Goal: Task Accomplishment & Management: Manage account settings

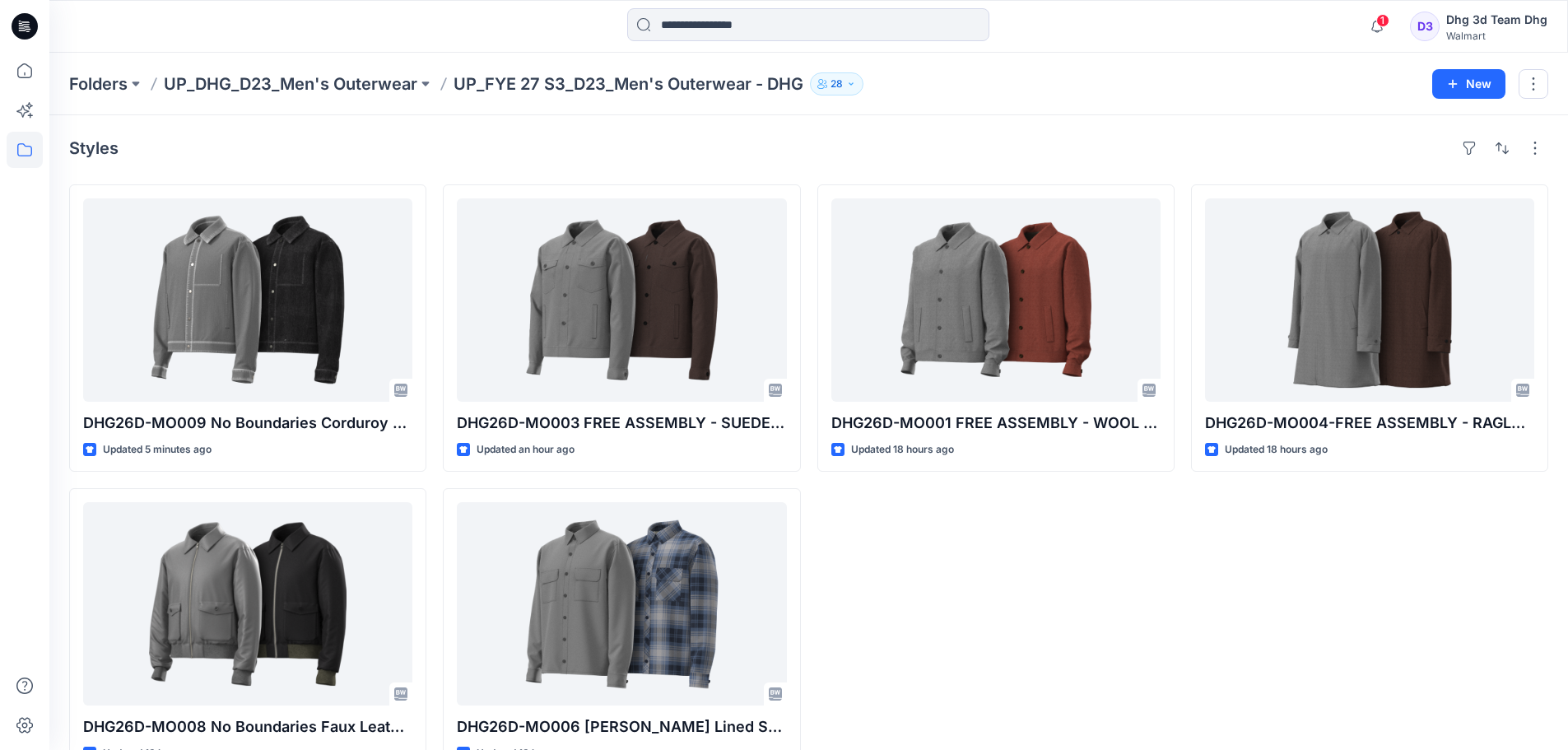
scroll to position [45, 0]
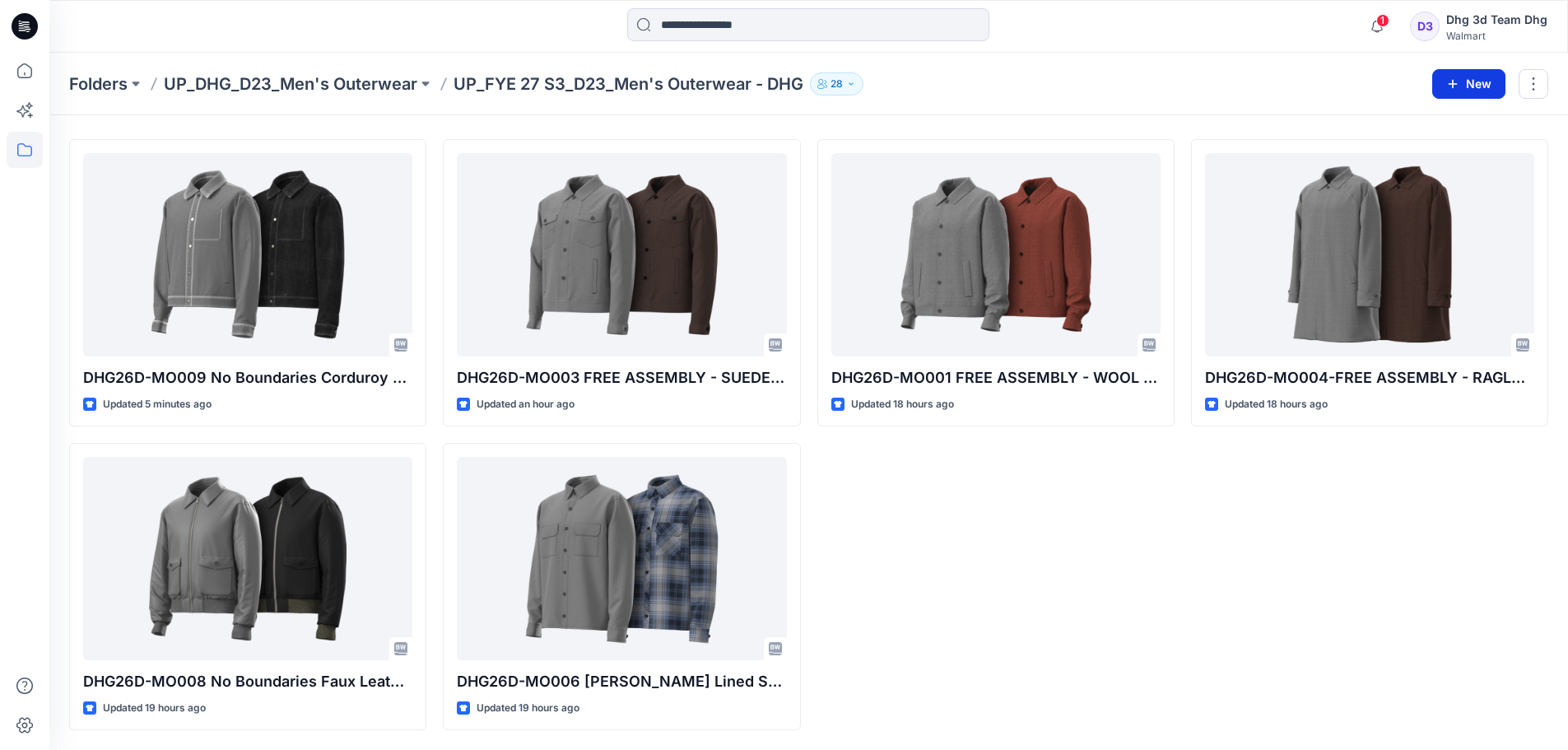
click at [1471, 84] on button "New" at bounding box center [1468, 84] width 74 height 30
click at [1408, 161] on p "New Folder" at bounding box center [1420, 156] width 61 height 17
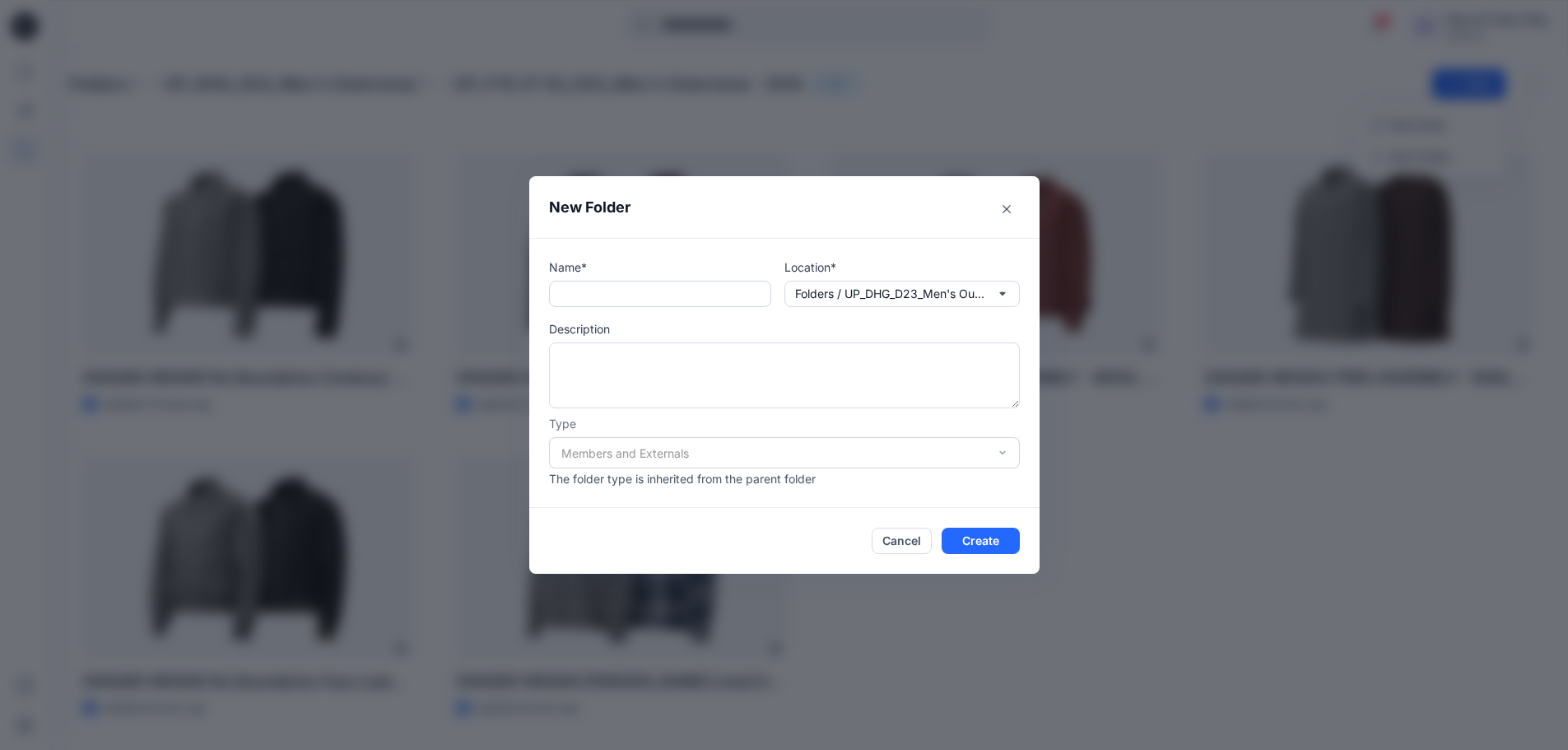
click at [663, 292] on input "text" at bounding box center [660, 293] width 222 height 26
type input "**********"
click at [977, 543] on button "Create" at bounding box center [980, 540] width 78 height 26
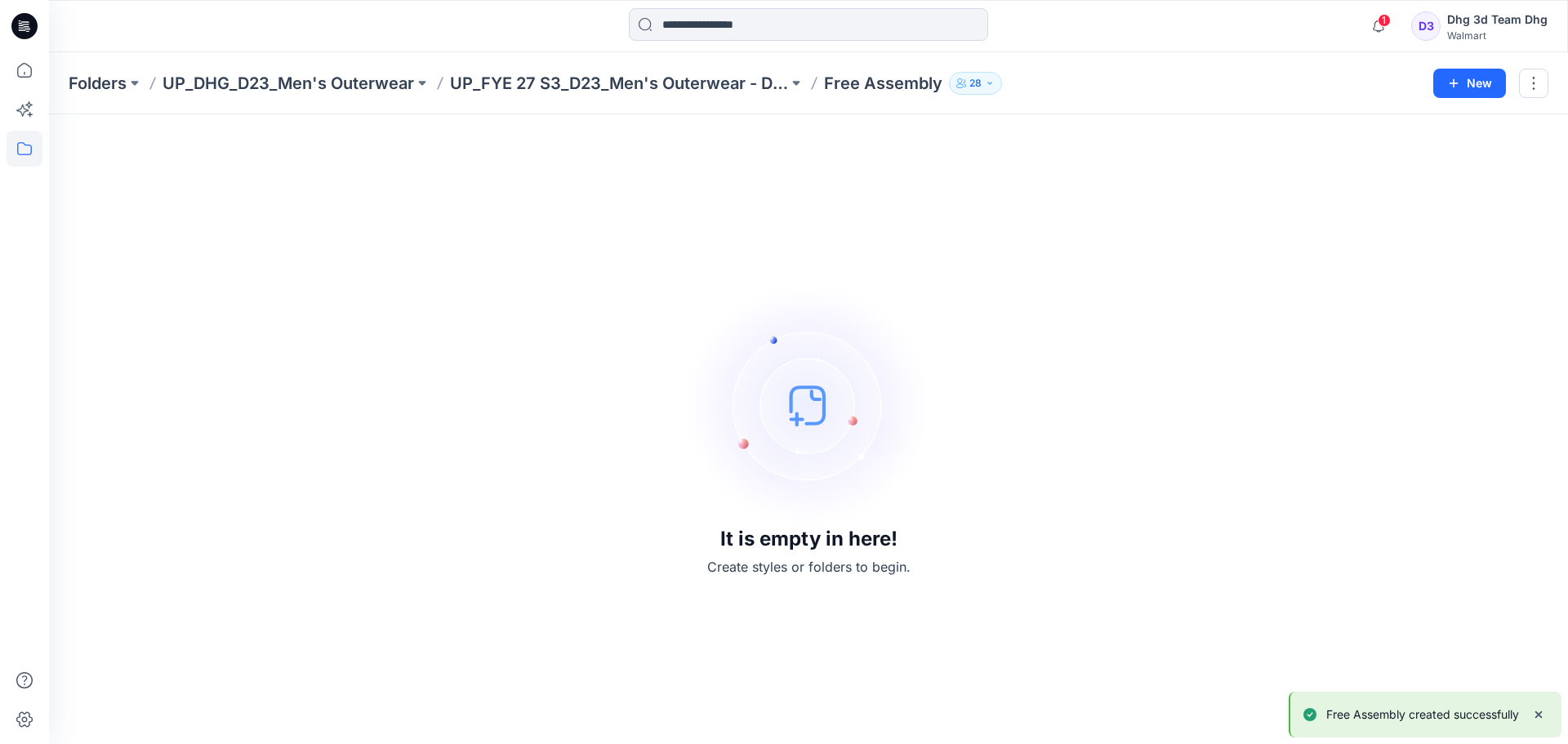
click at [793, 419] on img at bounding box center [809, 405] width 245 height 245
click at [800, 80] on button at bounding box center [796, 83] width 16 height 23
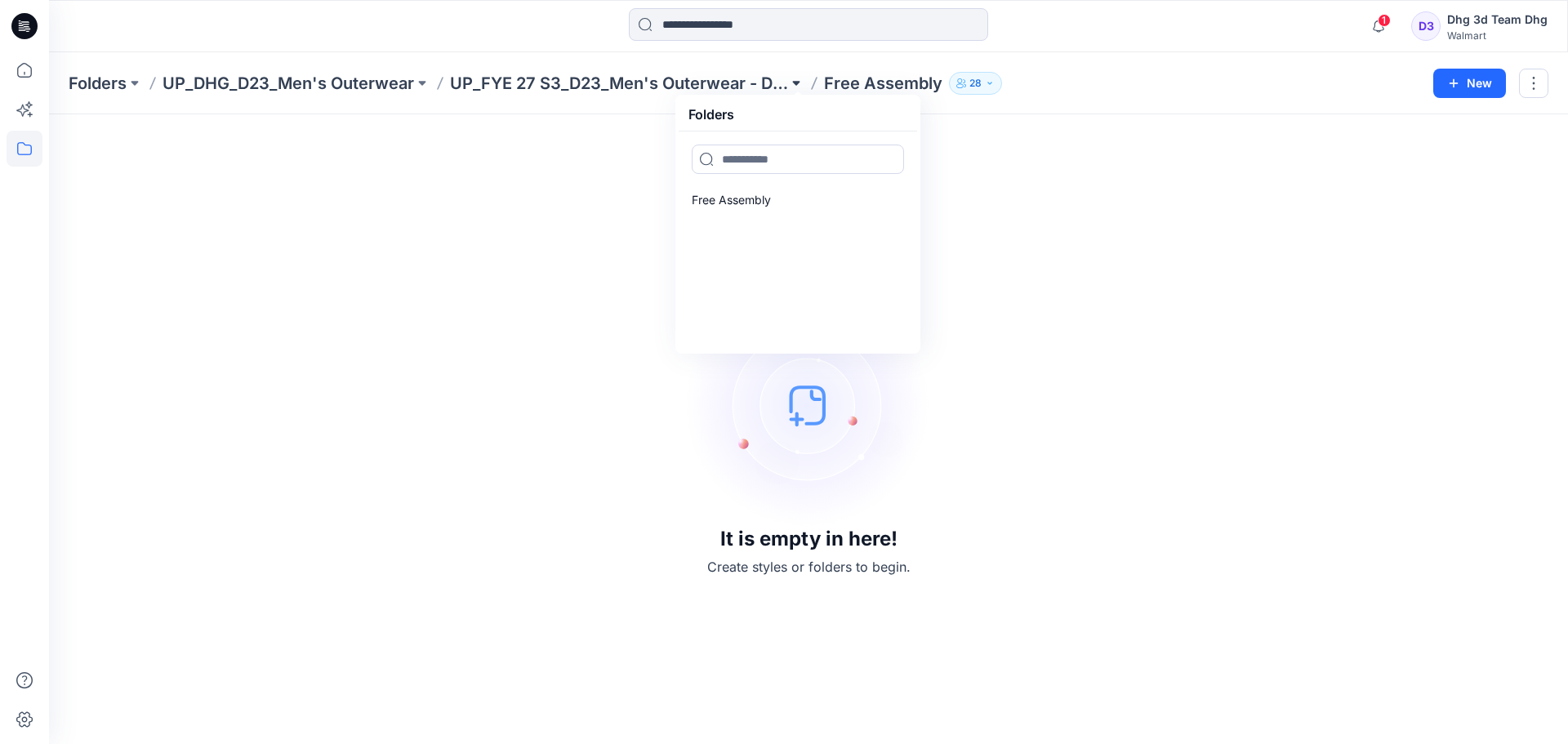
click at [800, 80] on button at bounding box center [796, 83] width 16 height 23
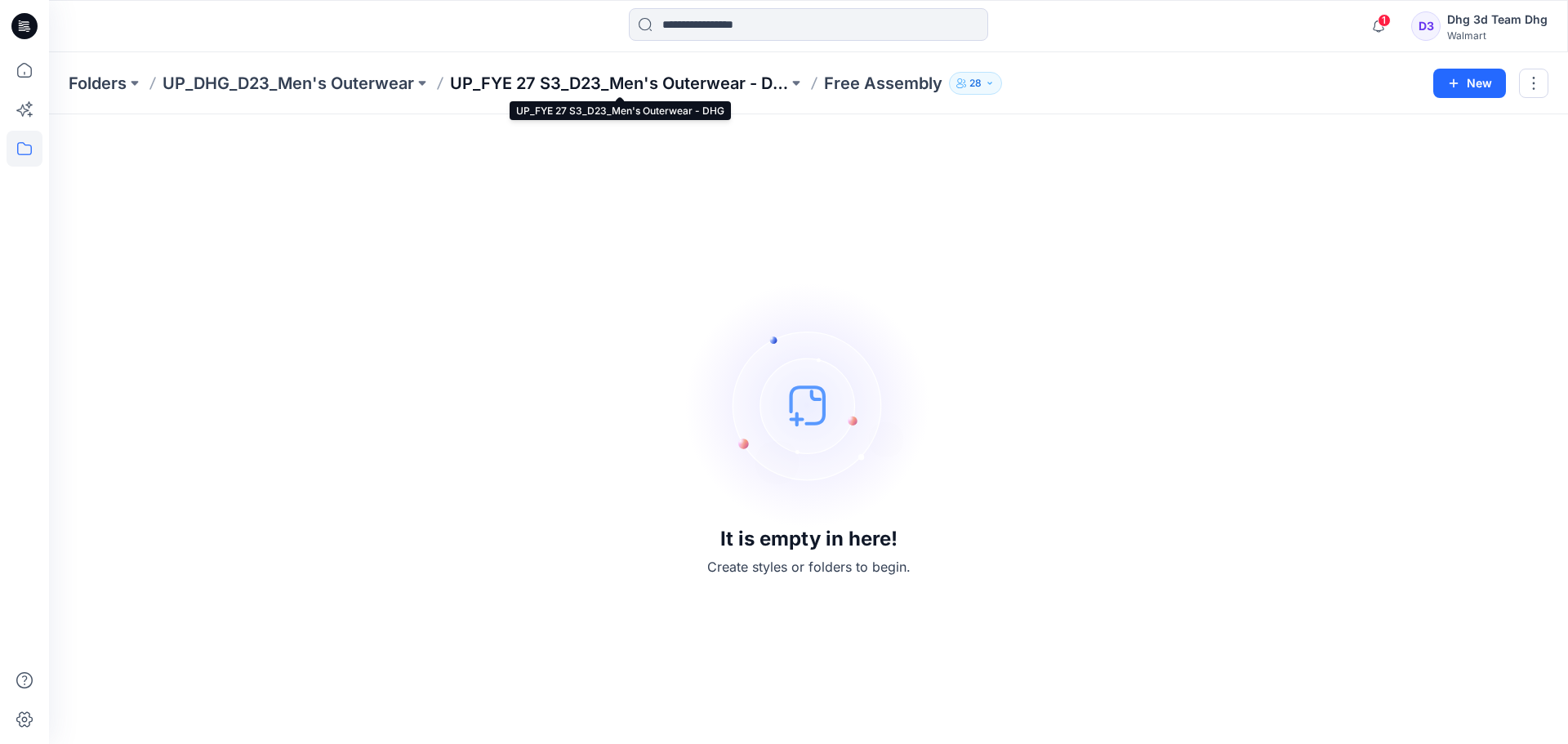
click at [691, 77] on p "UP_FYE 27 S3_D23_Men's Outerwear - DHG" at bounding box center [619, 83] width 338 height 23
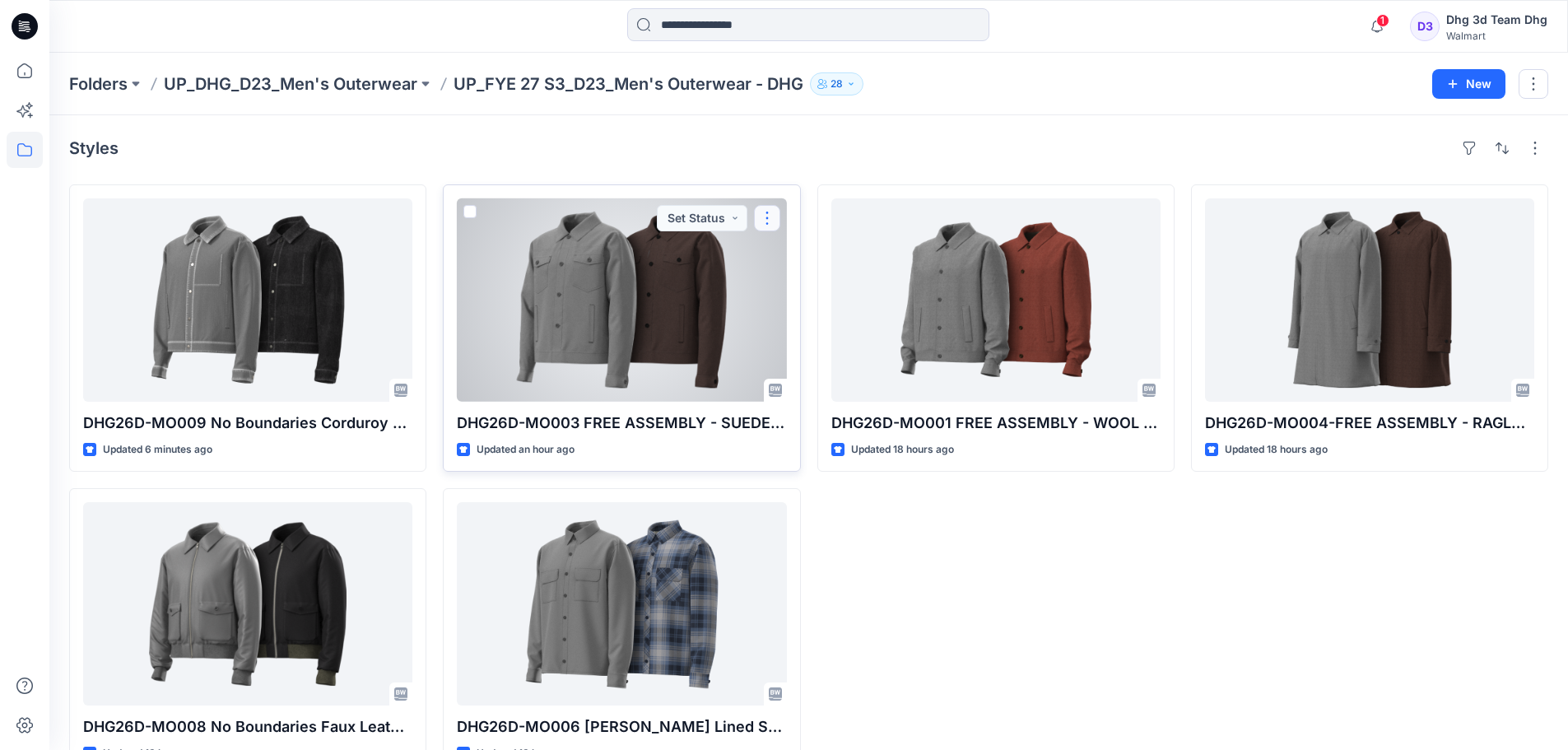
click at [775, 211] on button "button" at bounding box center [767, 218] width 26 height 26
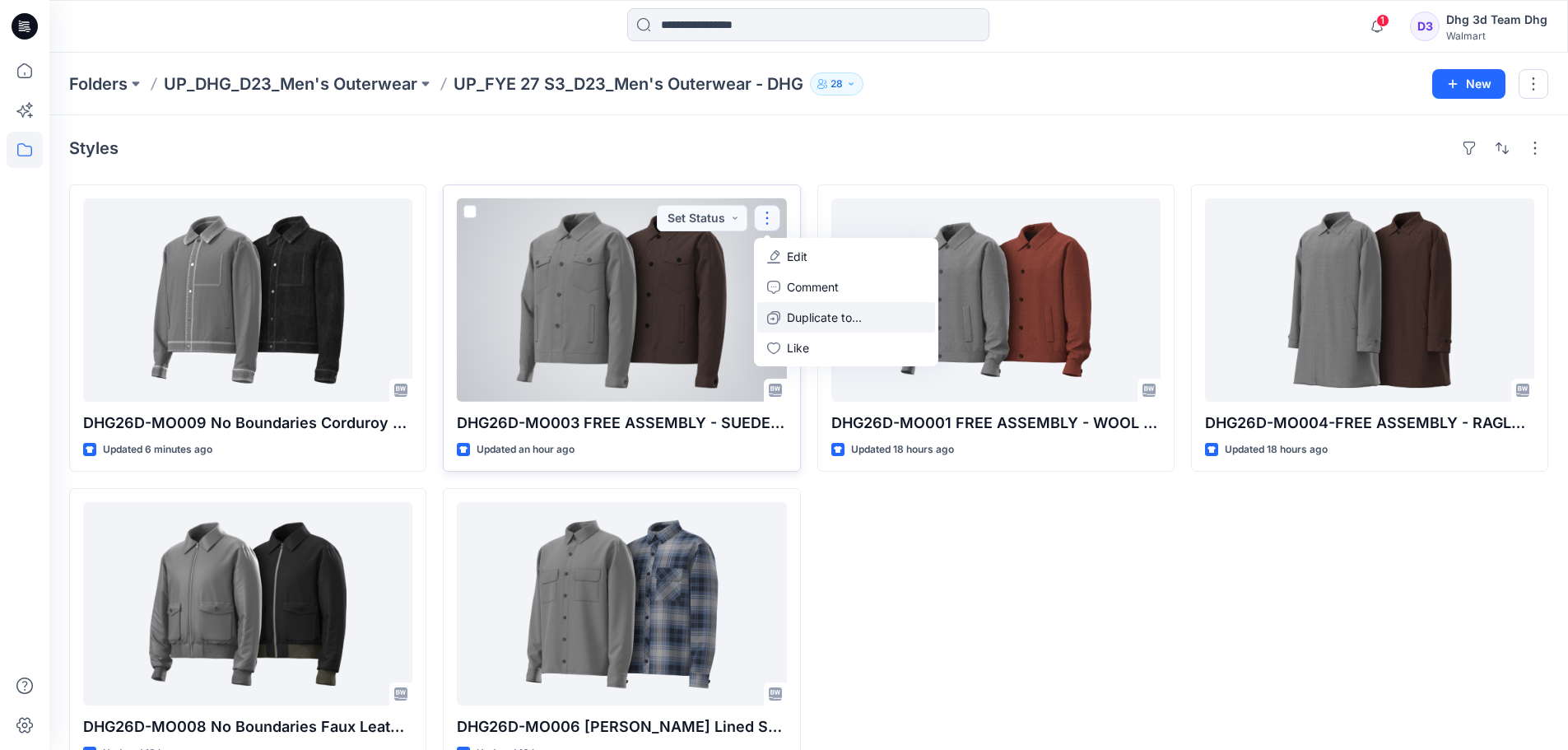
click at [832, 313] on p "Duplicate to..." at bounding box center [824, 317] width 75 height 17
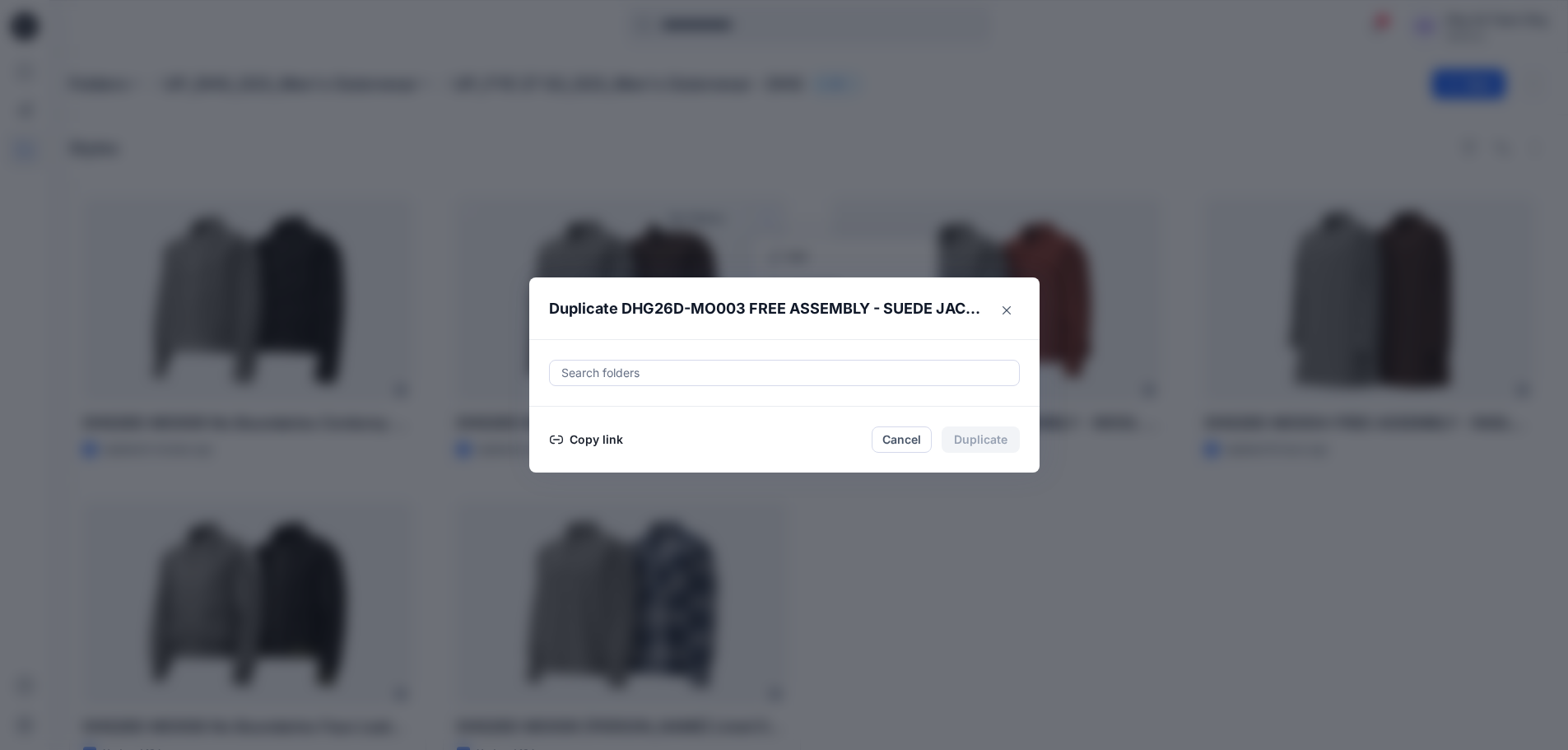
click at [774, 382] on div at bounding box center [784, 373] width 449 height 20
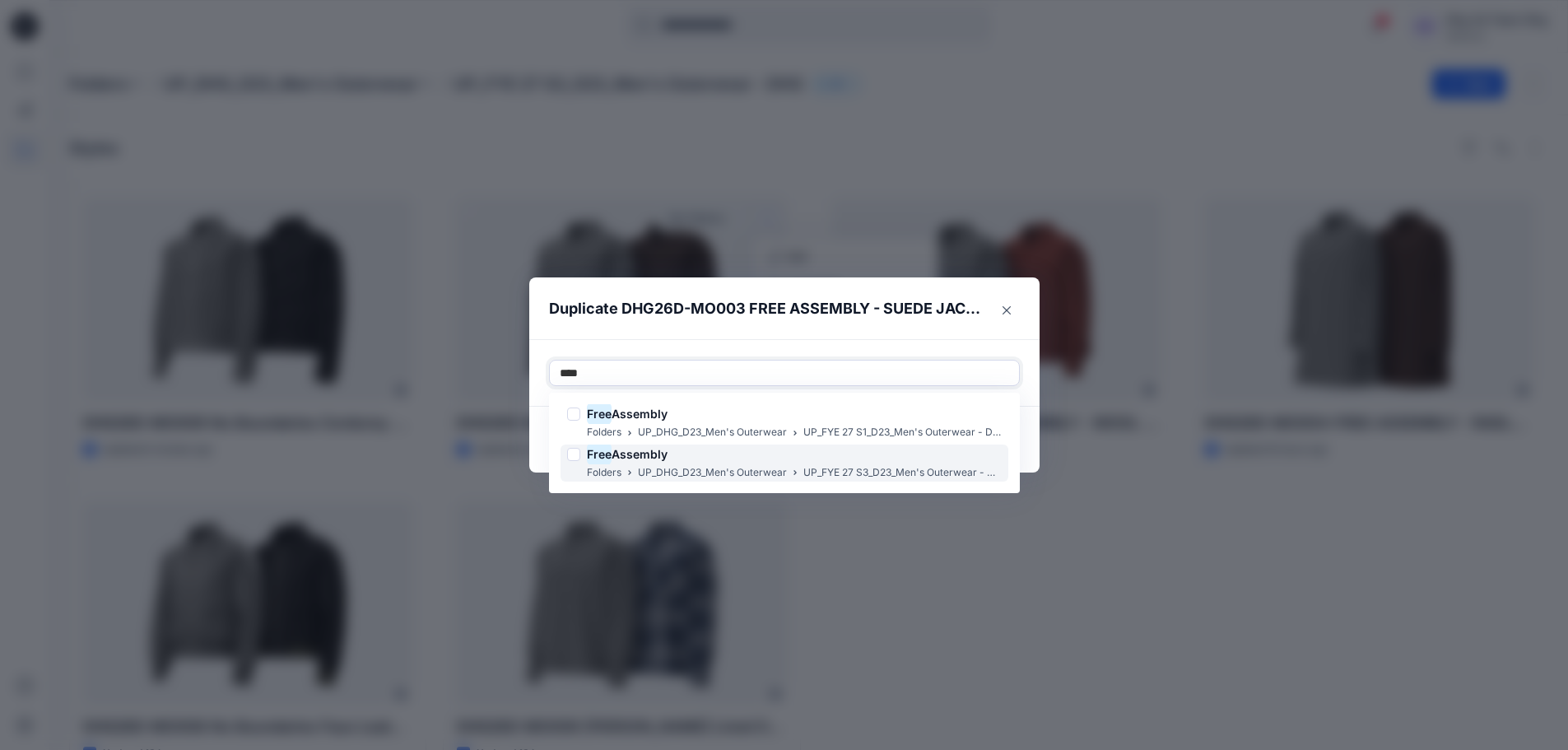
click at [580, 456] on div at bounding box center [573, 454] width 14 height 14
type input "****"
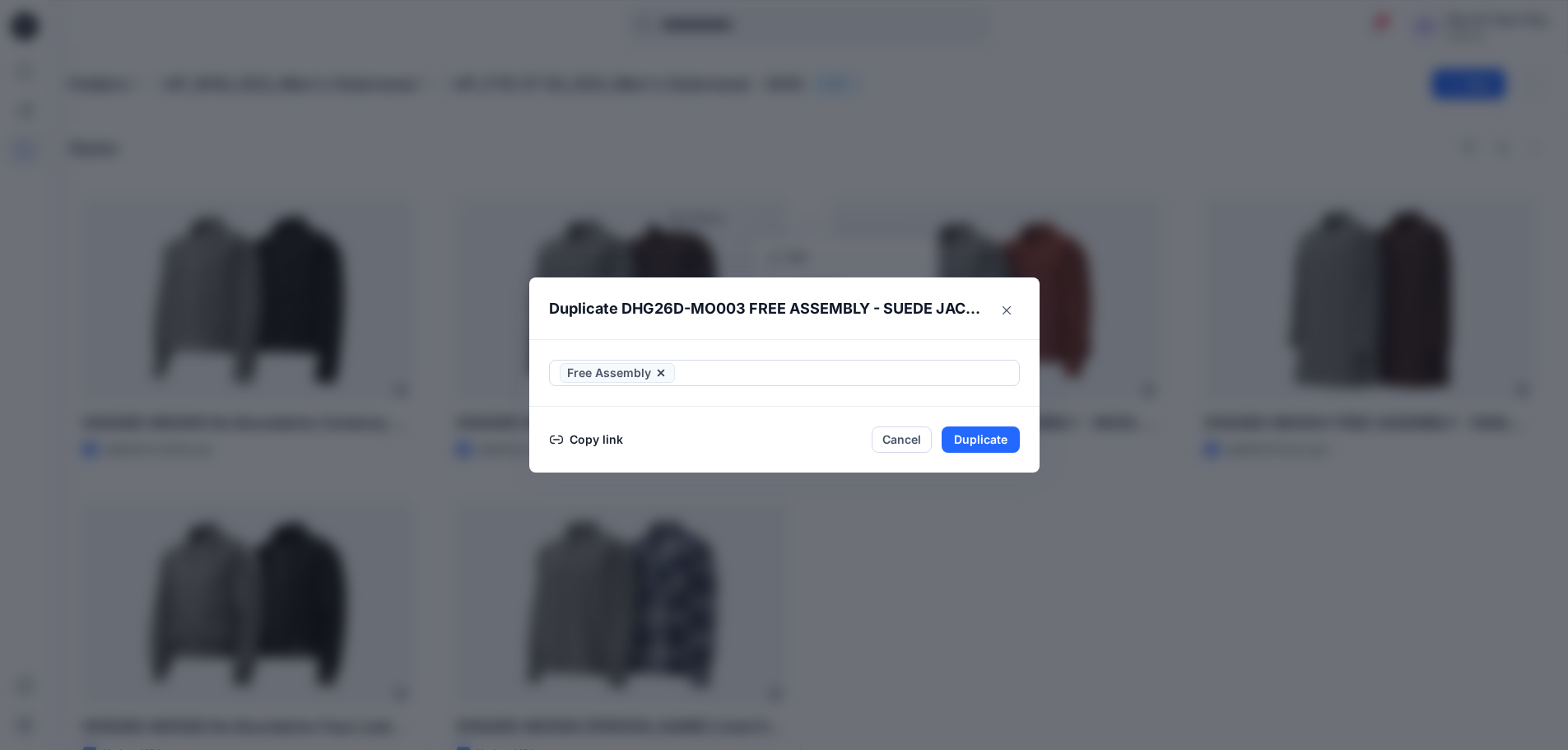
drag, startPoint x: 786, startPoint y: 358, endPoint x: 772, endPoint y: 363, distance: 14.9
click at [772, 363] on div "Free Assembly" at bounding box center [784, 373] width 510 height 67
click at [972, 439] on button "Duplicate" at bounding box center [980, 439] width 78 height 26
click at [980, 447] on button "Close" at bounding box center [993, 440] width 54 height 26
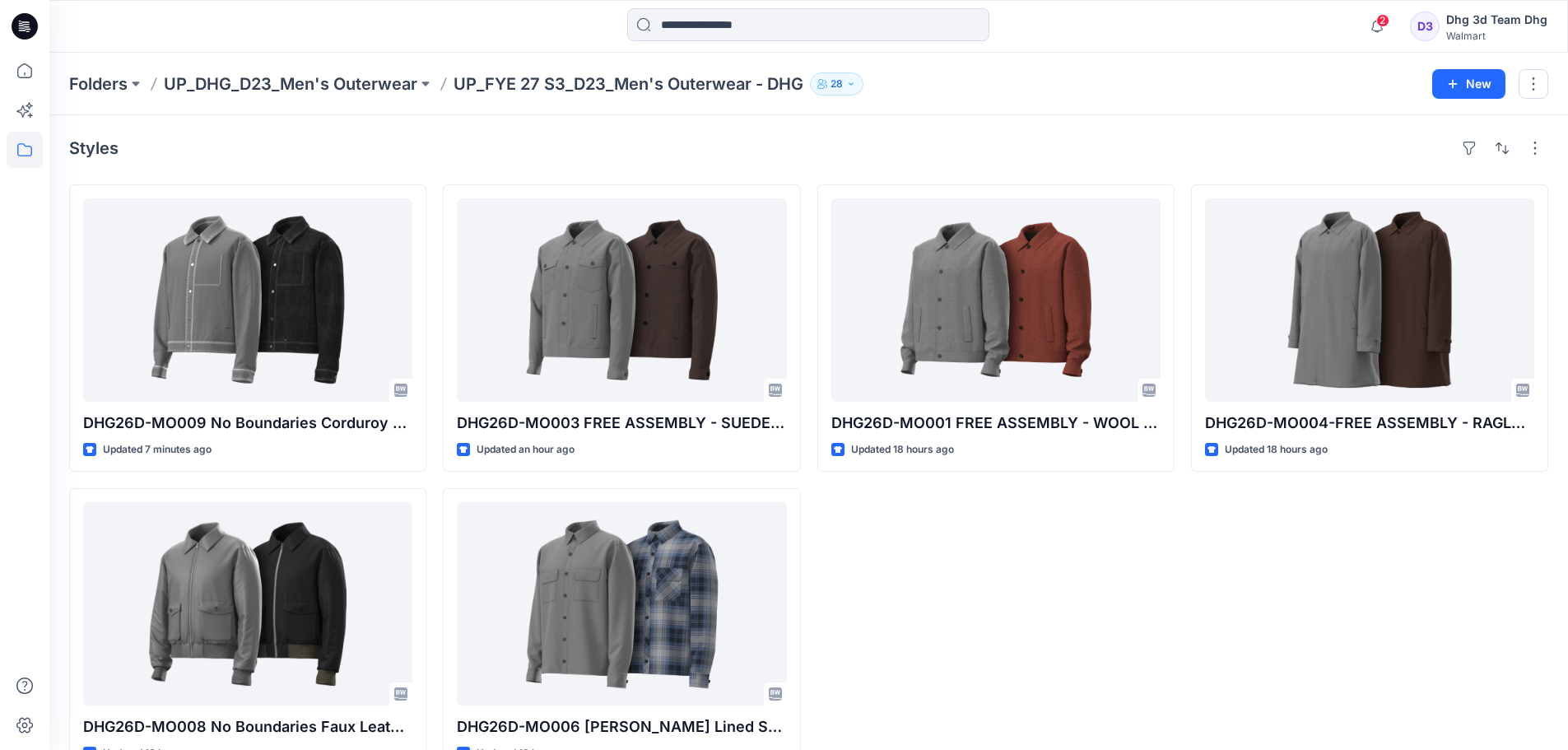
click at [515, 89] on p "UP_FYE 27 S3_D23_Men's Outerwear - DHG" at bounding box center [628, 84] width 349 height 23
click at [367, 76] on p "UP_DHG_D23_Men's Outerwear" at bounding box center [289, 84] width 253 height 23
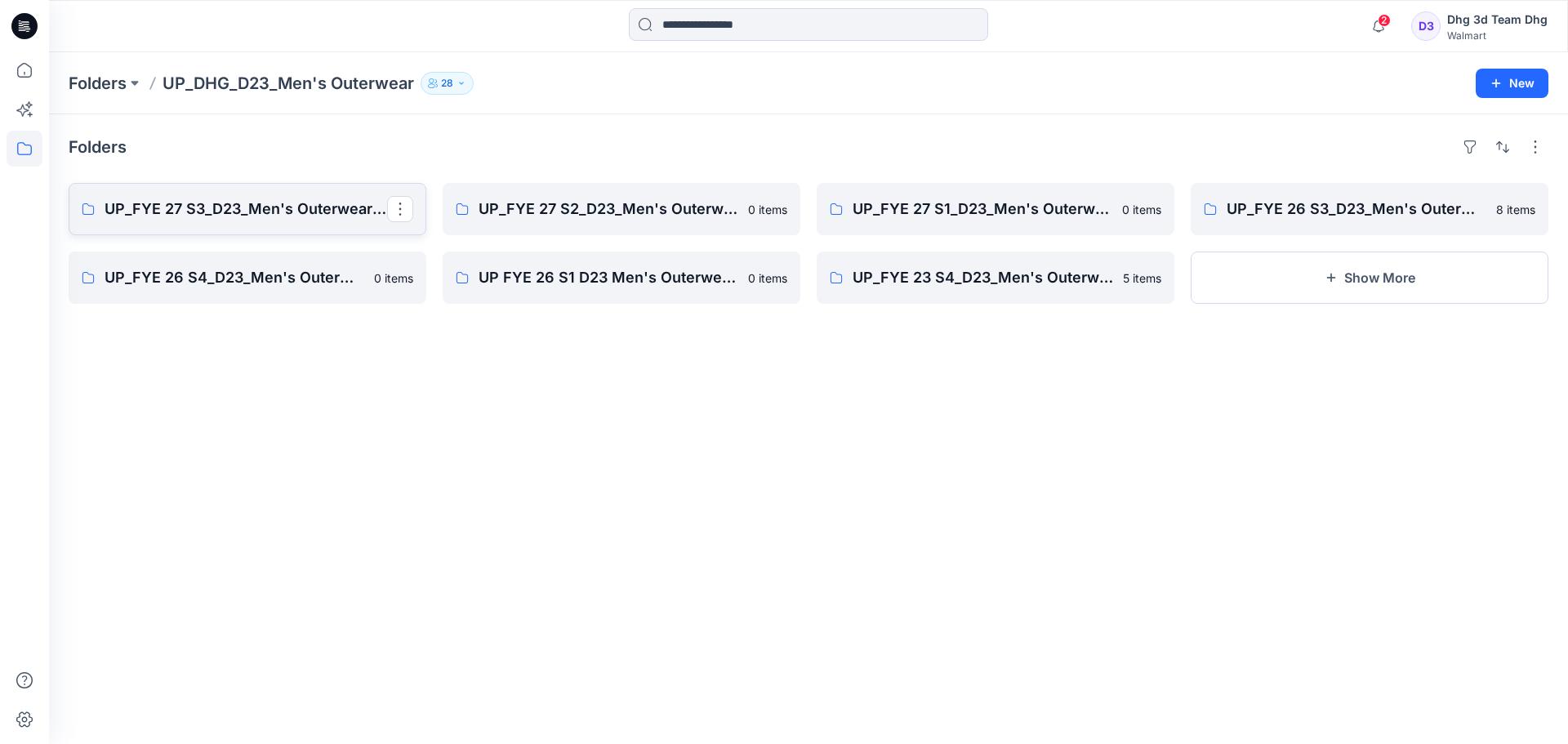
click at [308, 219] on p "UP_FYE 27 S3_D23_Men's Outerwear - DHG" at bounding box center [246, 208] width 283 height 23
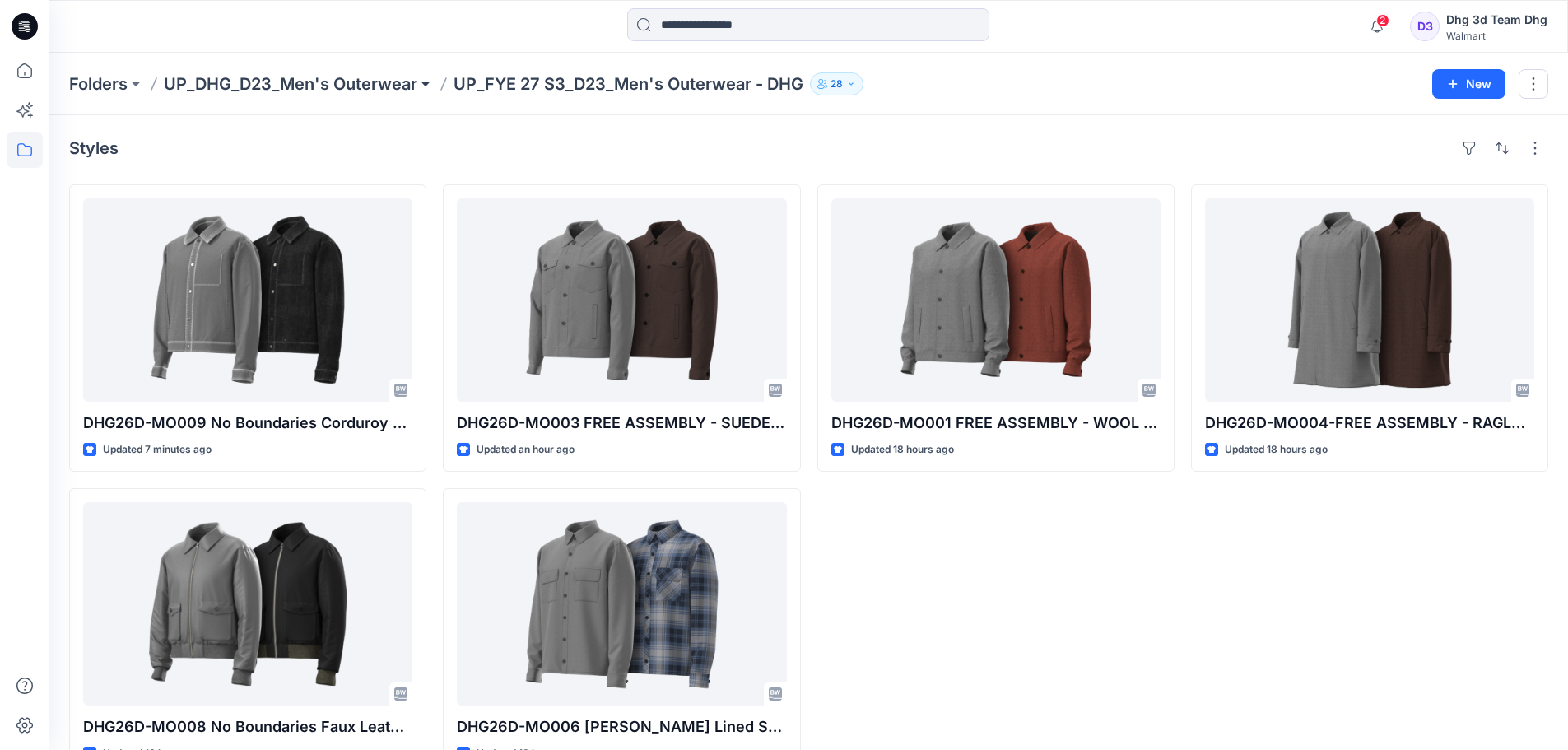
click at [428, 84] on button at bounding box center [426, 84] width 16 height 23
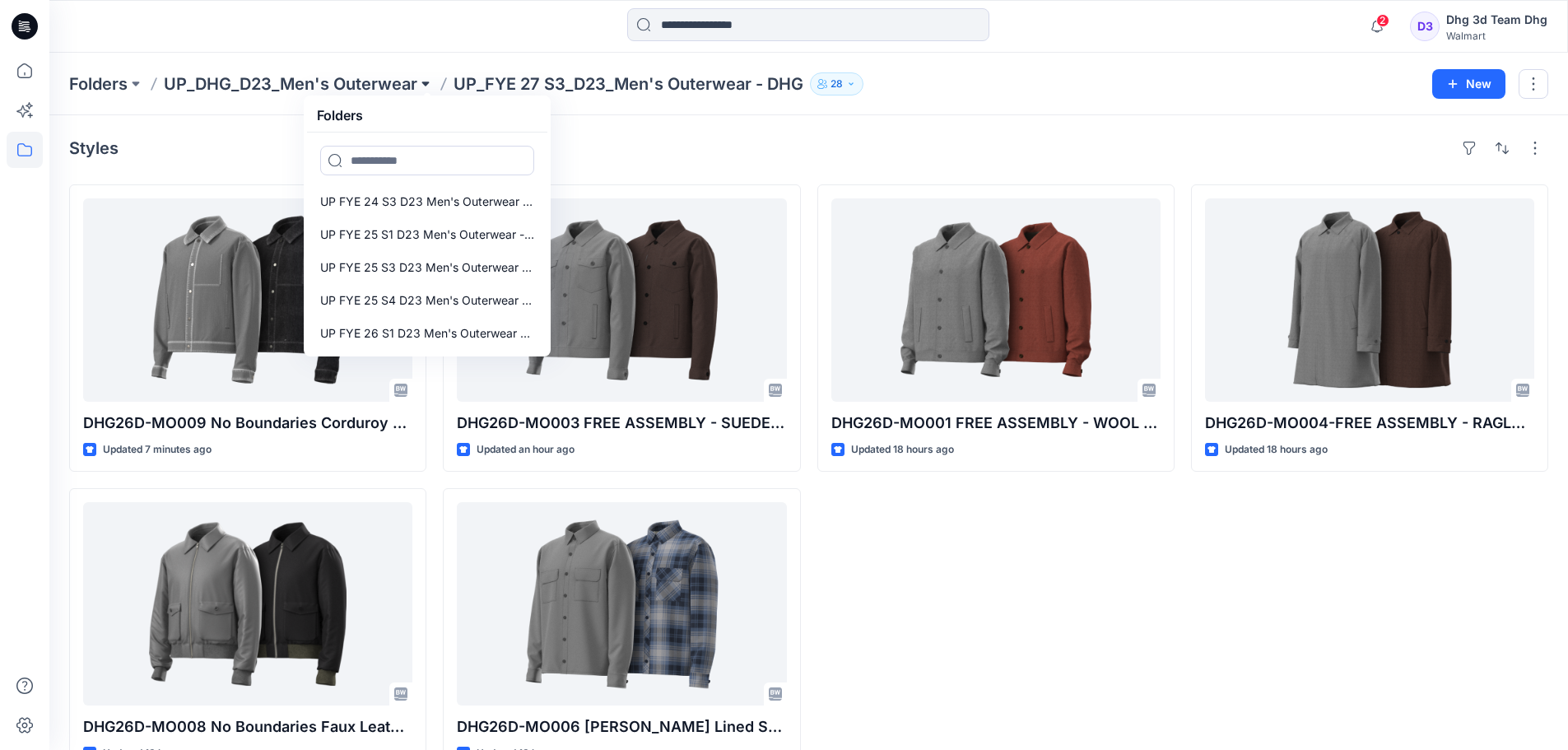
click at [428, 84] on button at bounding box center [426, 84] width 16 height 23
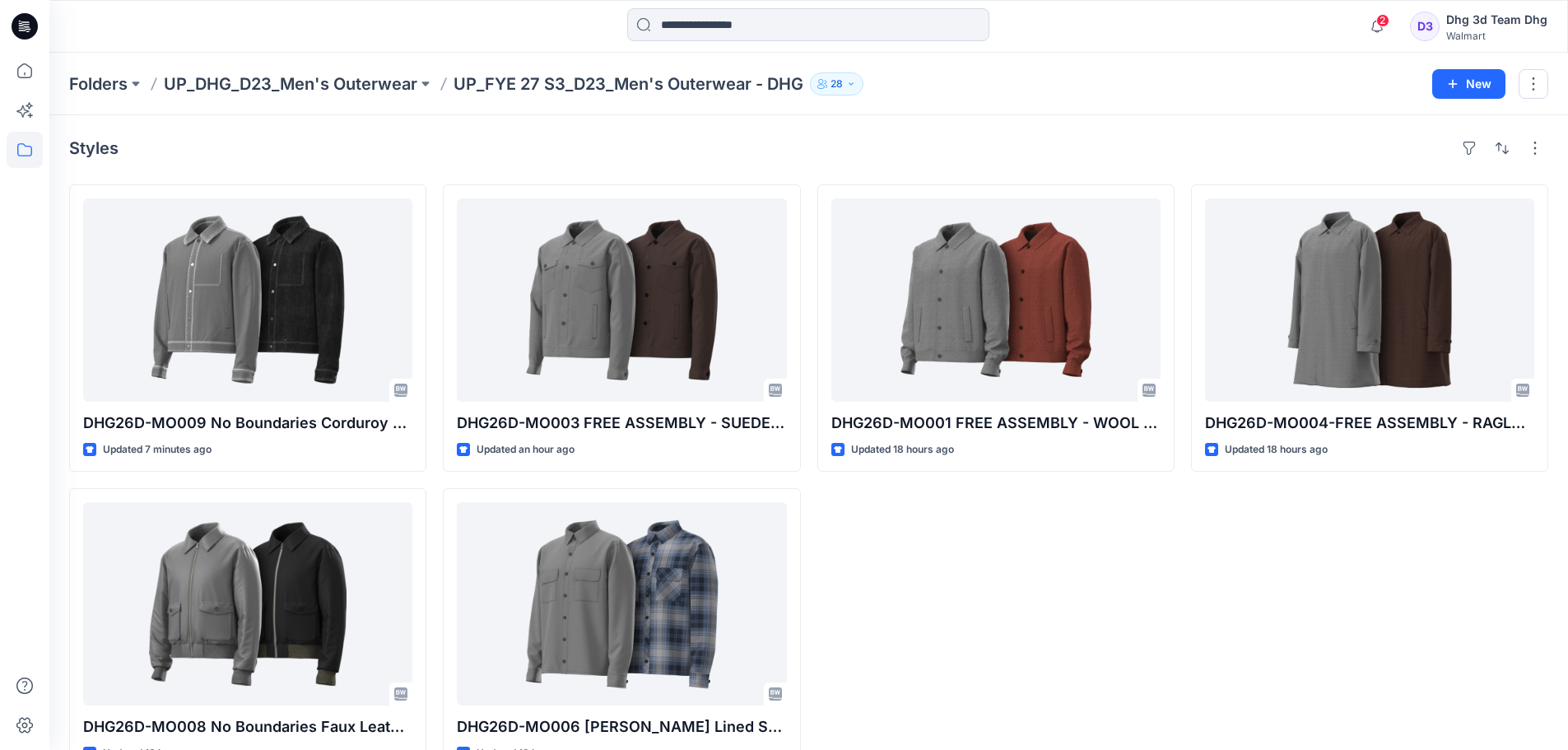
click at [516, 84] on p "UP_FYE 27 S3_D23_Men's Outerwear - DHG" at bounding box center [628, 84] width 349 height 23
click at [773, 164] on div "Styles DHG26D-MO009 No Boundaries Corduroy Jacket Opt 2 Updated 7 minutes ago D…" at bounding box center [808, 455] width 1518 height 680
click at [487, 81] on p "UP_FYE 27 S3_D23_Men's Outerwear - DHG" at bounding box center [628, 84] width 349 height 23
click at [850, 80] on icon "button" at bounding box center [850, 84] width 10 height 10
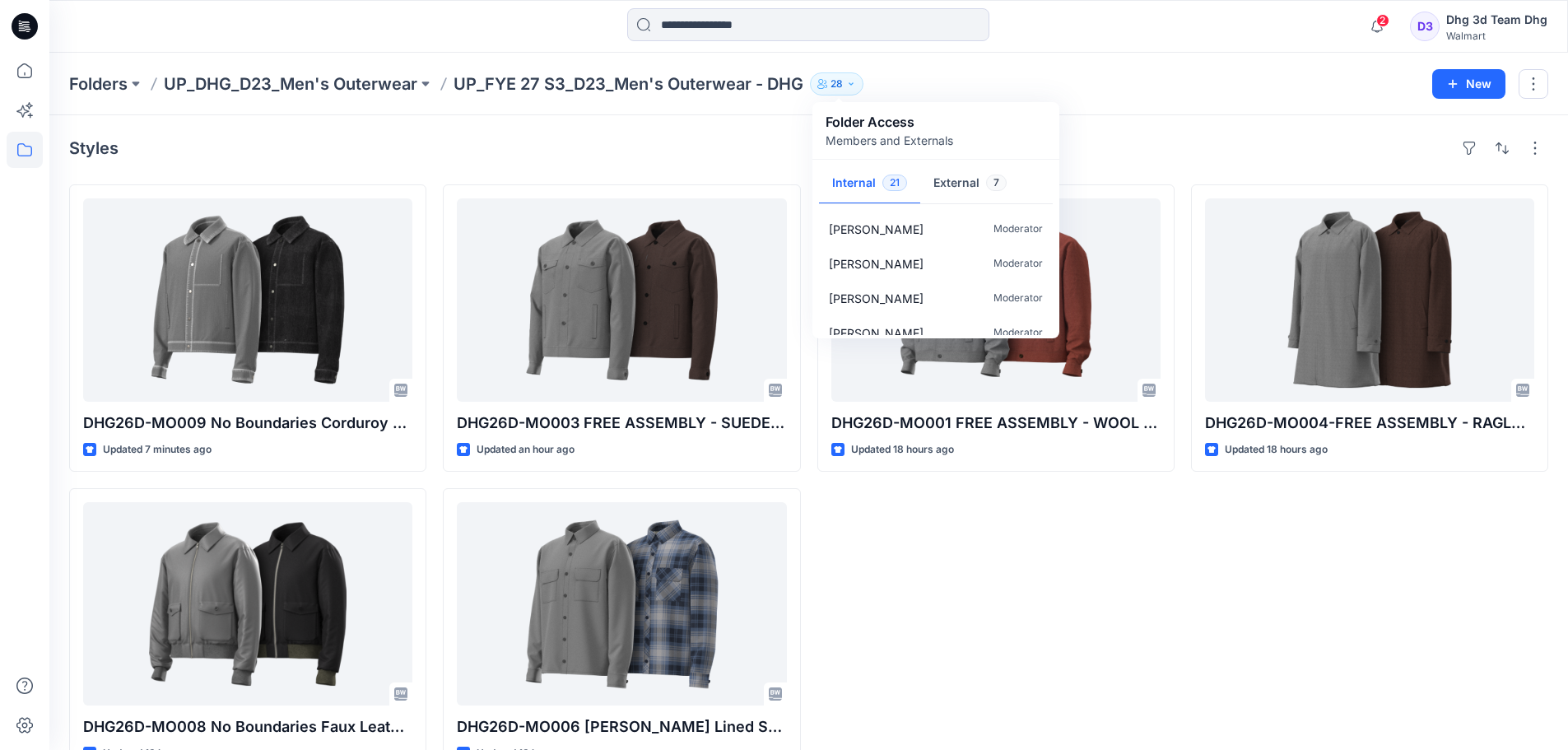
click at [980, 76] on div "Folders UP_DHG_D23_Men's Outerwear UP_FYE 27 S3_D23_Men's Outerwear - DHG 28 Fo…" at bounding box center [744, 84] width 1350 height 23
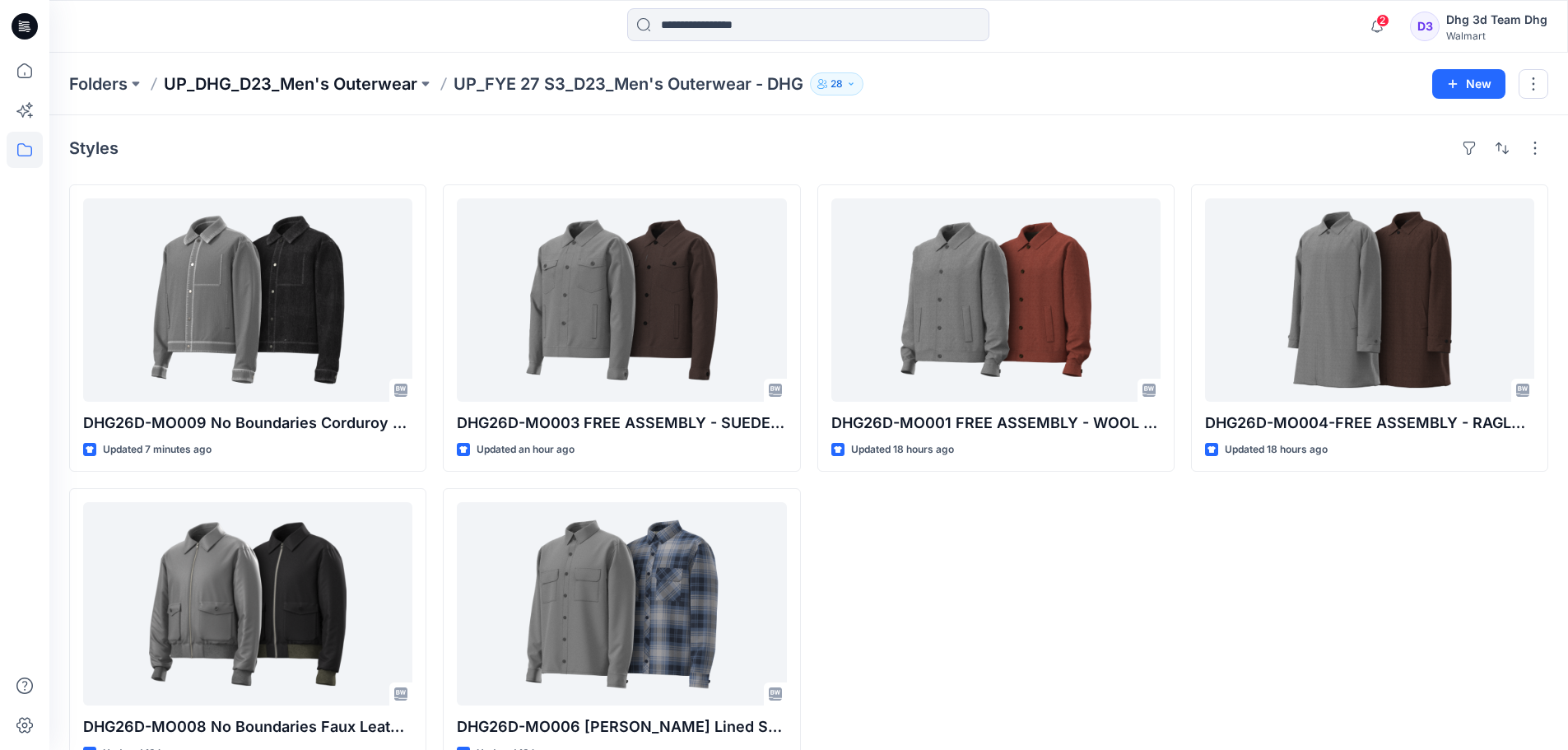
click at [395, 84] on p "UP_DHG_D23_Men's Outerwear" at bounding box center [289, 84] width 253 height 23
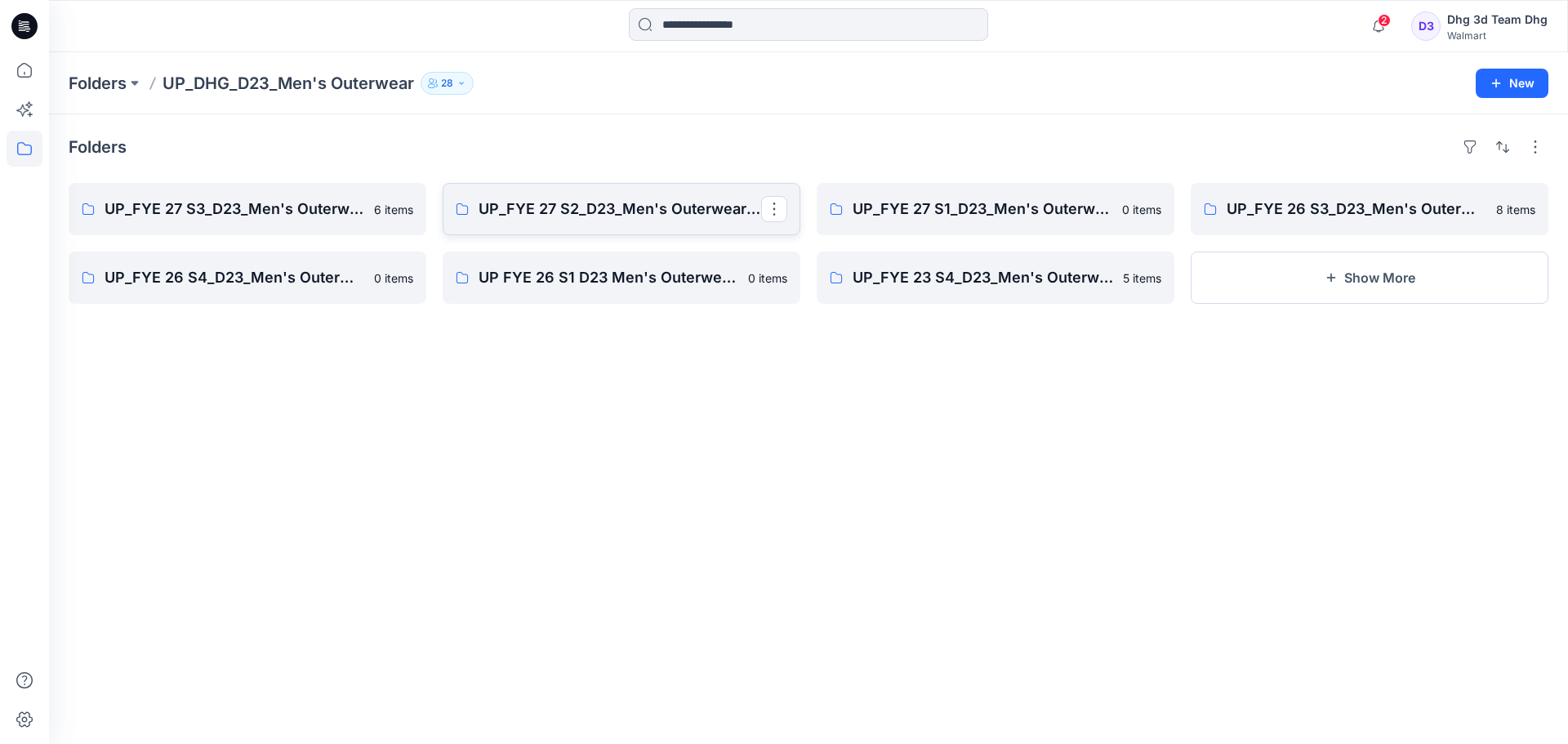
click at [592, 195] on link "UP_FYE 27 S2_D23_Men's Outerwear - DHG" at bounding box center [621, 209] width 358 height 52
click at [996, 214] on p "UP_FYE 27 S1_D23_Men's Outerwear - DHG" at bounding box center [994, 208] width 283 height 23
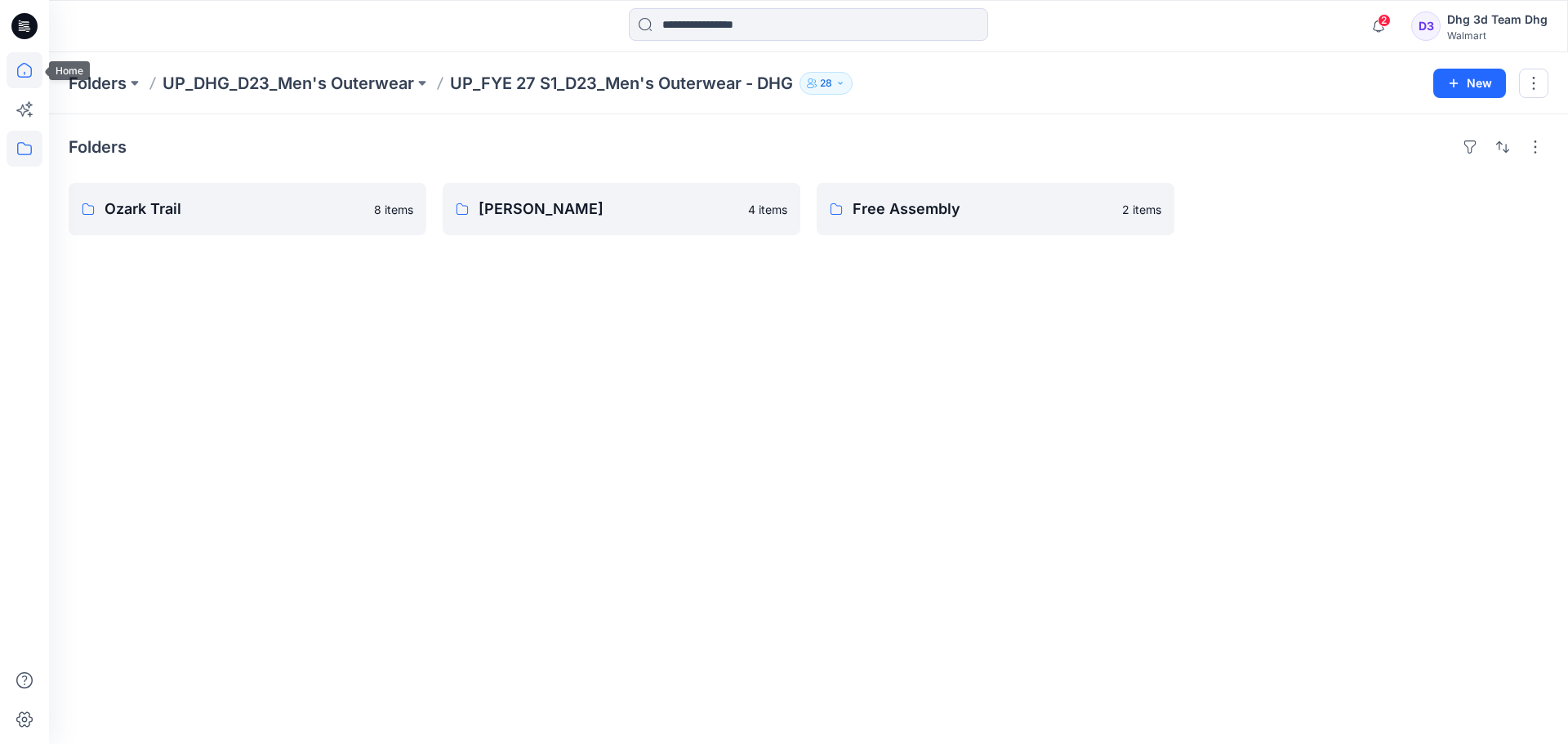
click at [31, 78] on icon at bounding box center [24, 70] width 36 height 36
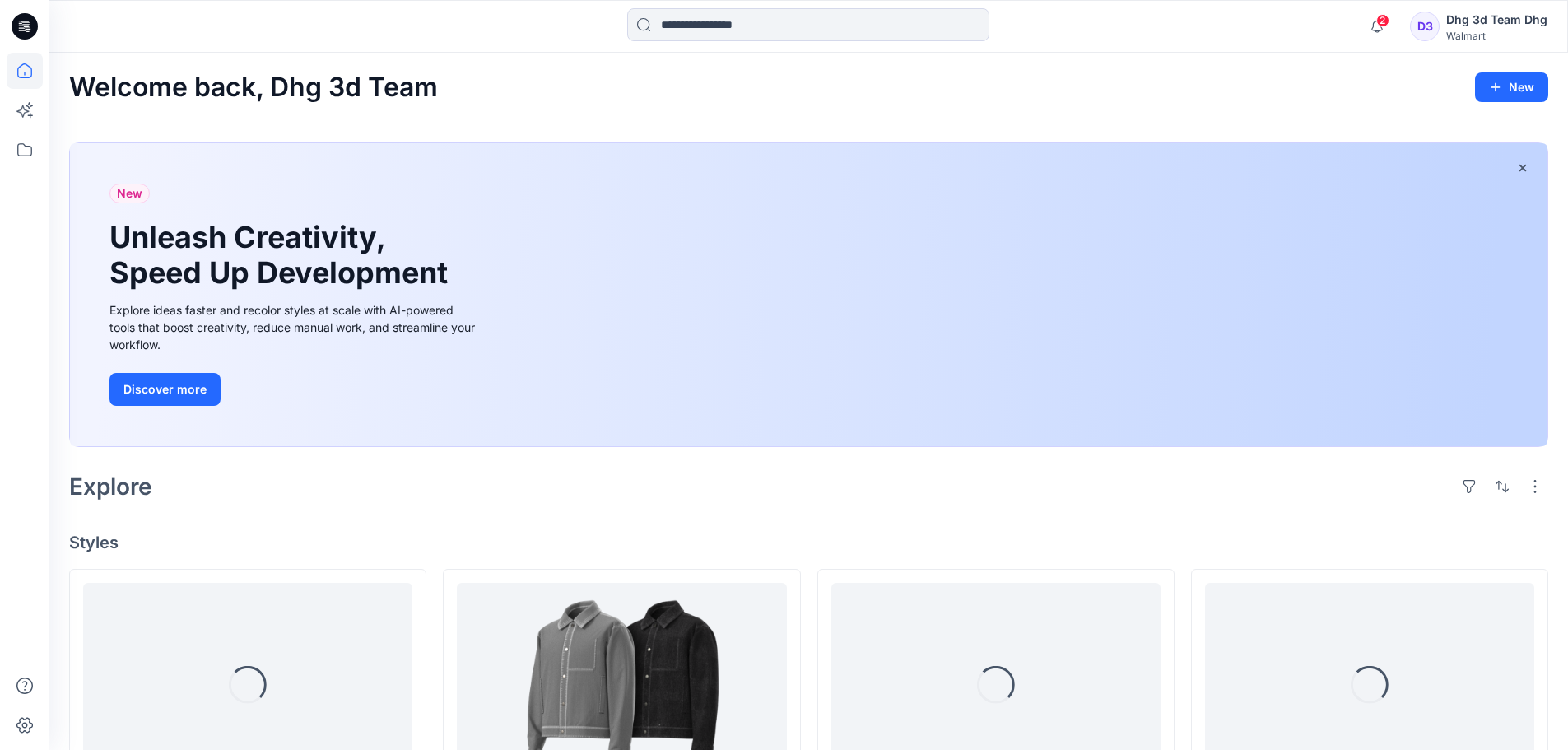
scroll to position [330, 0]
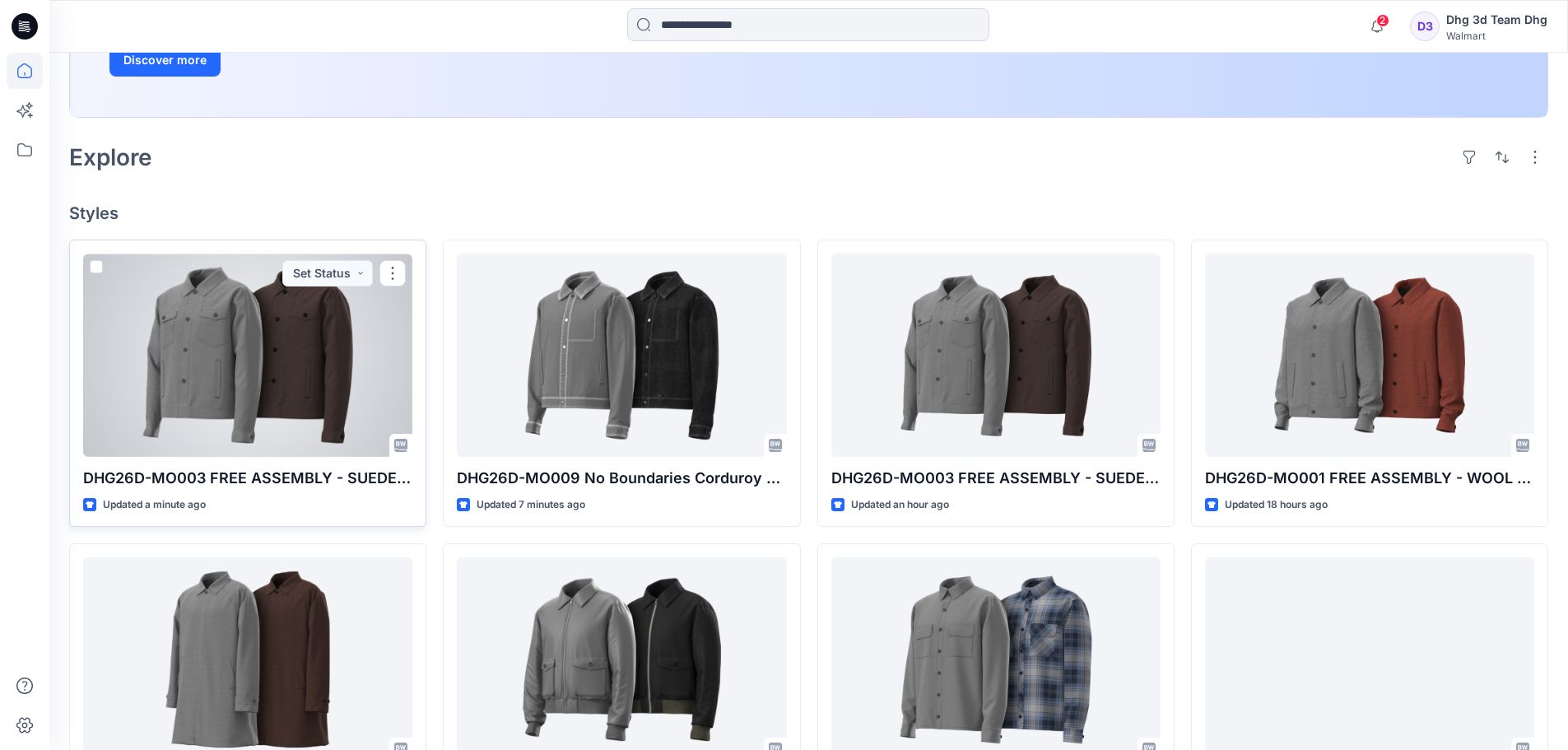
click at [365, 497] on div "Updated a minute ago" at bounding box center [248, 505] width 329 height 17
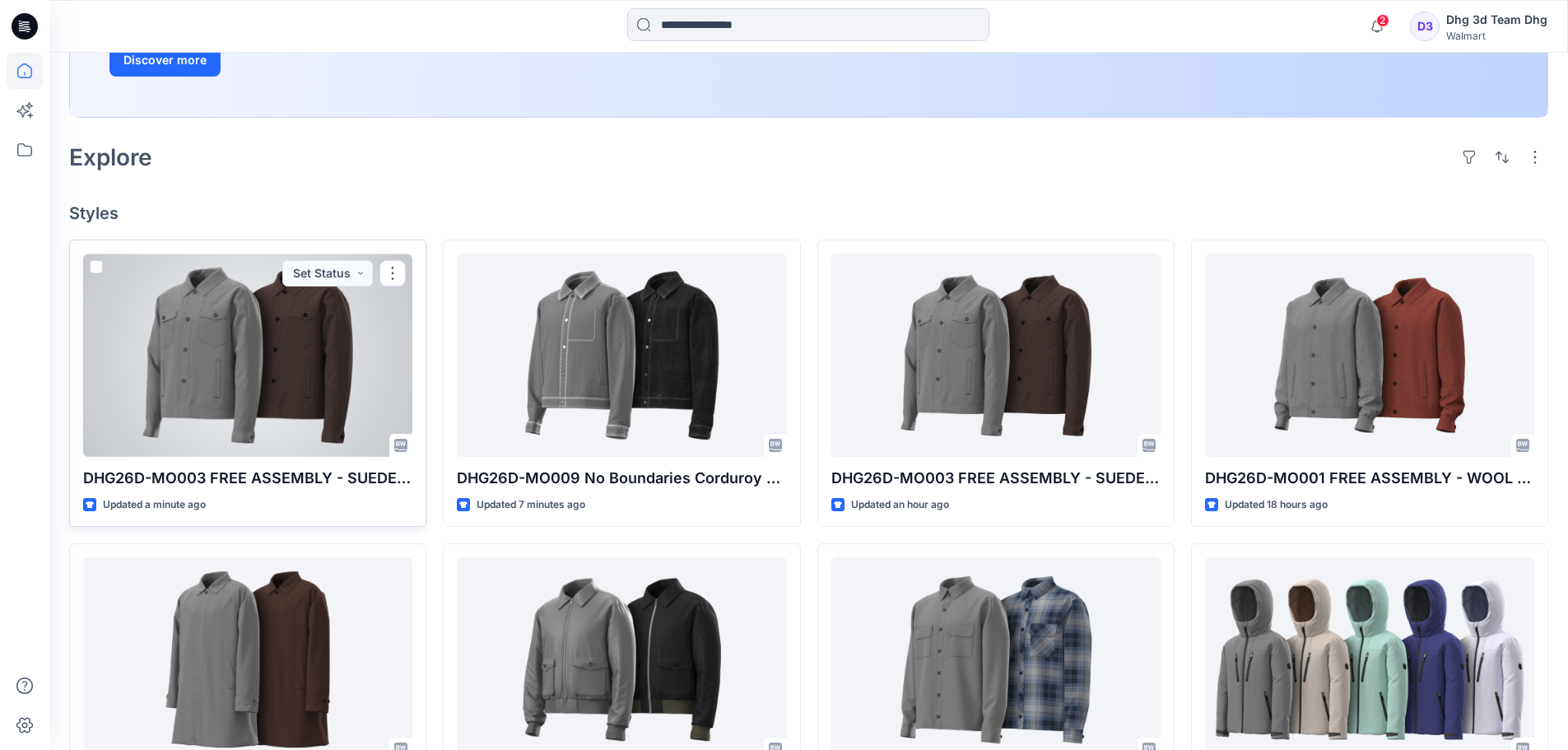
click at [279, 410] on div at bounding box center [248, 355] width 329 height 203
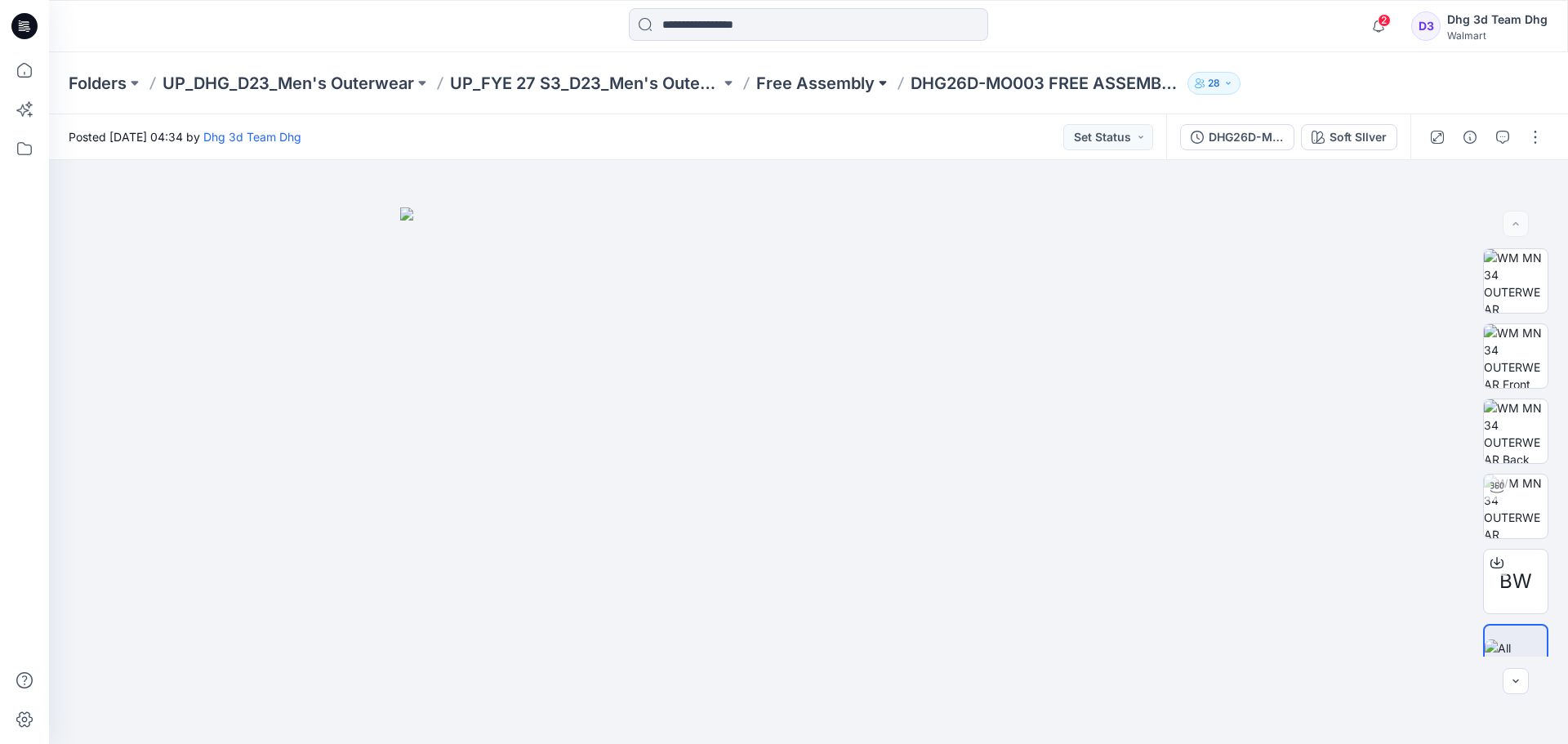
click at [881, 86] on button at bounding box center [883, 83] width 16 height 23
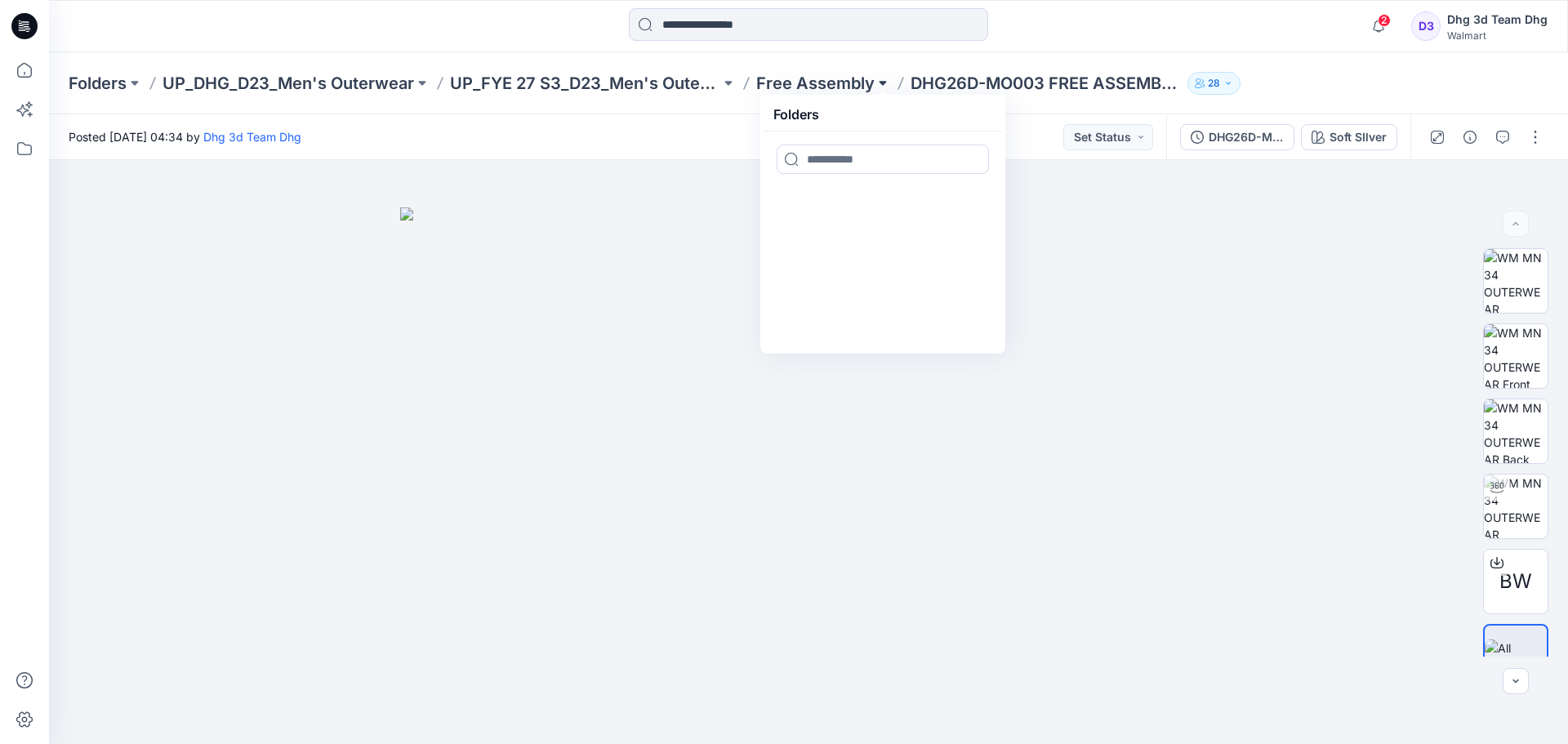
click at [881, 86] on button at bounding box center [883, 83] width 16 height 23
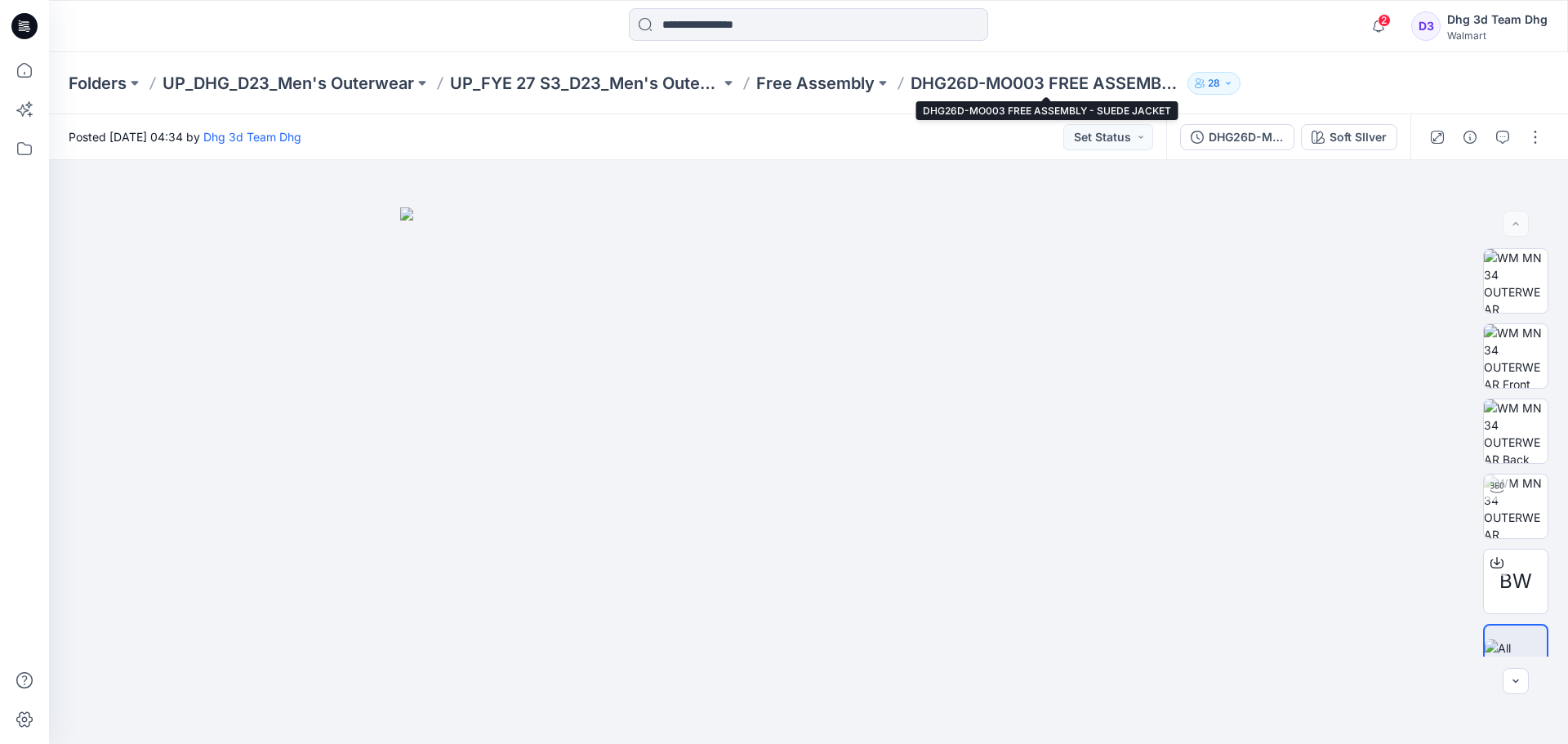
click at [981, 72] on p "DHG26D-MO003 FREE ASSEMBLY - SUEDE JACKET" at bounding box center [1046, 83] width 270 height 23
click at [1542, 133] on button "button" at bounding box center [1535, 137] width 26 height 26
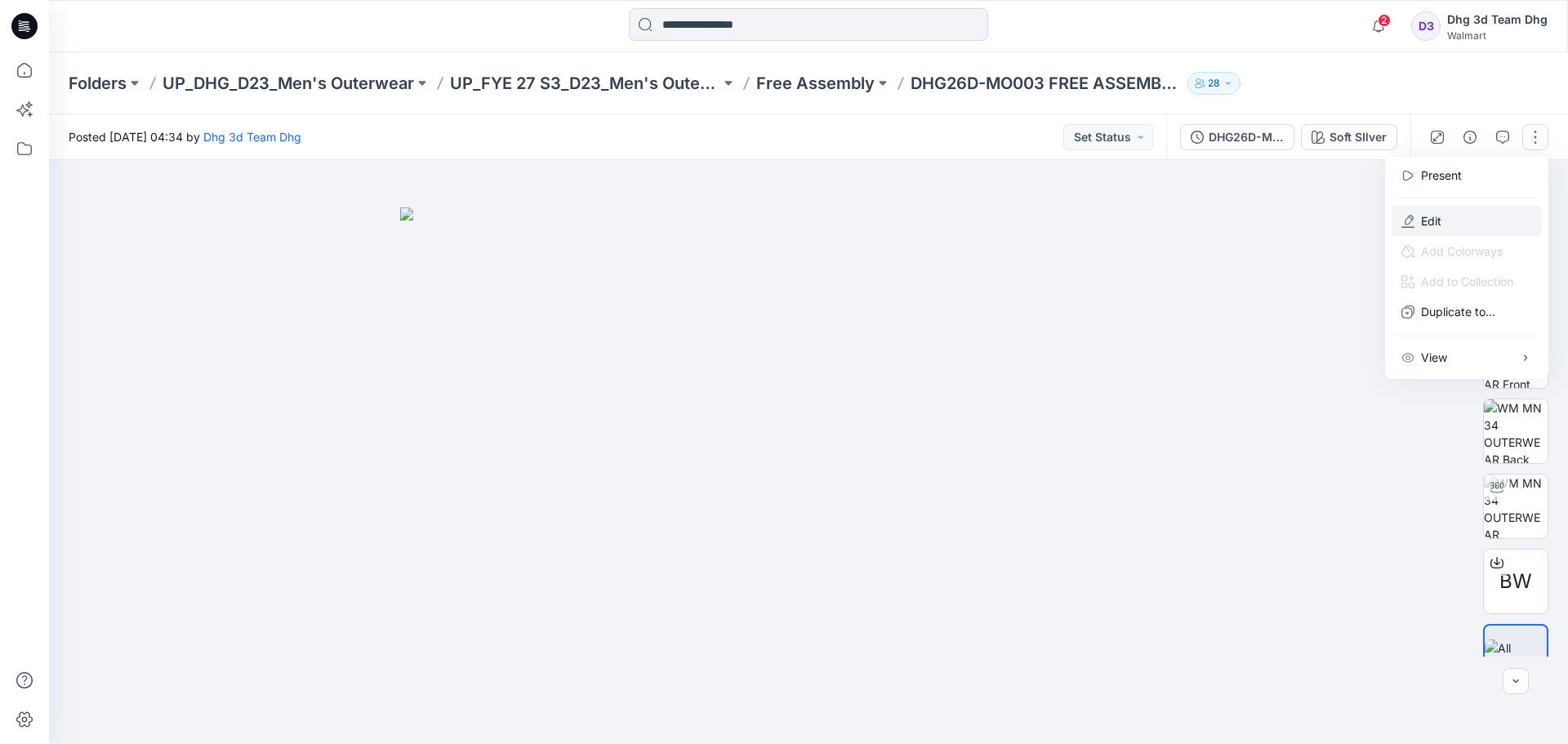
click at [1440, 217] on p "Edit" at bounding box center [1431, 221] width 21 height 17
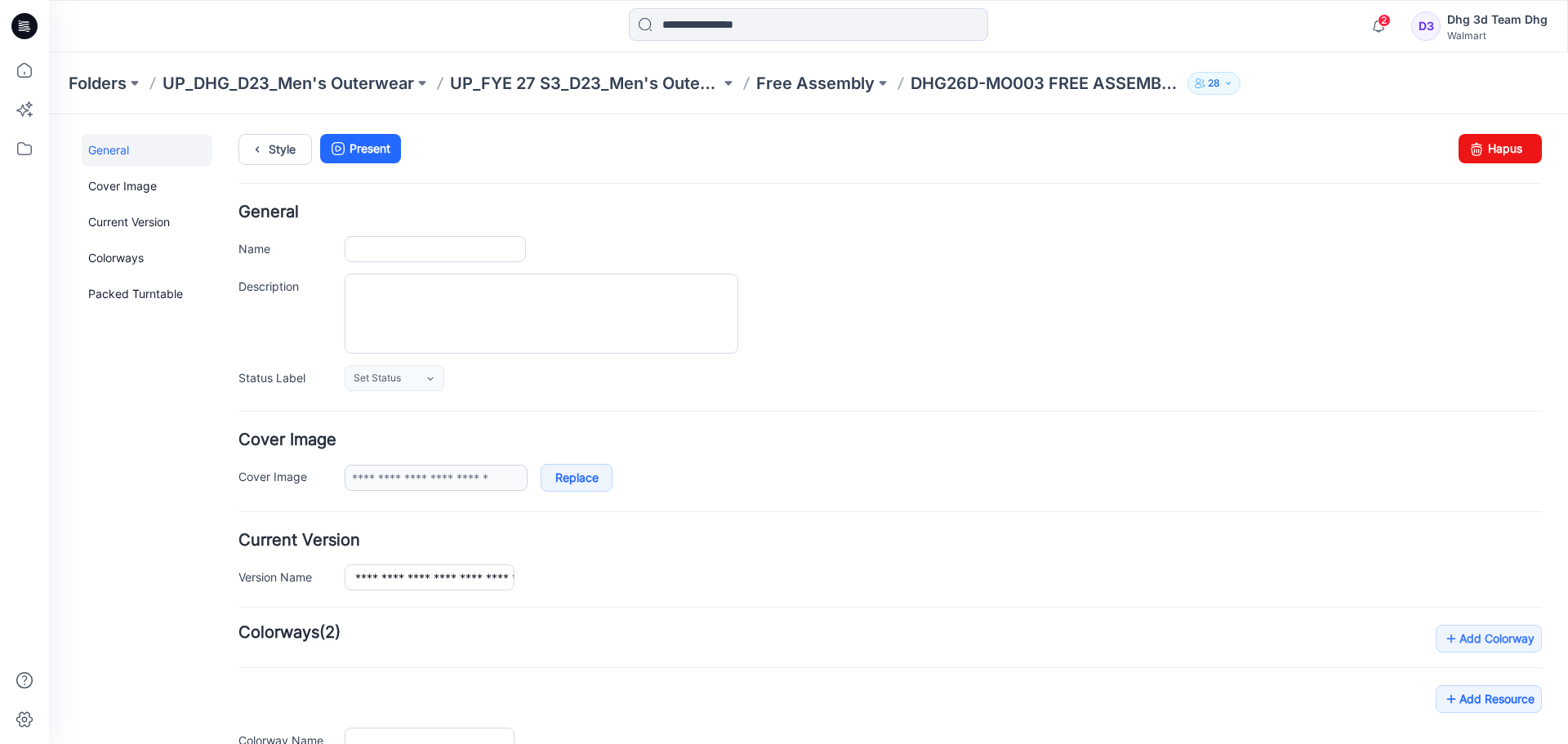
type input "**********"
drag, startPoint x: 1482, startPoint y: 156, endPoint x: 923, endPoint y: 186, distance: 559.8
click at [1482, 156] on link "Hapus" at bounding box center [1500, 149] width 84 height 30
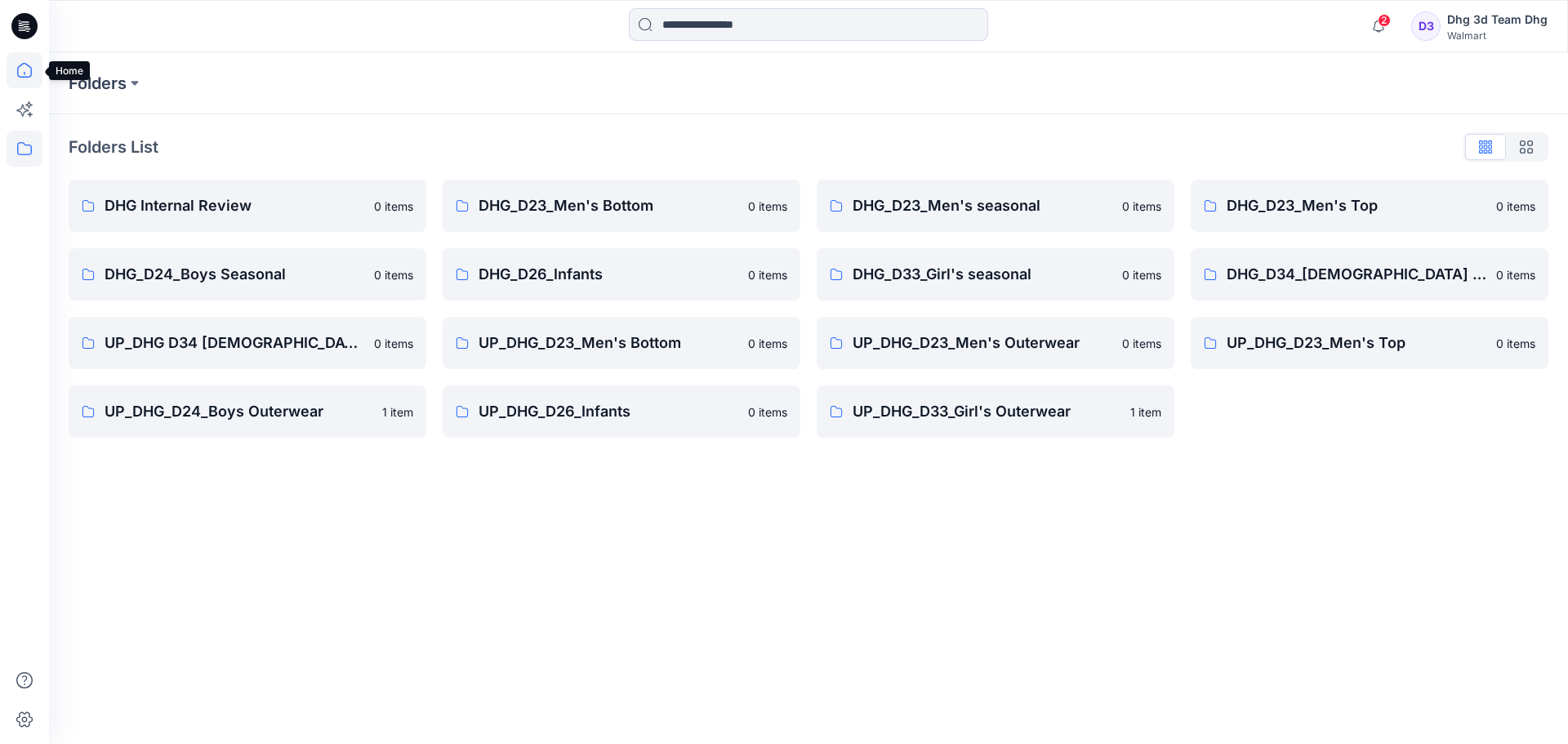
click at [18, 74] on icon at bounding box center [24, 70] width 14 height 14
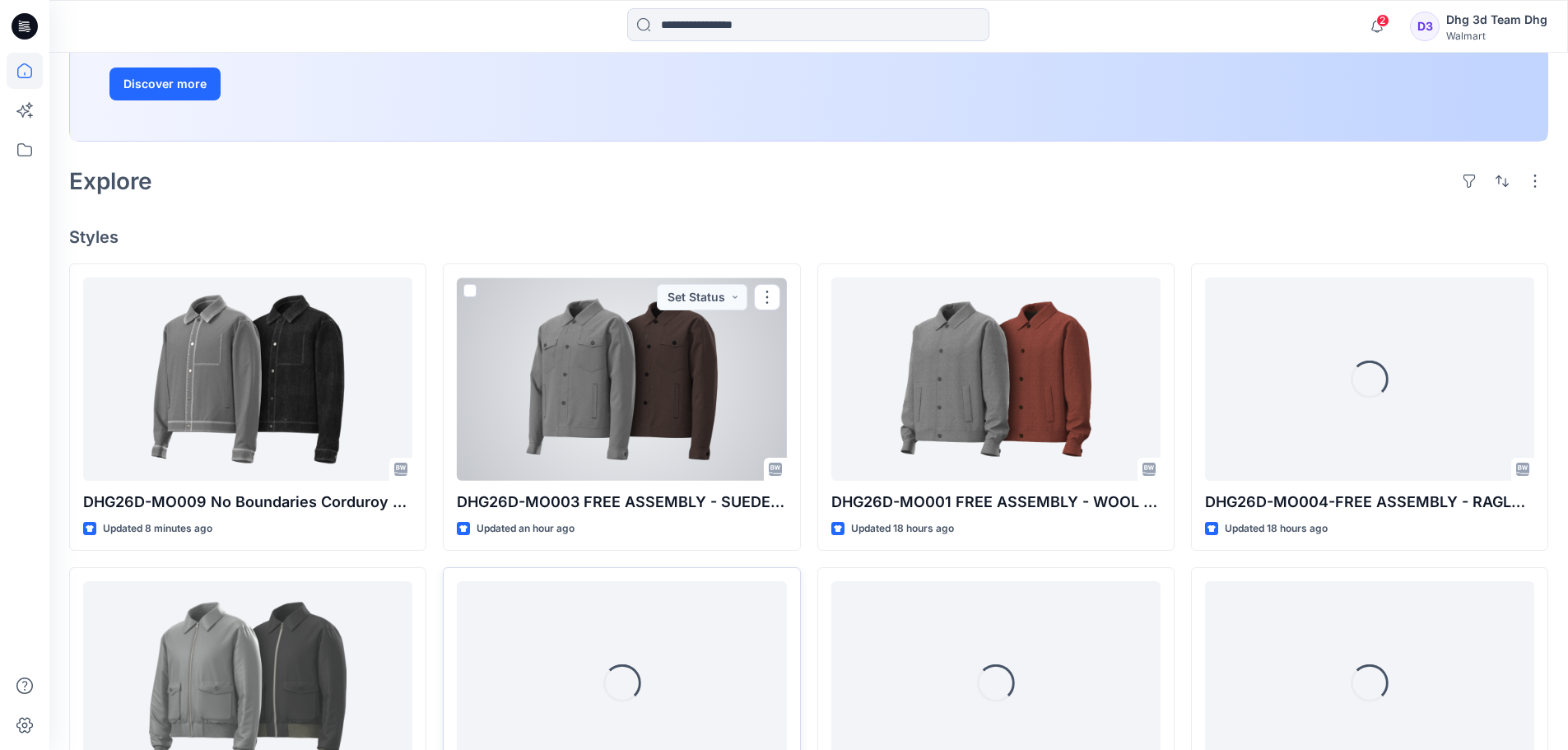
scroll to position [330, 0]
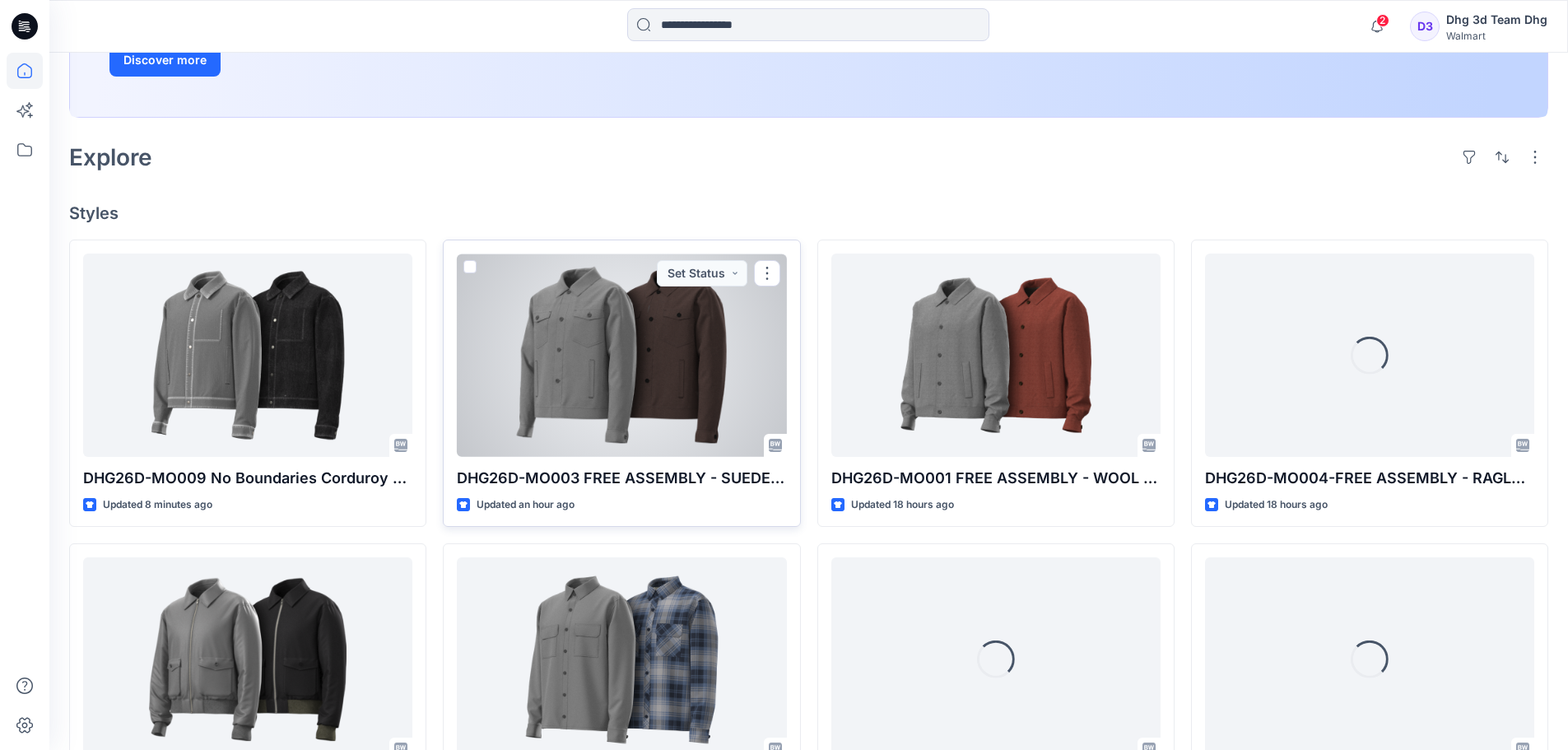
click at [694, 497] on div "Updated an hour ago" at bounding box center [621, 505] width 329 height 17
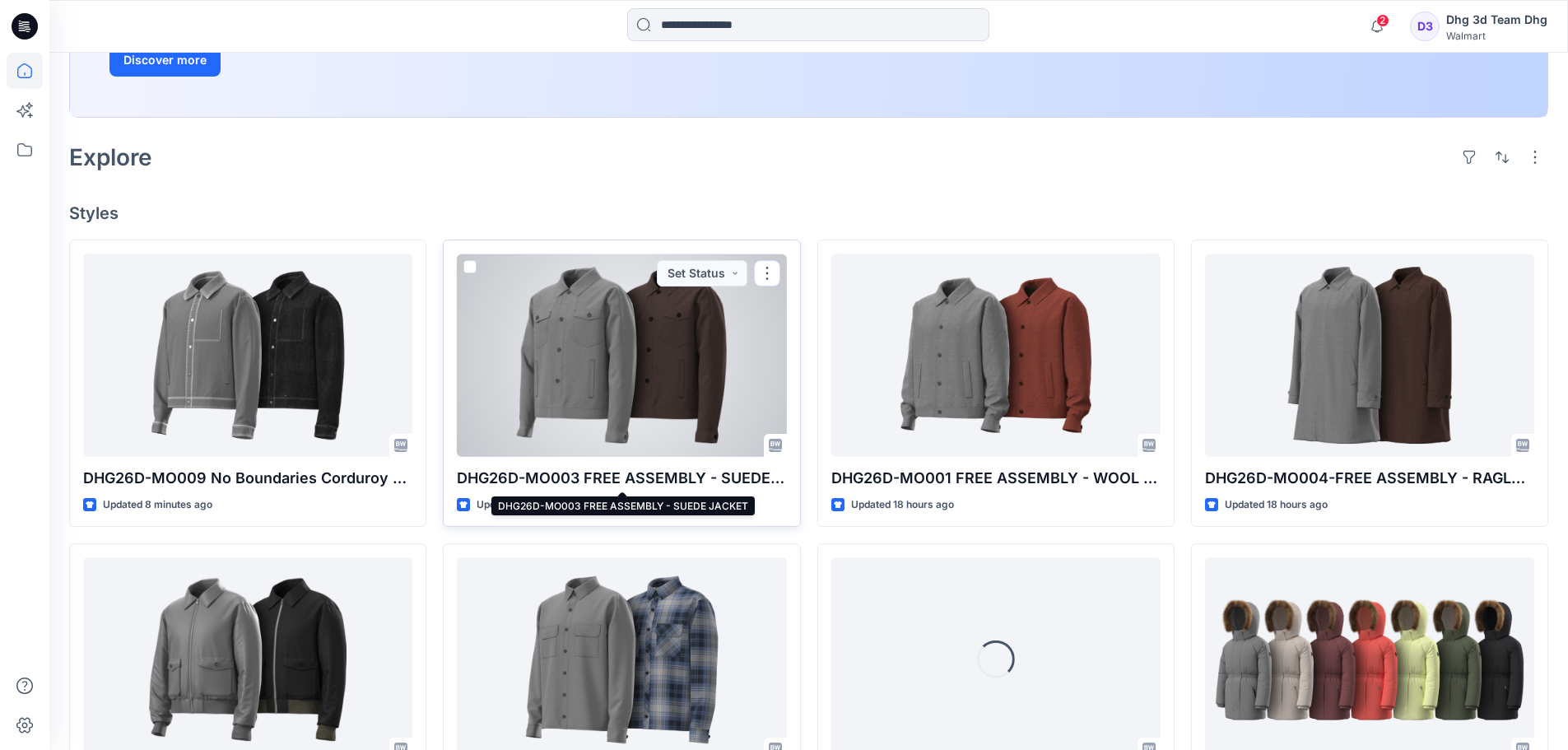
click at [708, 473] on p "DHG26D-MO003 FREE ASSEMBLY - SUEDE JACKET" at bounding box center [621, 478] width 329 height 23
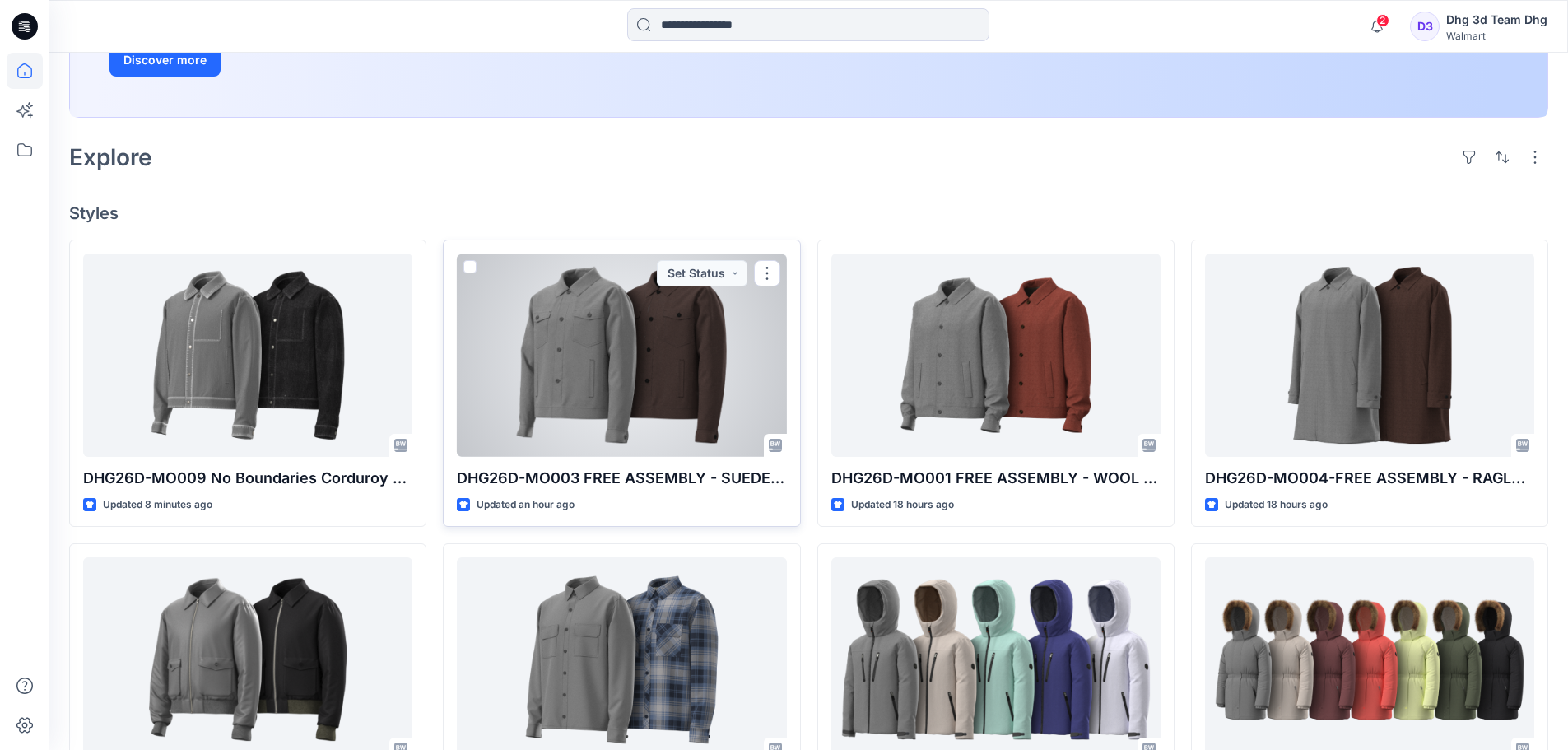
click at [681, 428] on div at bounding box center [621, 355] width 329 height 203
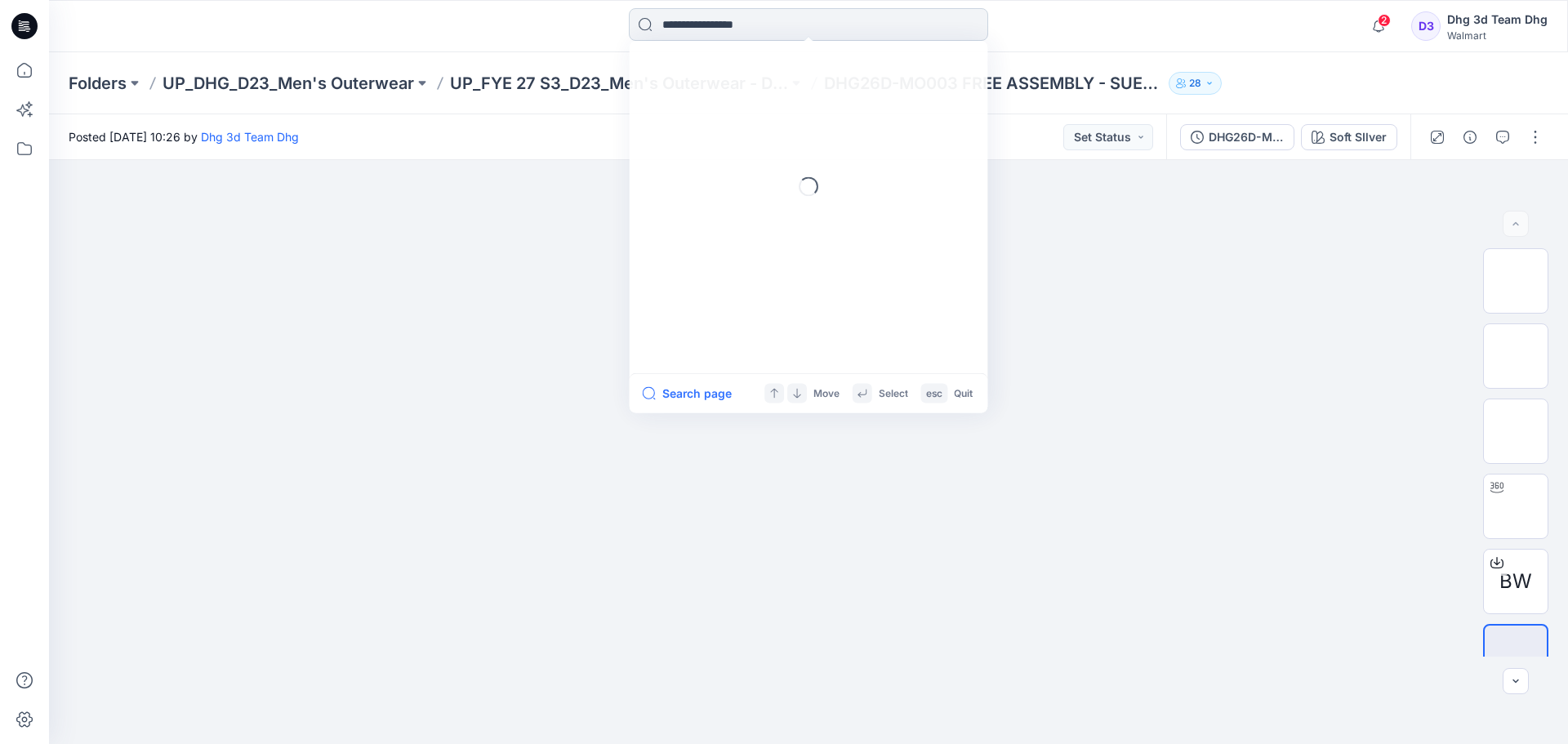
click at [764, 17] on input at bounding box center [808, 24] width 359 height 32
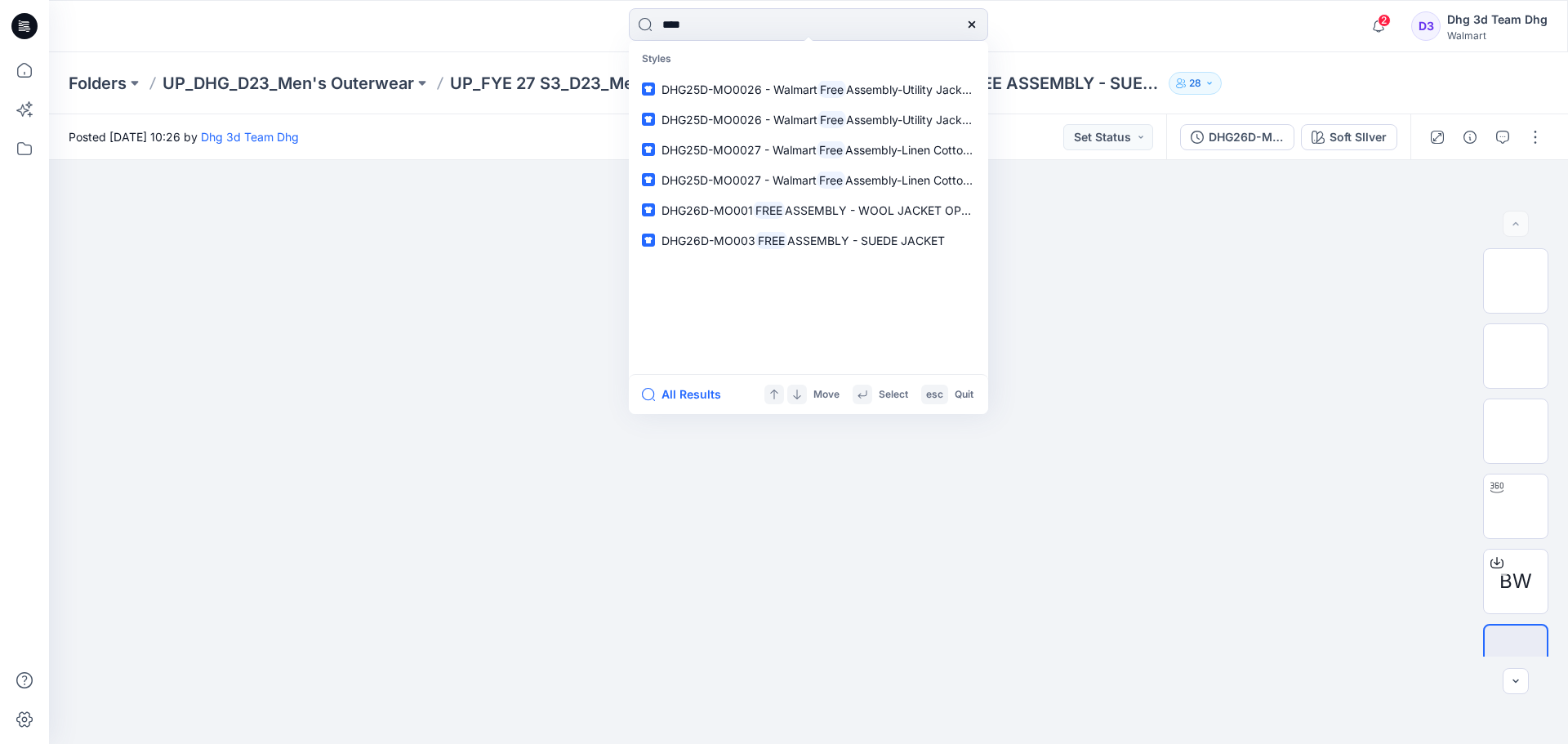
type input "****"
click at [1148, 23] on div "**** Styles DHG25D-MO0026 - Walmart Free Assembly-Utility Jacket ( wash Program…" at bounding box center [808, 26] width 759 height 36
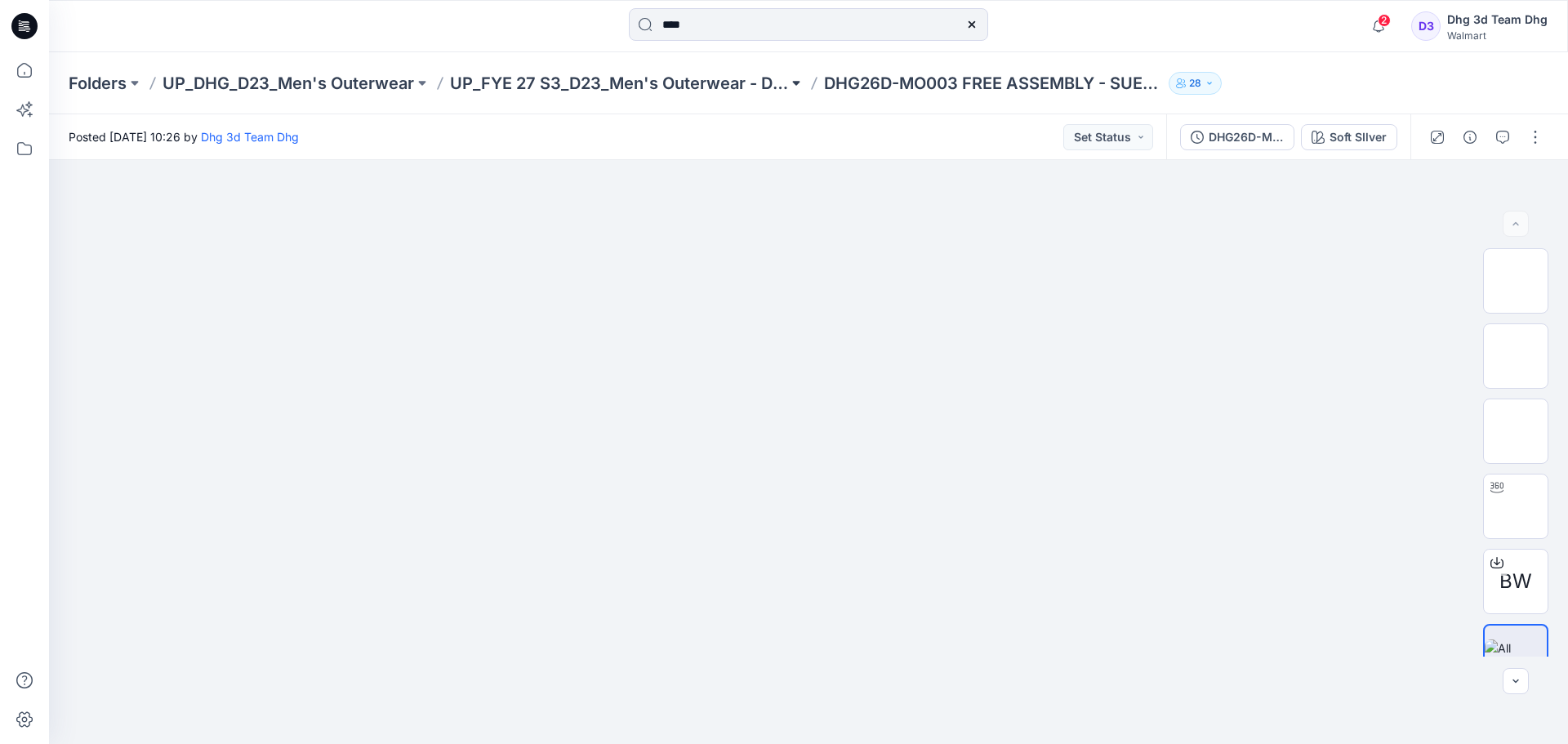
click at [794, 82] on button at bounding box center [796, 83] width 16 height 23
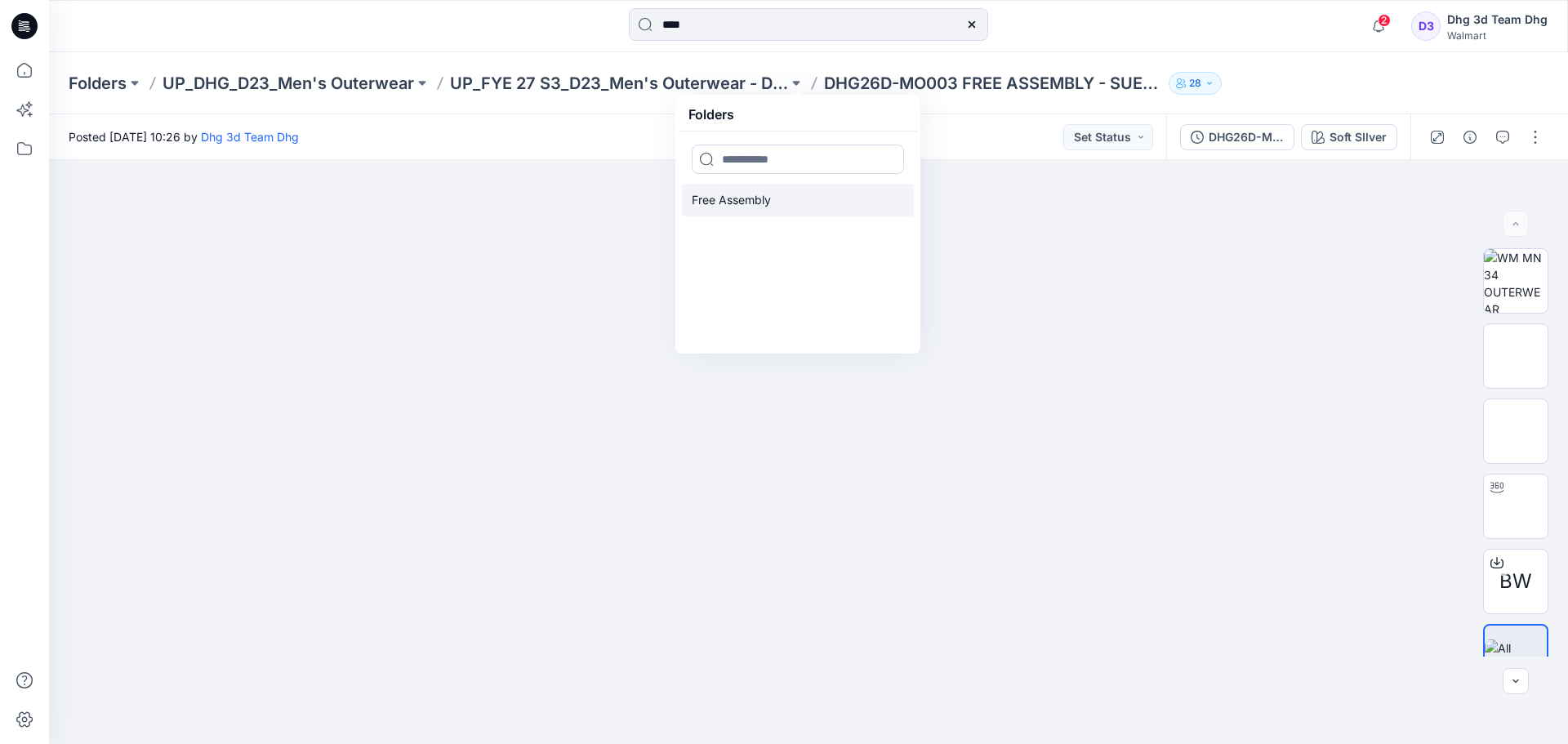
click at [779, 203] on link "Free Assembly" at bounding box center [798, 200] width 232 height 32
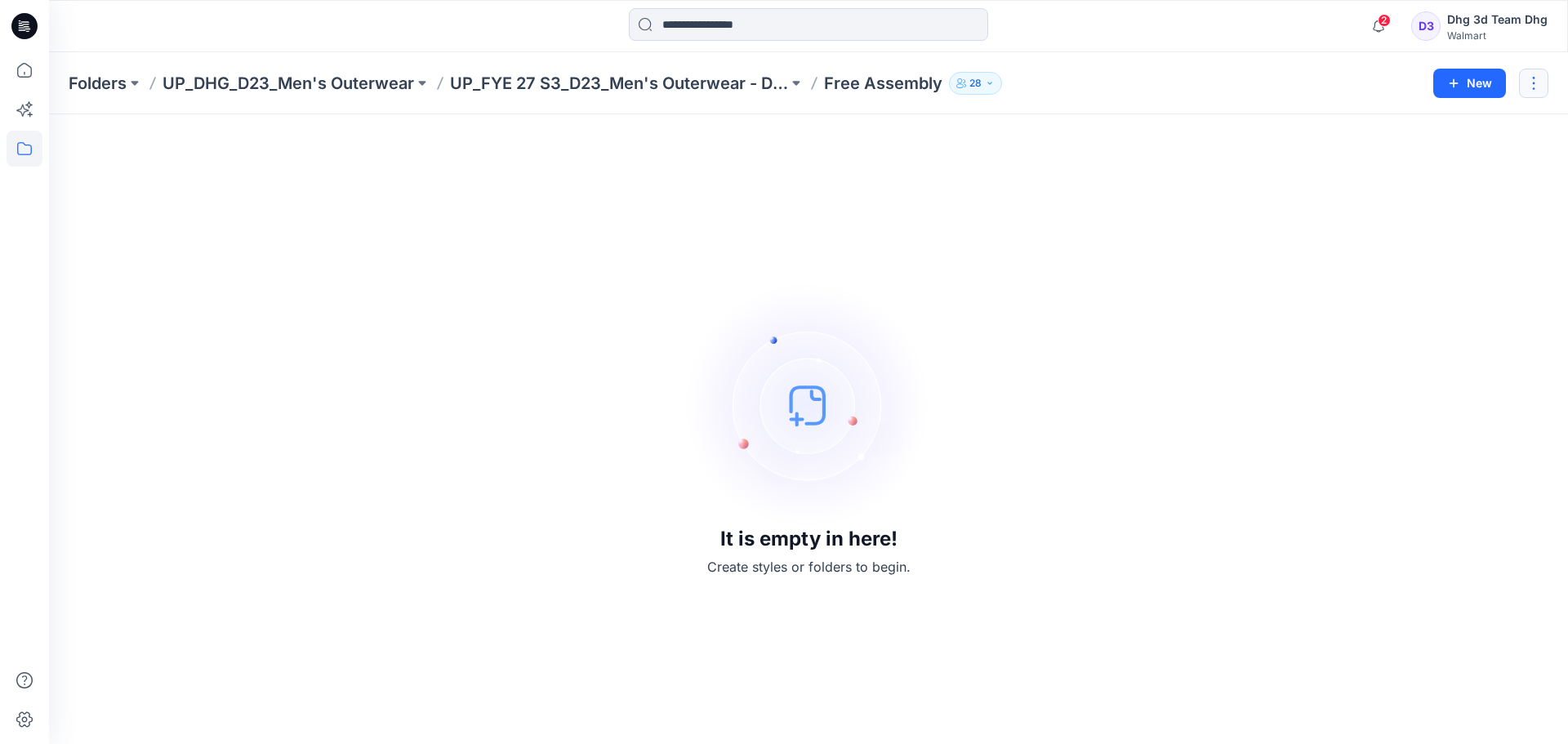
click at [1528, 84] on button "button" at bounding box center [1534, 83] width 30 height 30
click at [1448, 130] on button "Edit" at bounding box center [1457, 123] width 177 height 31
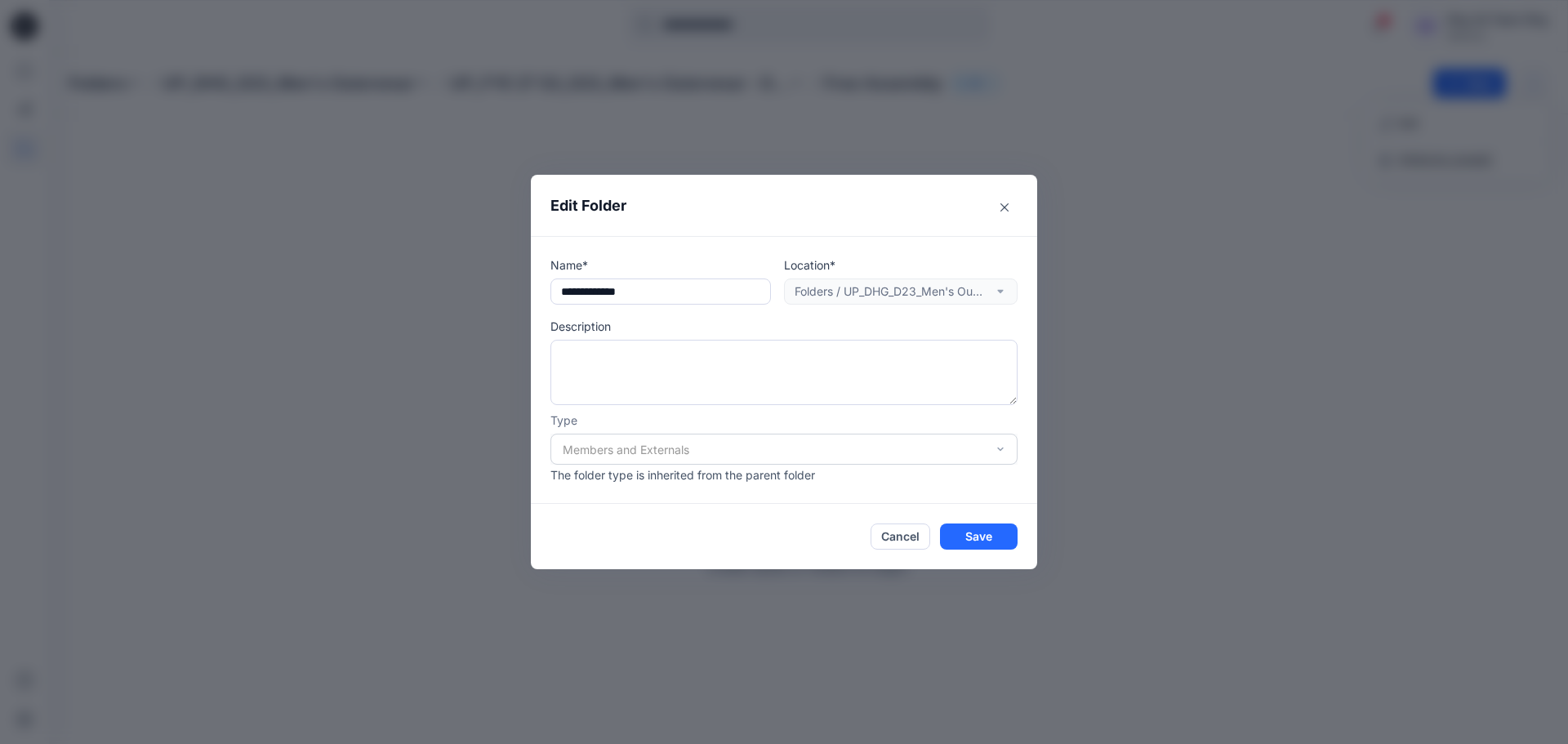
click at [995, 286] on div "Location* Folders / UP_DHG_D23_Men's Outerwear / UP_FYE 27 S3_D23_Men's Outerwe…" at bounding box center [901, 281] width 233 height 49
click at [1004, 295] on div "Location* Folders / UP_DHG_D23_Men's Outerwear / UP_FYE 27 S3_D23_Men's Outerwe…" at bounding box center [901, 281] width 233 height 49
click at [846, 287] on div "Location* Folders / UP_DHG_D23_Men's Outerwear / UP_FYE 27 S3_D23_Men's Outerwe…" at bounding box center [901, 281] width 233 height 49
click at [901, 530] on button "Cancel" at bounding box center [901, 536] width 59 height 26
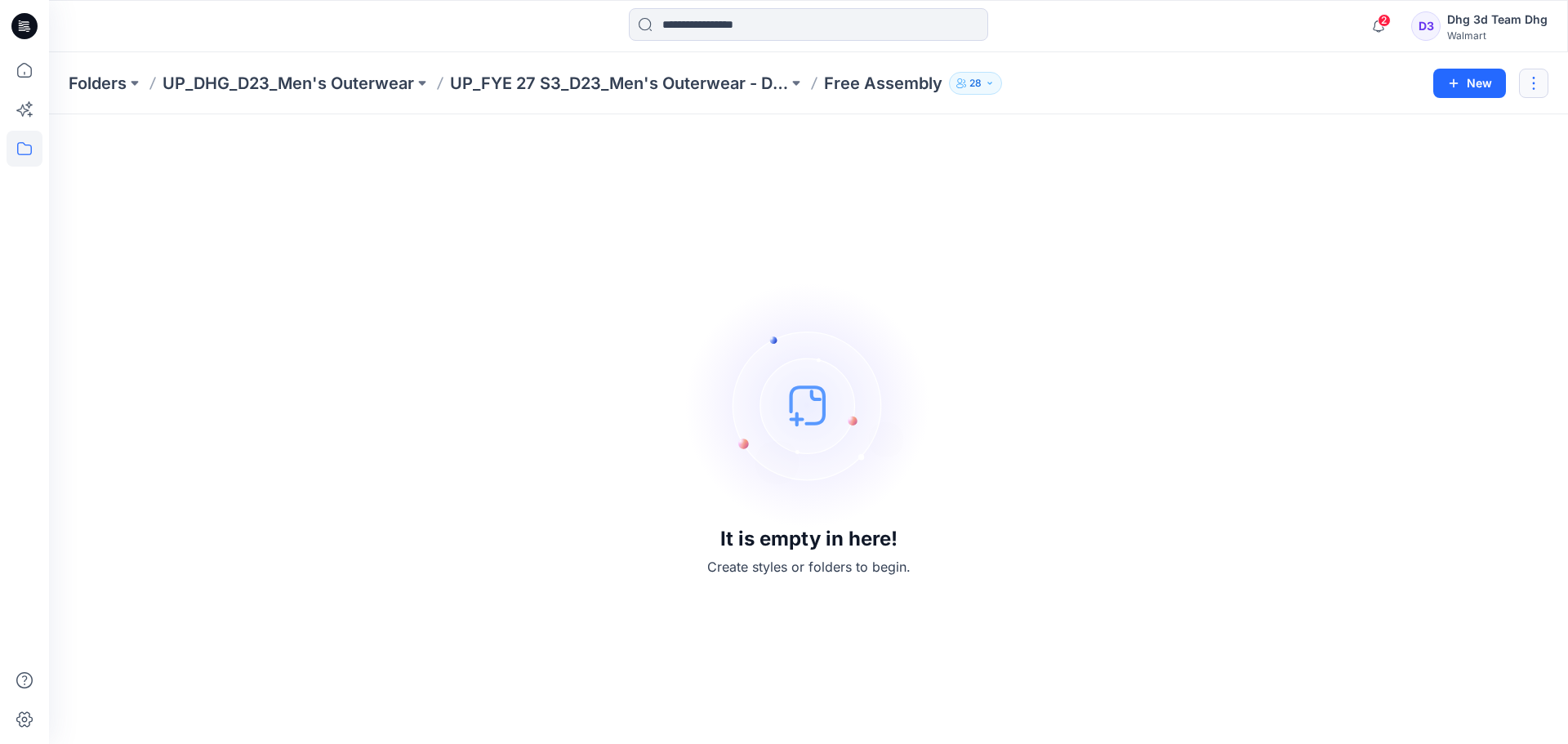
click at [1532, 92] on button "button" at bounding box center [1534, 83] width 30 height 30
click at [1442, 161] on p "[PERSON_NAME]" at bounding box center [1446, 160] width 94 height 17
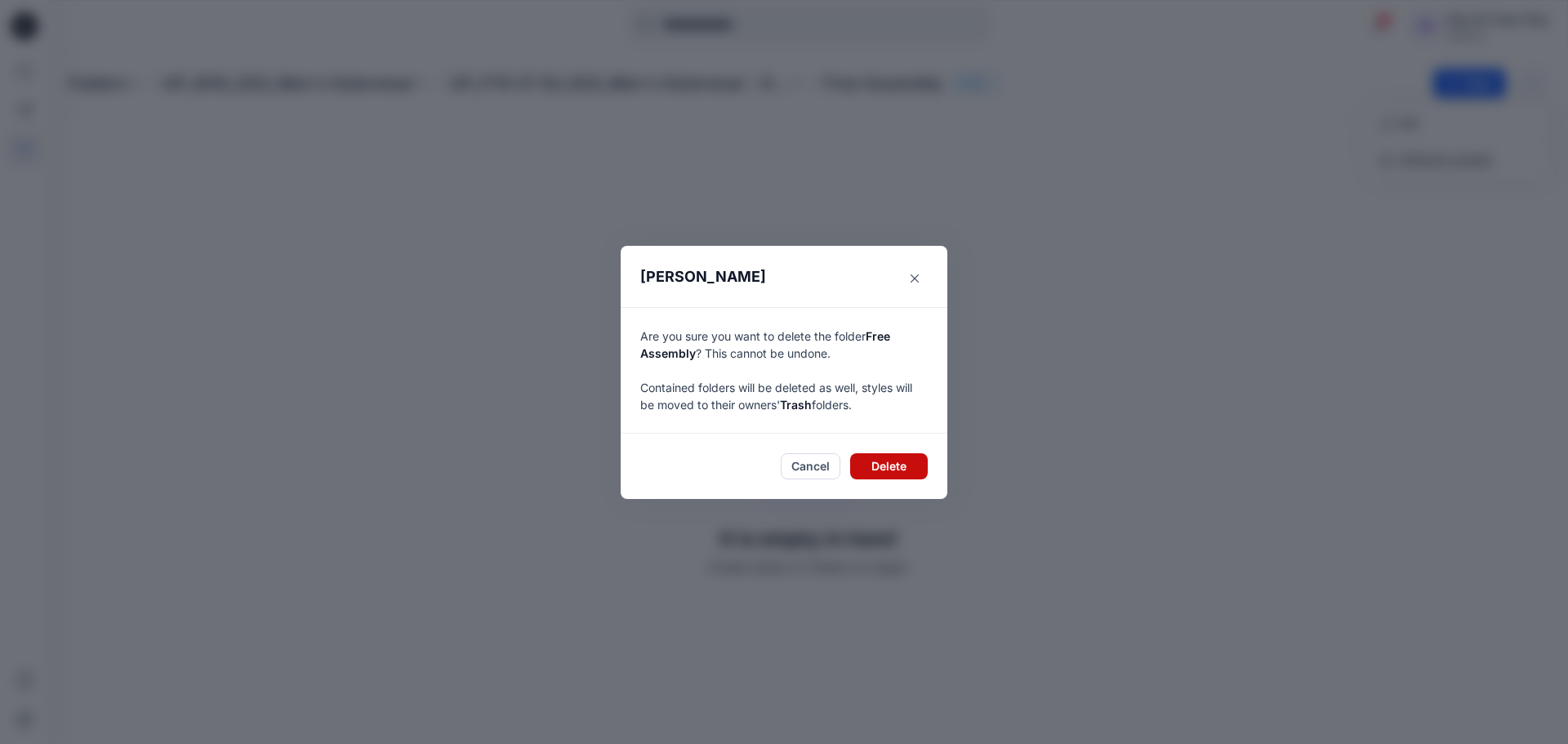
click at [866, 469] on button "Delete" at bounding box center [889, 466] width 77 height 26
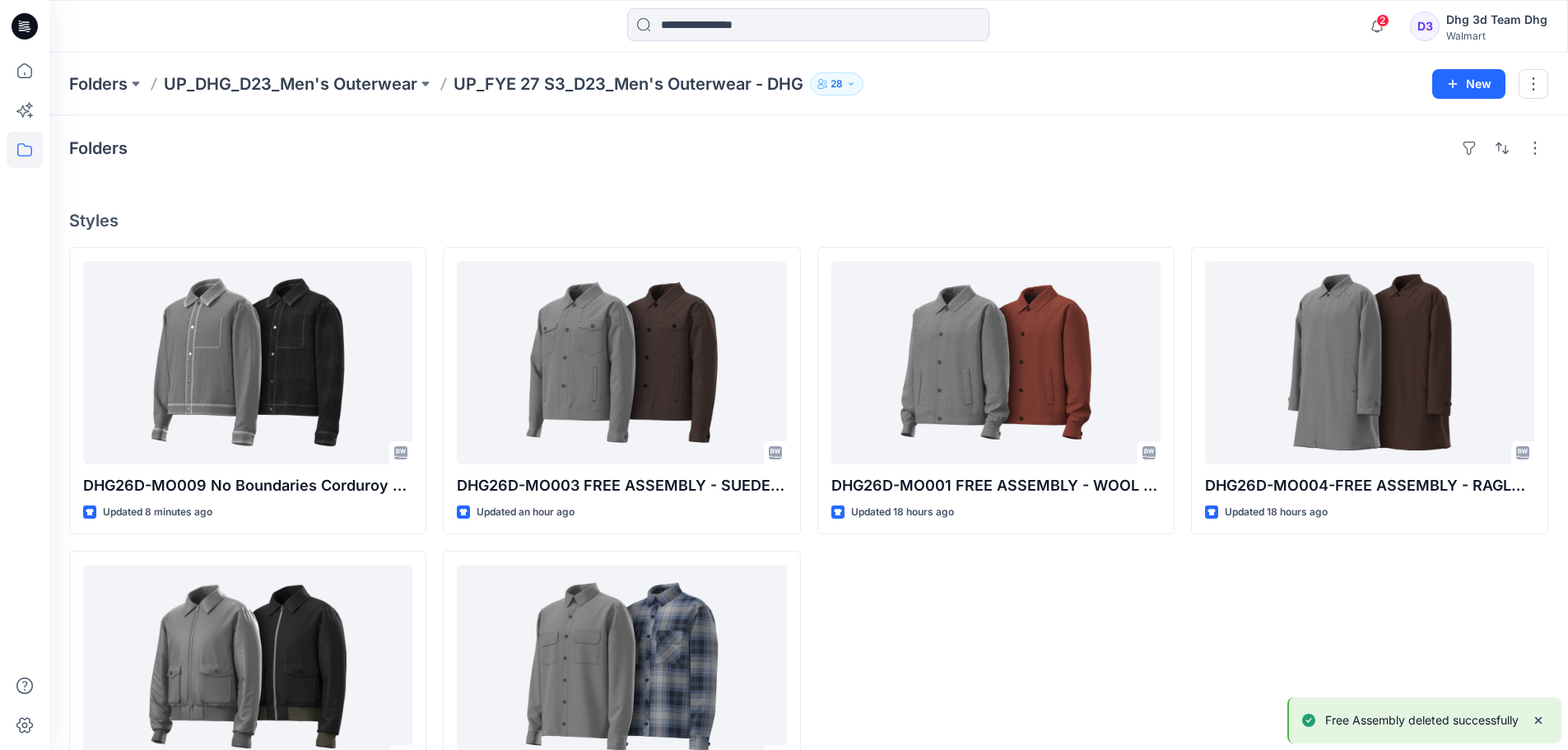
click at [122, 153] on h4 "Folders" at bounding box center [98, 148] width 58 height 20
click at [620, 78] on p "UP_FYE 27 S3_D23_Men's Outerwear - DHG" at bounding box center [628, 84] width 349 height 23
click at [337, 84] on p "UP_DHG_D23_Men's Outerwear" at bounding box center [289, 84] width 253 height 23
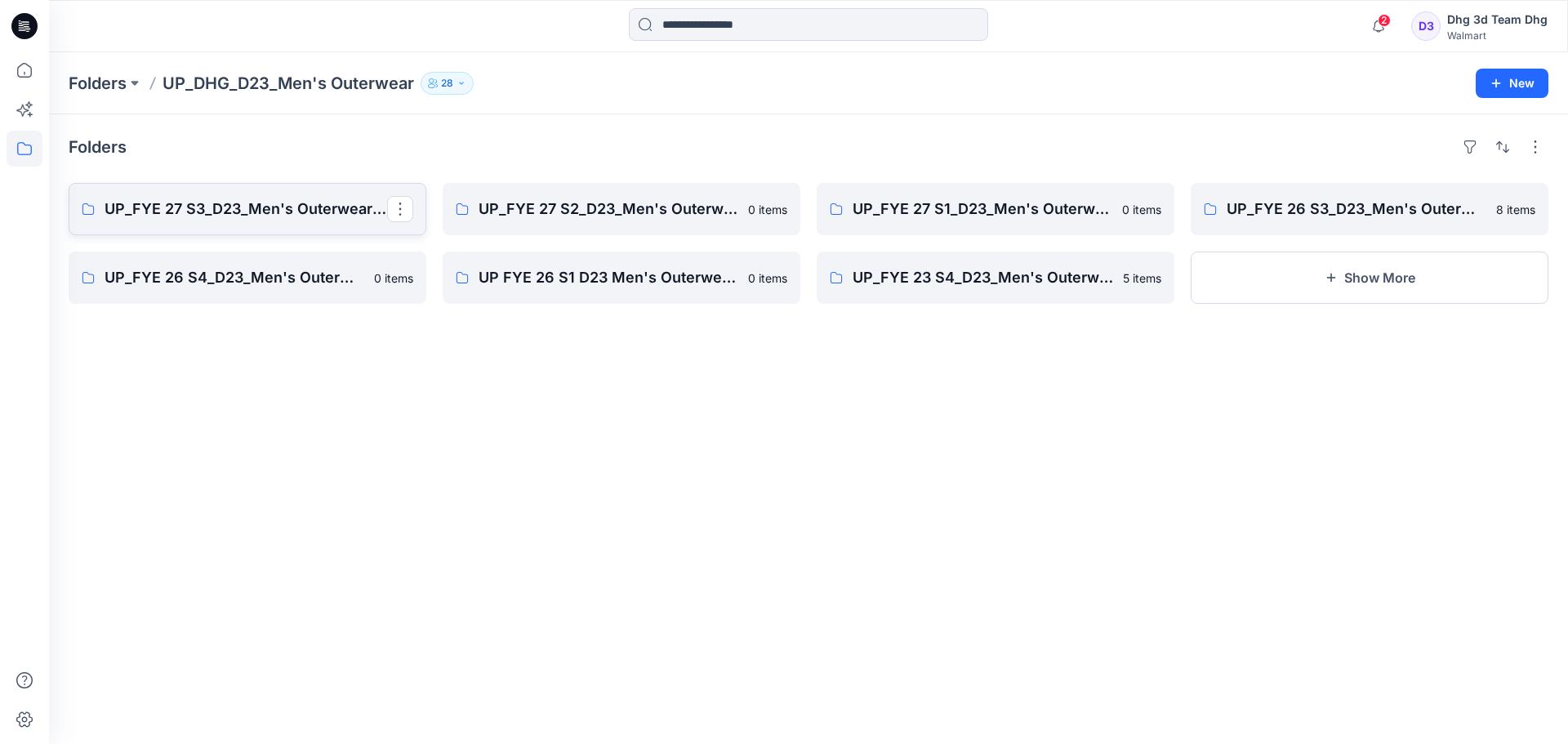
click at [267, 211] on p "UP_FYE 27 S3_D23_Men's Outerwear - DHG" at bounding box center [246, 208] width 283 height 23
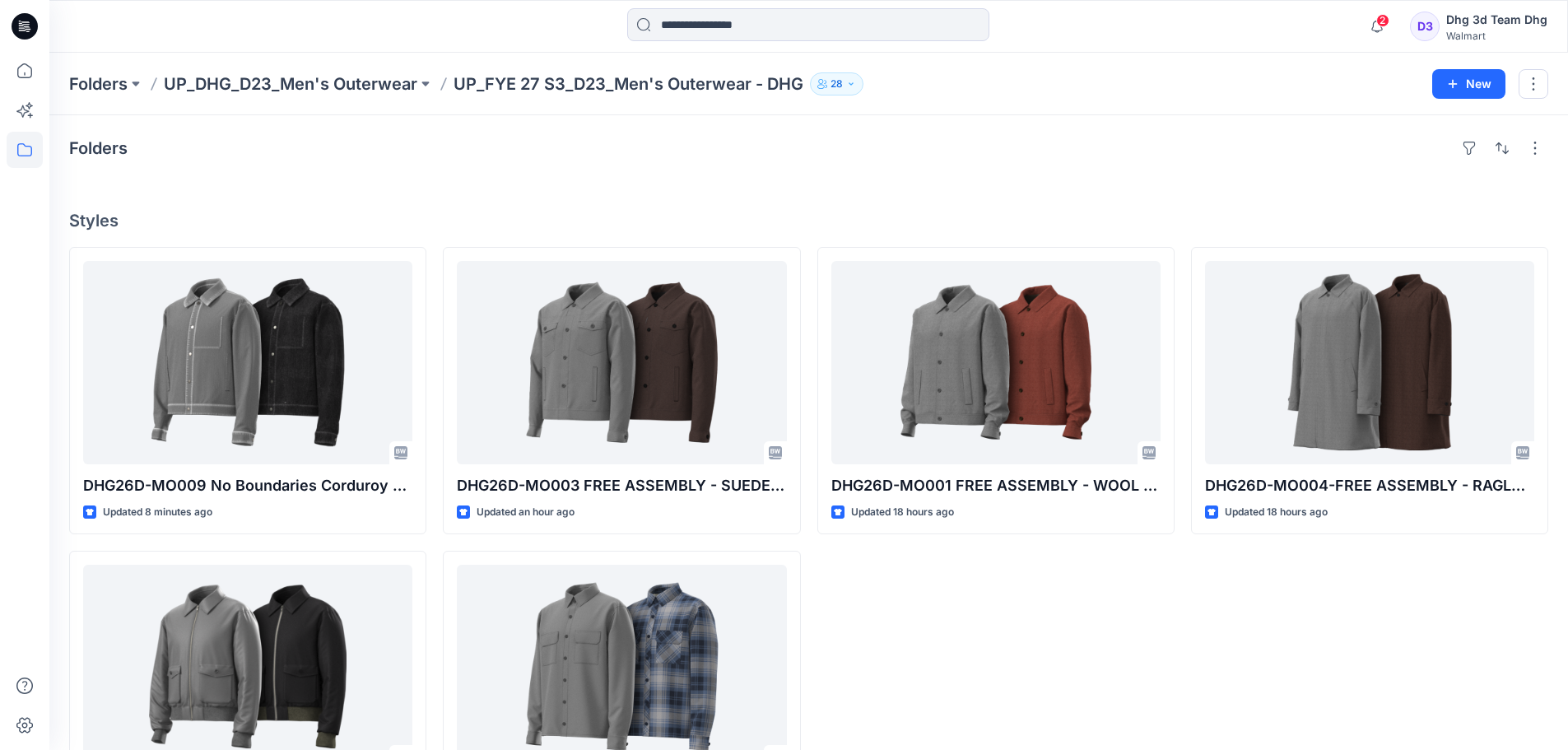
click at [1127, 607] on div "DHG26D-MO001 FREE ASSEMBLY - WOOL JACKET OPT. 1 Updated 18 hours ago" at bounding box center [996, 542] width 358 height 591
click at [1541, 153] on button "button" at bounding box center [1534, 148] width 26 height 26
click at [1539, 74] on button "button" at bounding box center [1533, 84] width 30 height 30
click at [1500, 84] on button "New" at bounding box center [1468, 84] width 74 height 30
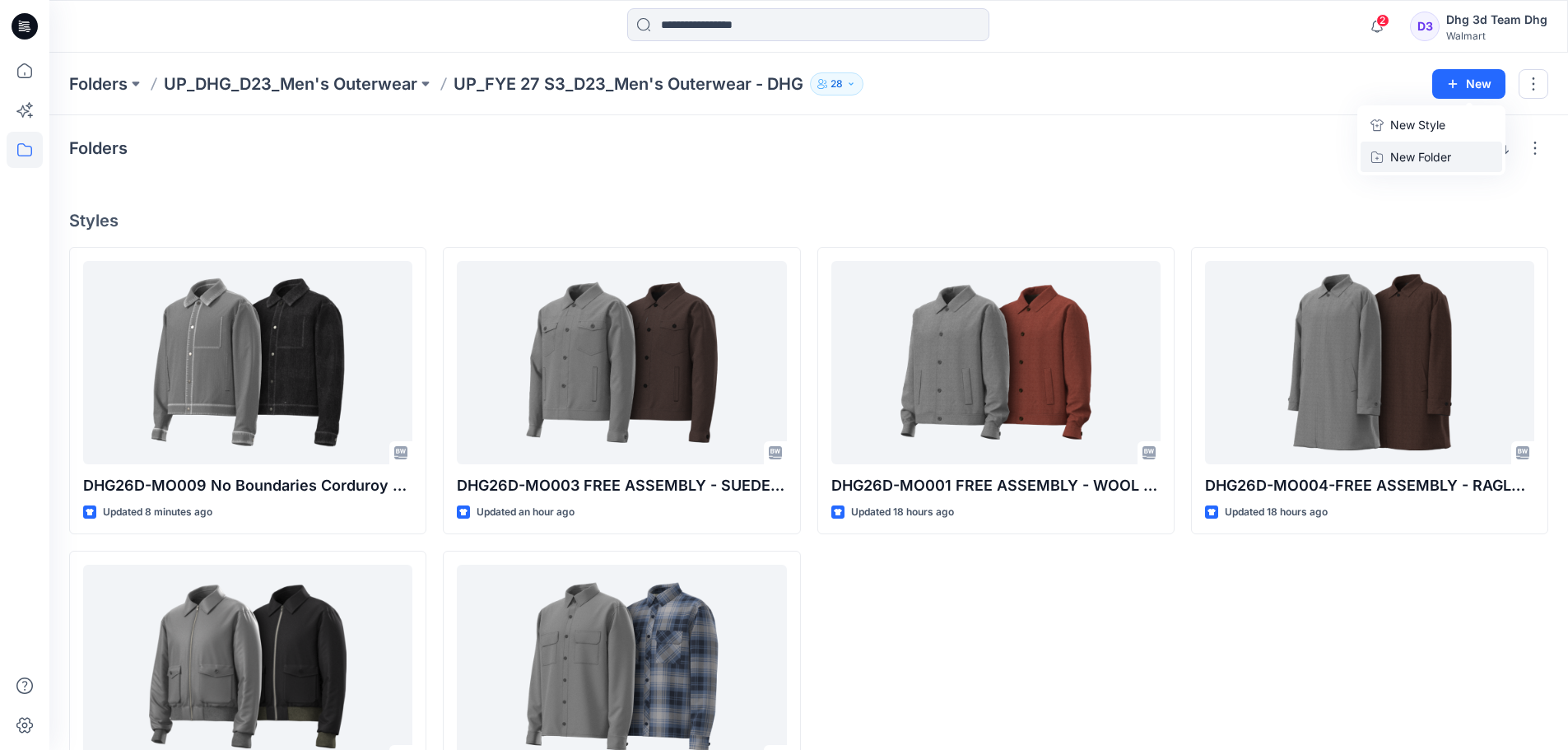
click at [1465, 150] on button "New Folder" at bounding box center [1431, 157] width 142 height 31
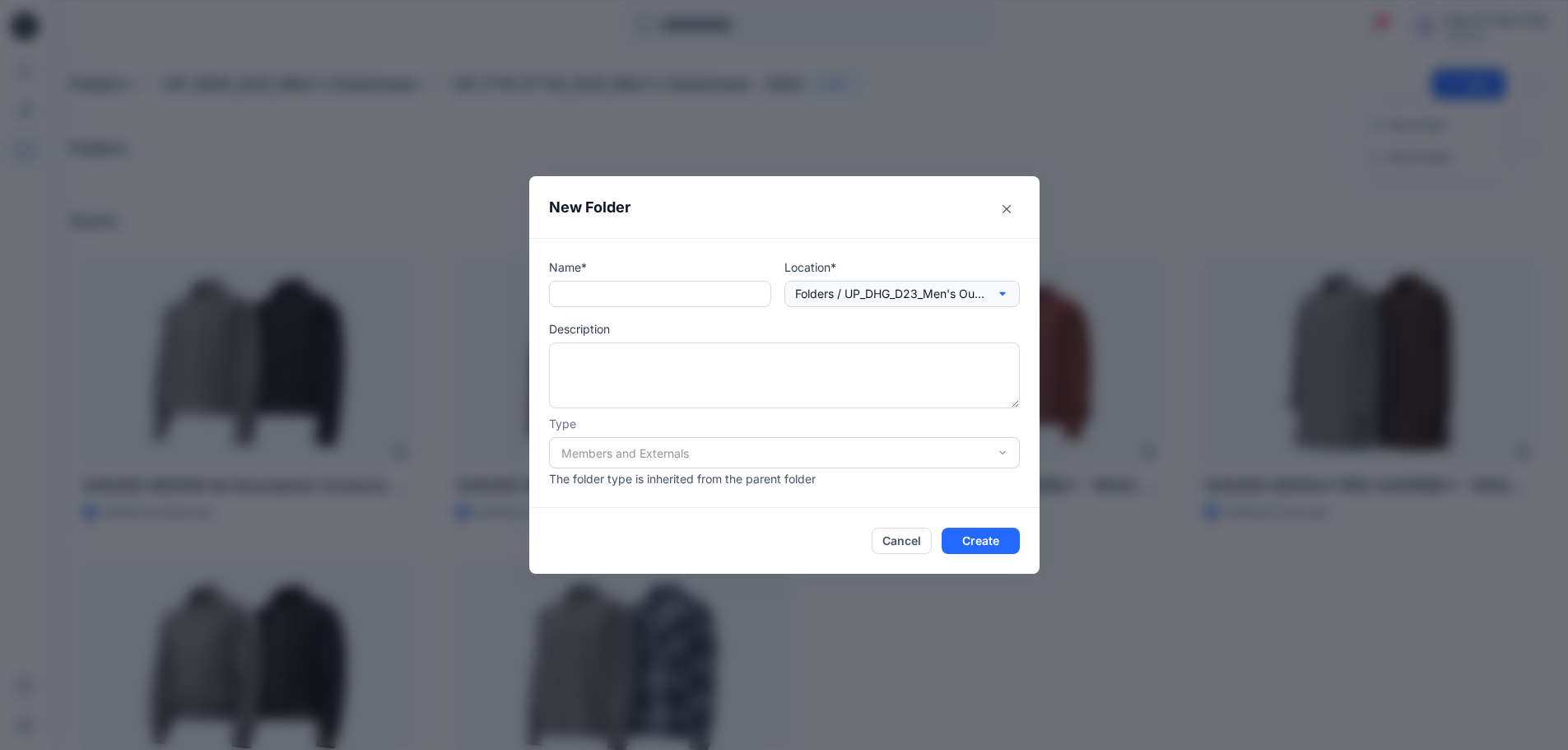
click at [951, 288] on p "Folders / UP_DHG_D23_Men's Outerwear / UP_FYE 27 S3_D23_Men's Outerwear - DHG" at bounding box center [889, 294] width 190 height 18
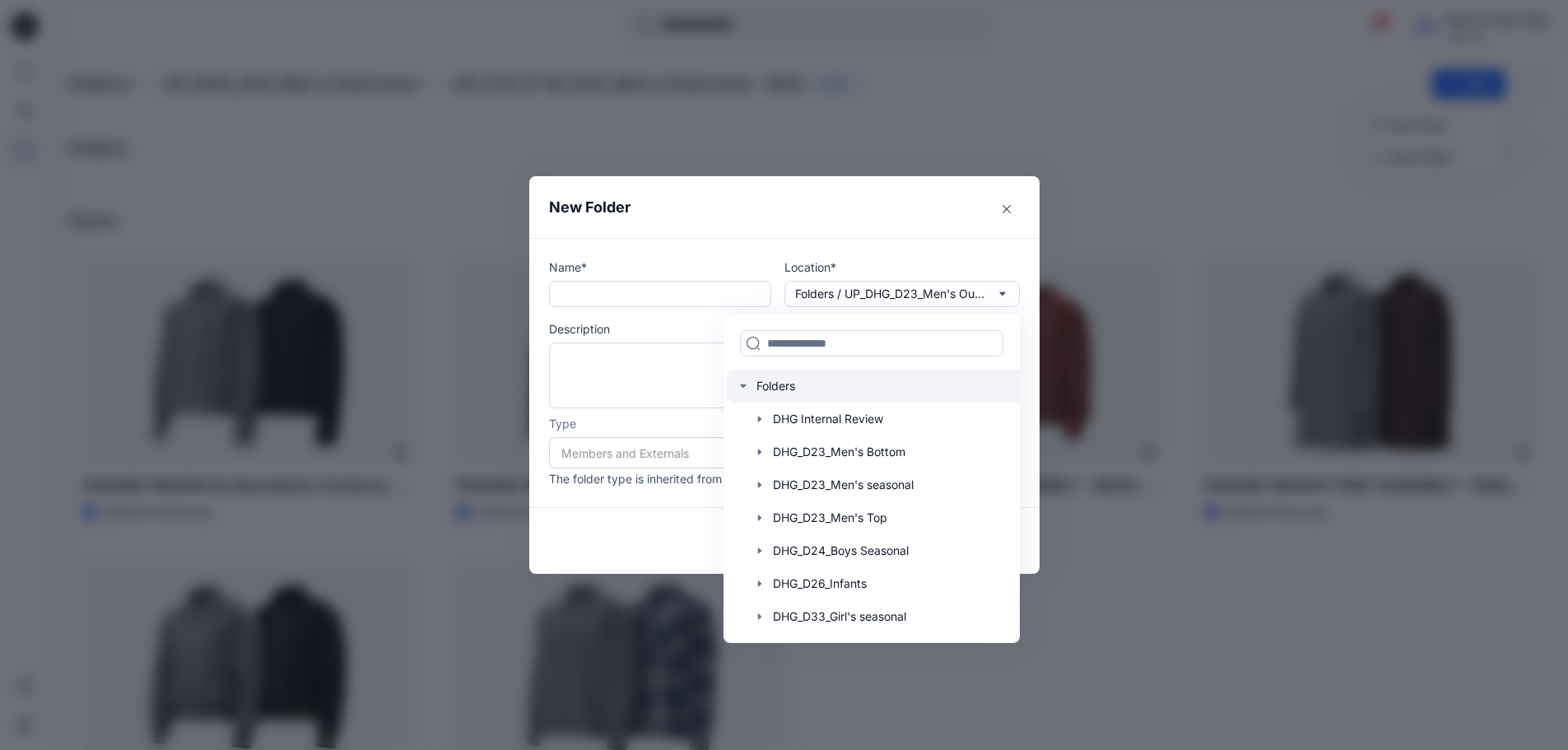
click at [750, 389] on icon "button" at bounding box center [743, 386] width 14 height 14
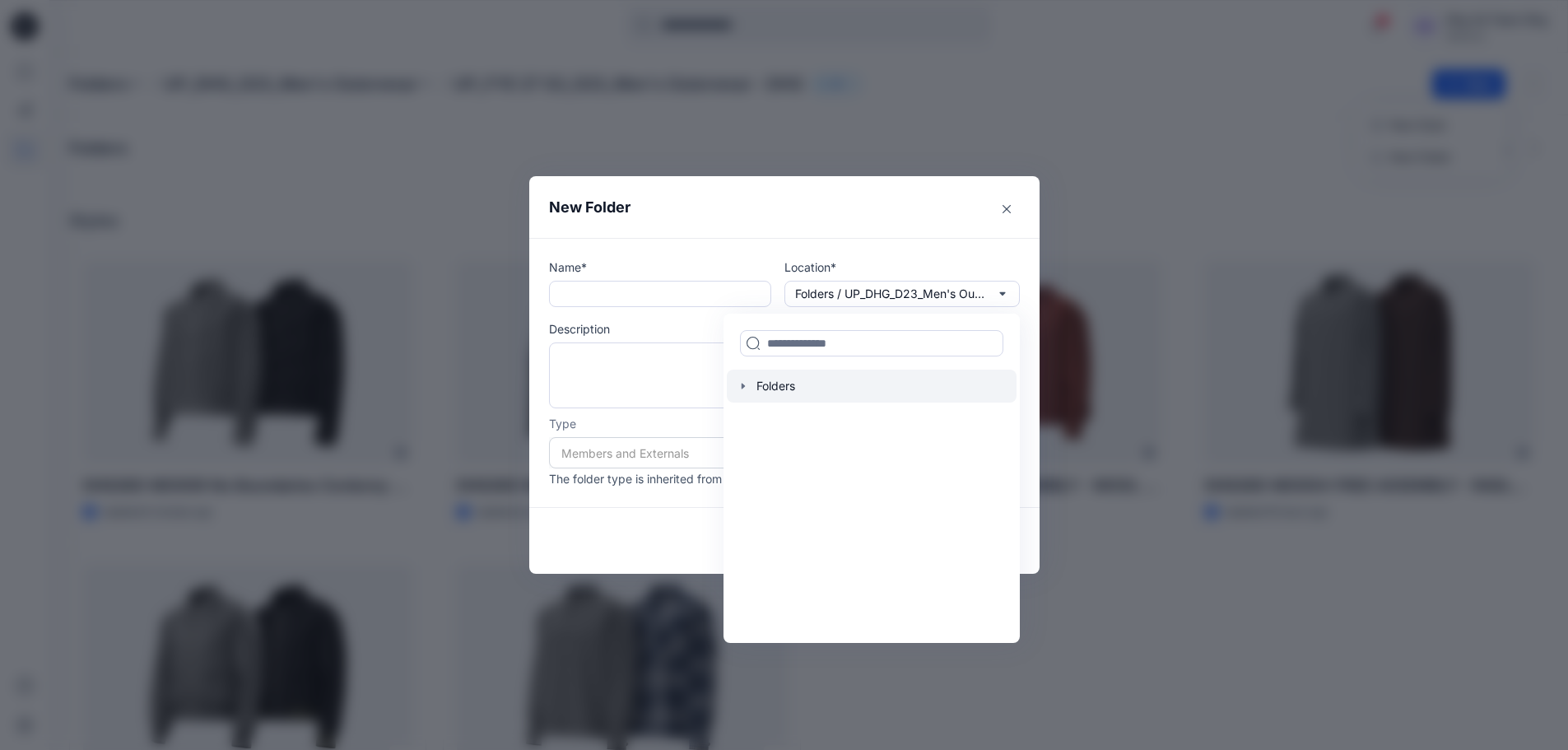
click at [800, 387] on div at bounding box center [871, 386] width 289 height 33
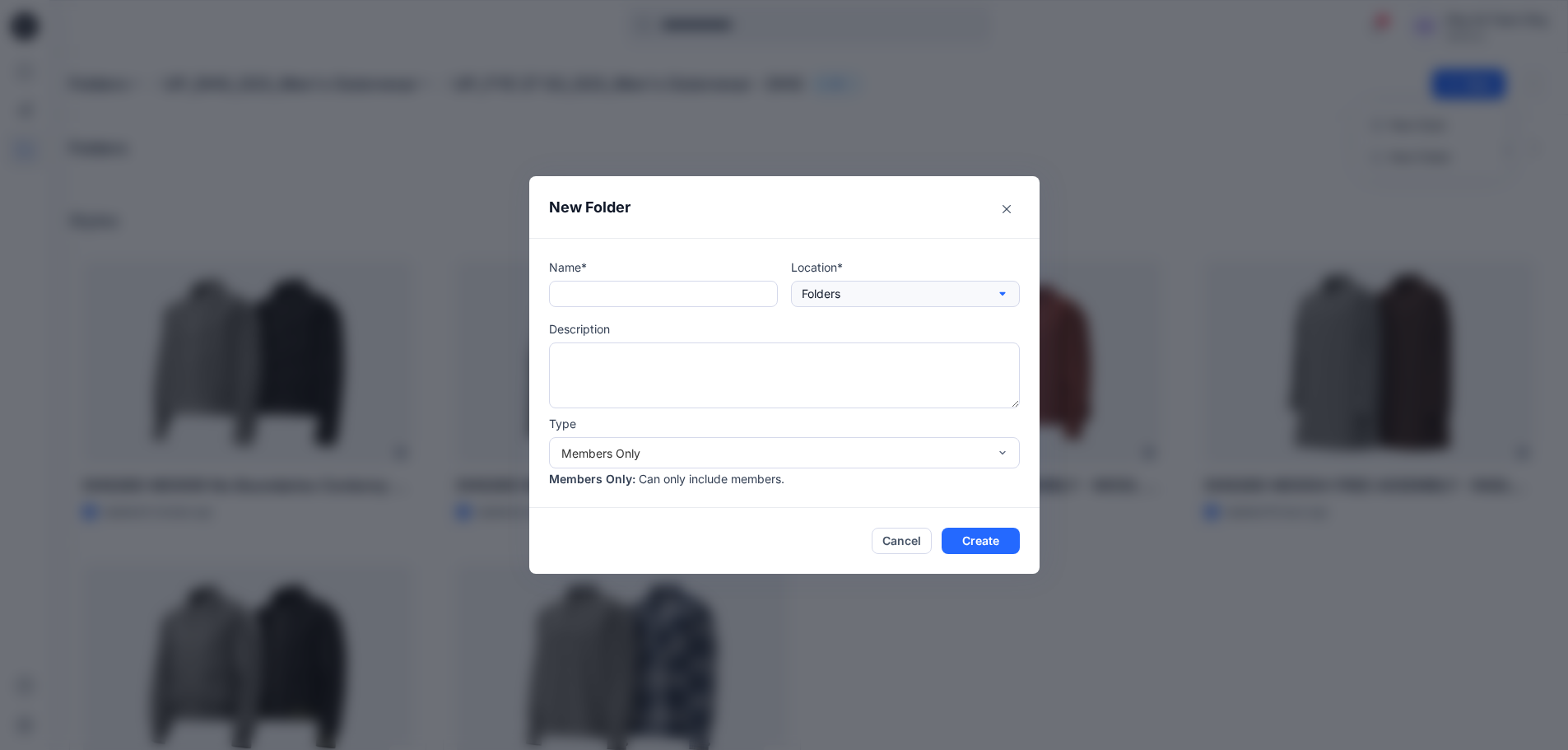
click at [874, 284] on button "Folders" at bounding box center [906, 293] width 229 height 26
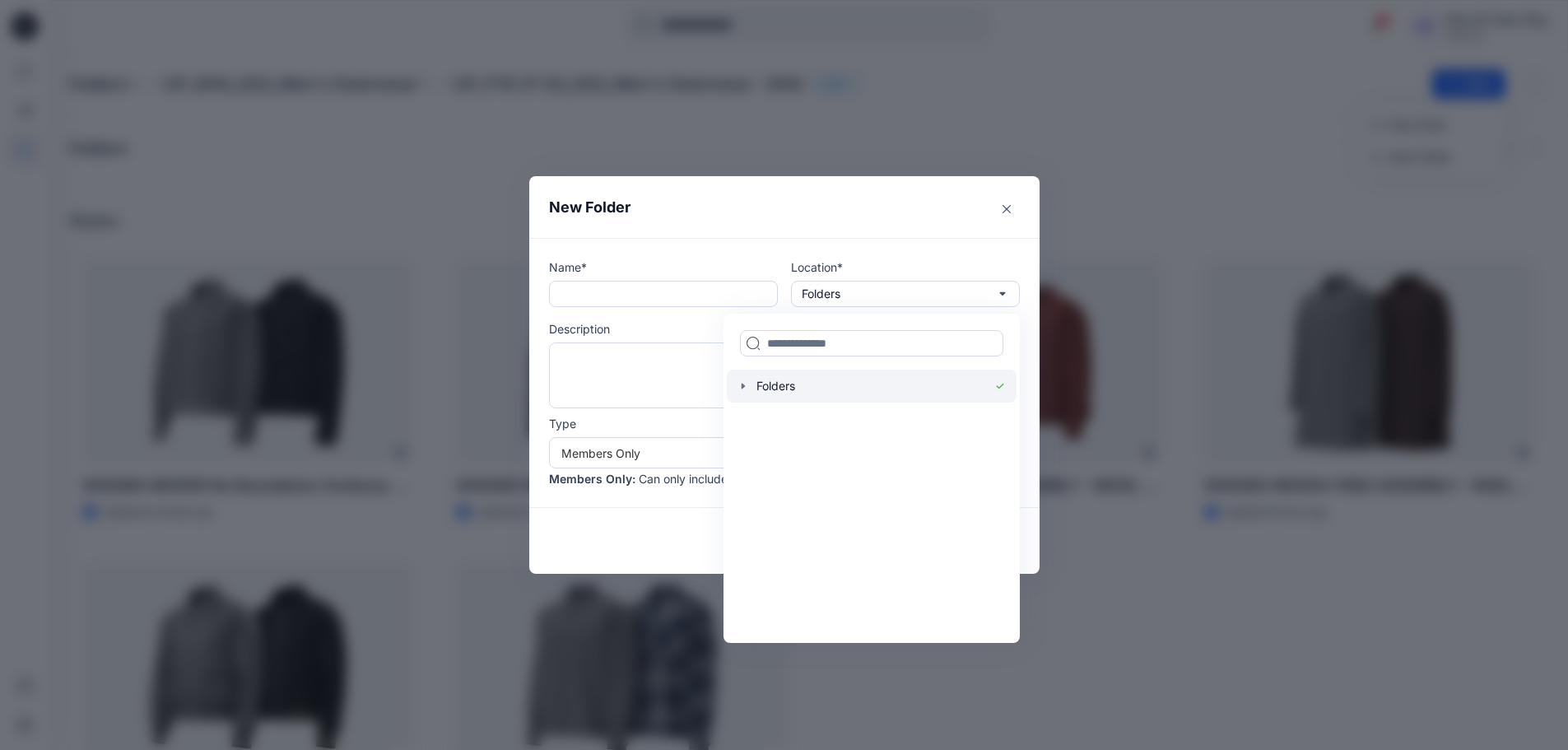
click at [750, 383] on icon "button" at bounding box center [743, 386] width 14 height 14
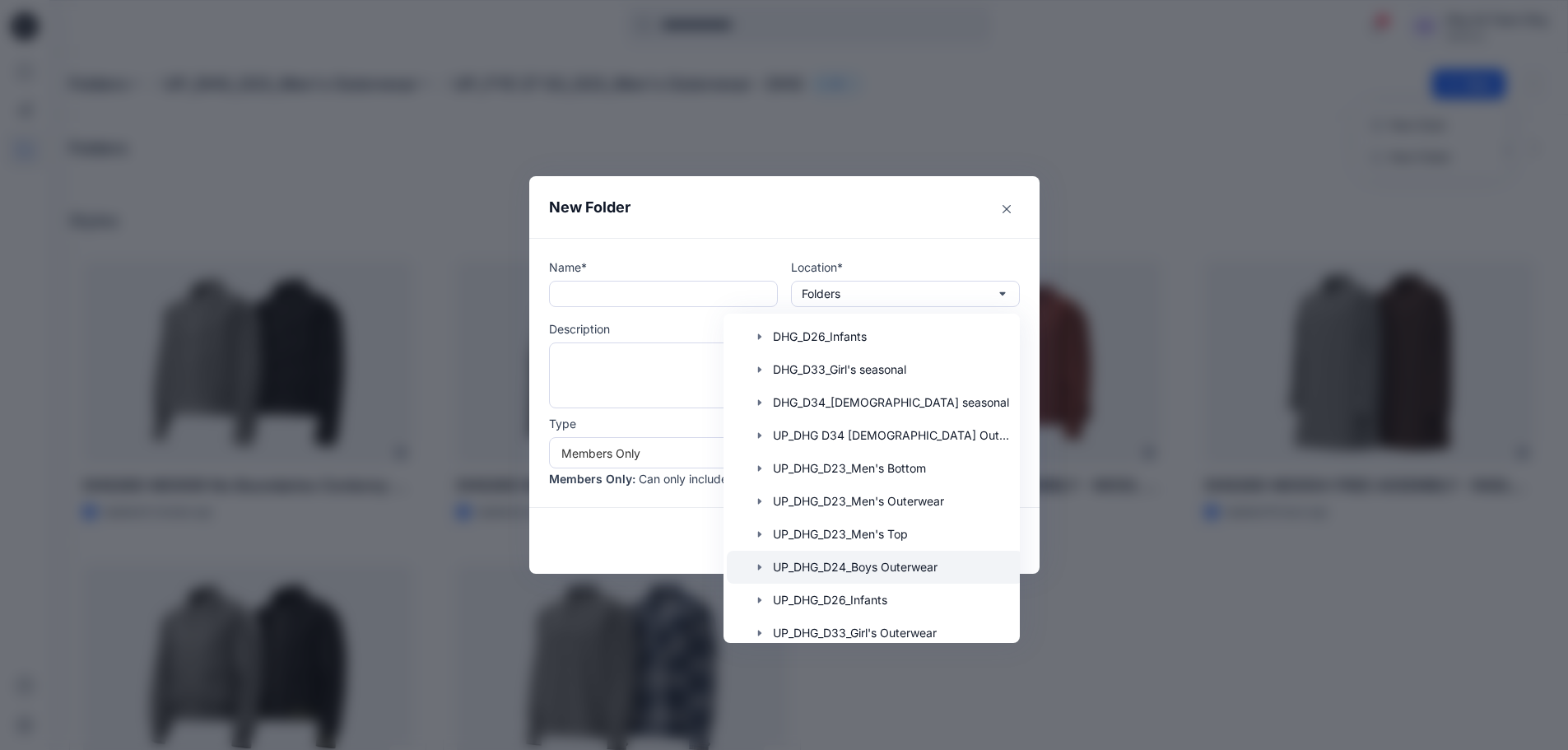
scroll to position [257, 0]
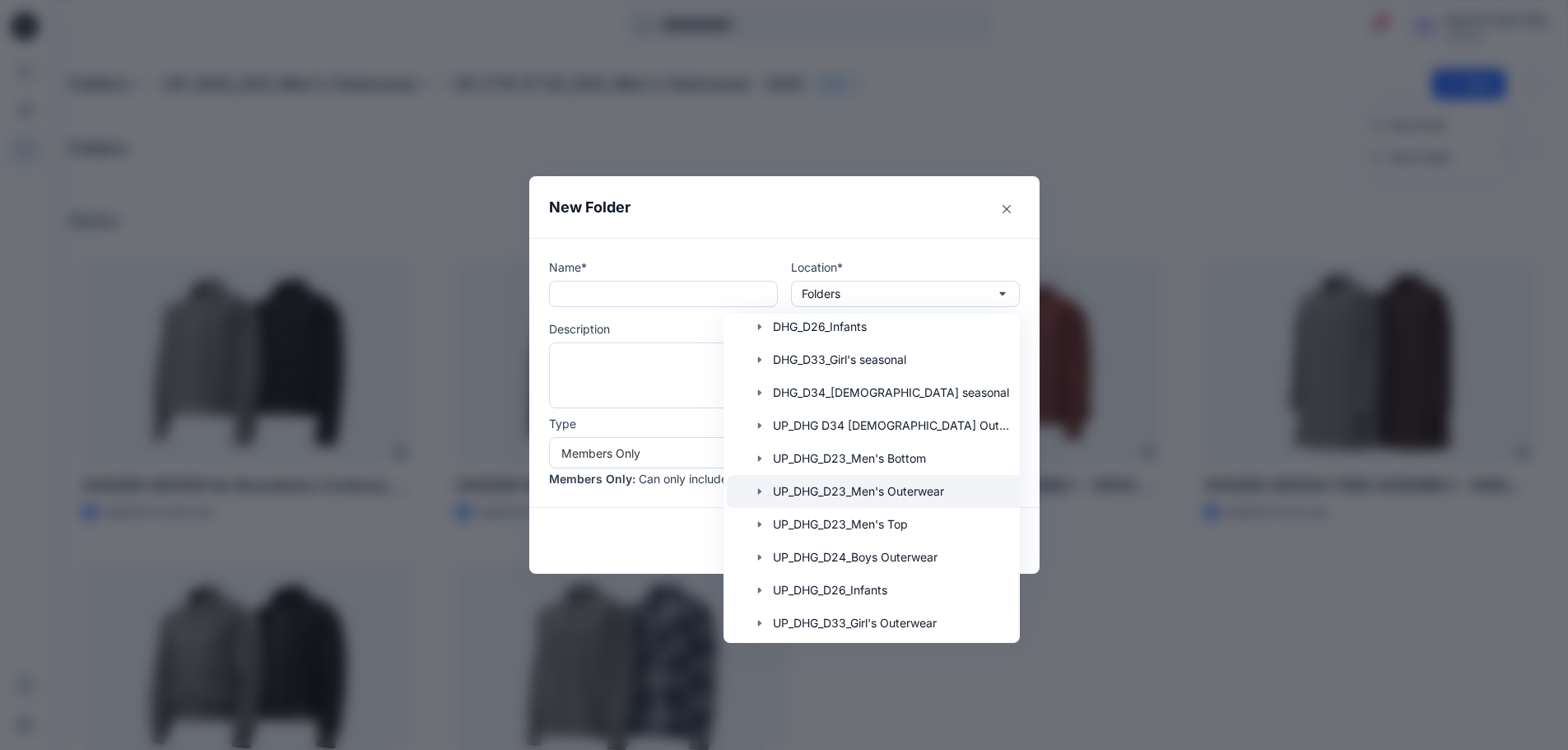
click at [760, 491] on icon "button" at bounding box center [759, 491] width 4 height 5
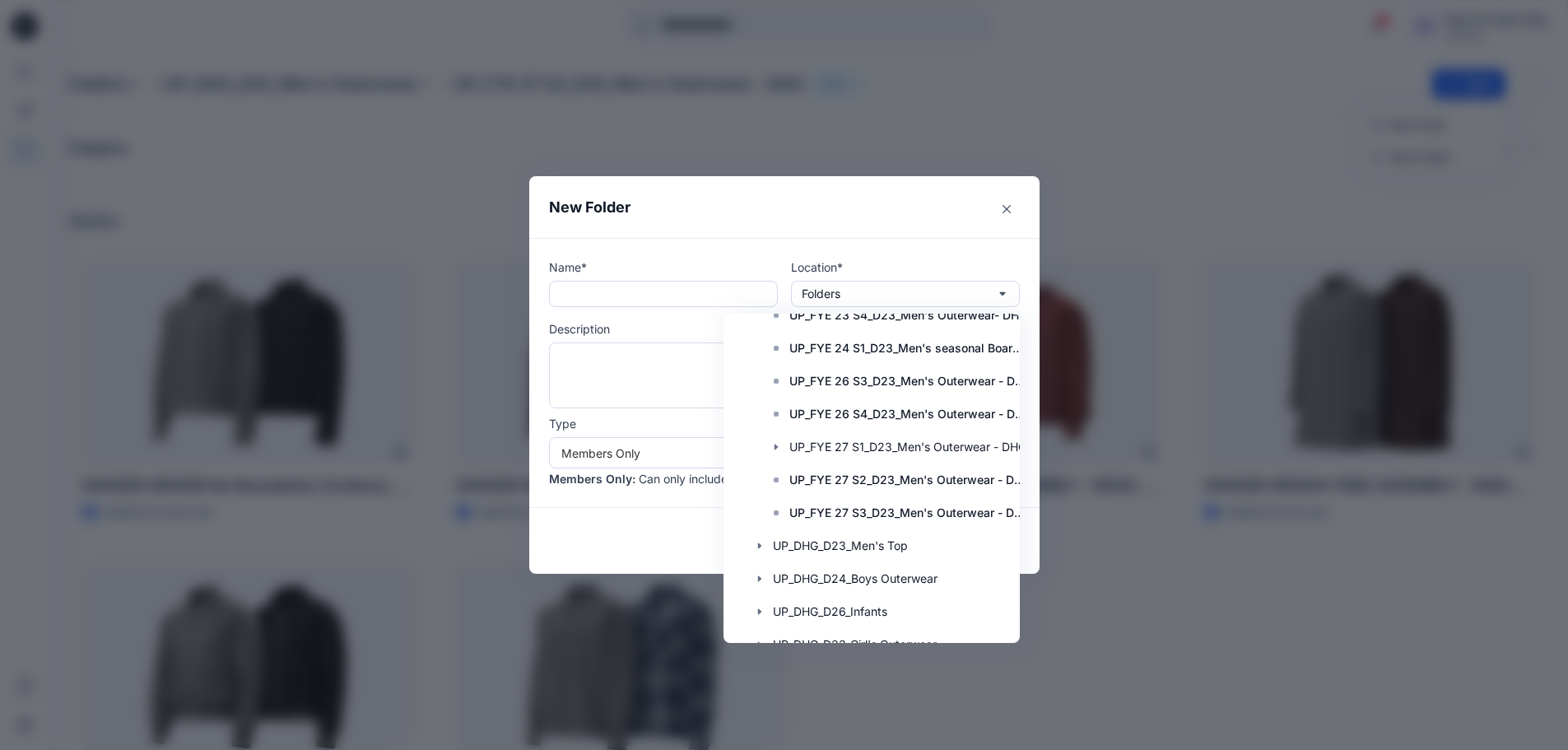
scroll to position [665, 0]
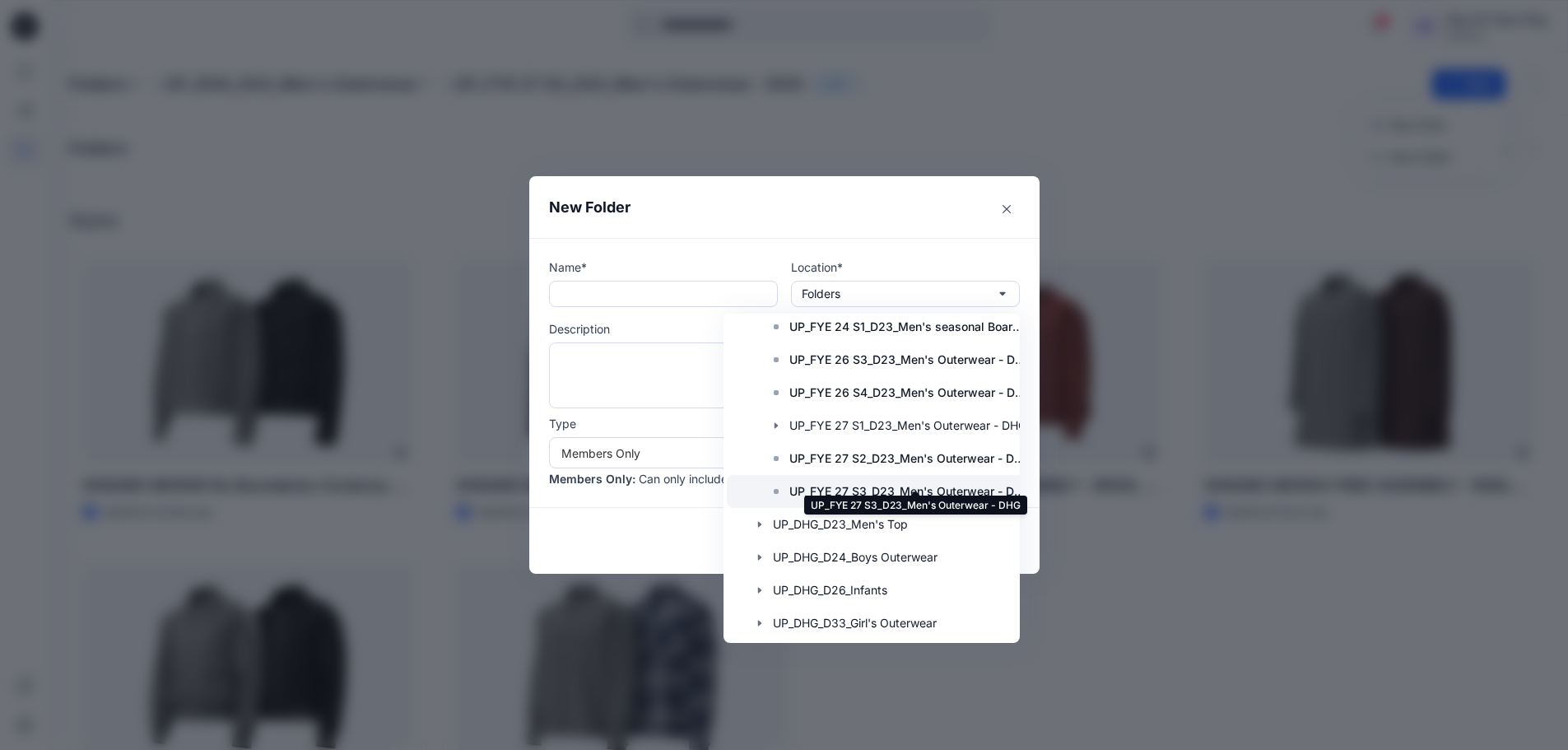
click at [898, 482] on p "UP_FYE 27 S3_D23_Men's Outerwear - DHG" at bounding box center [909, 492] width 240 height 20
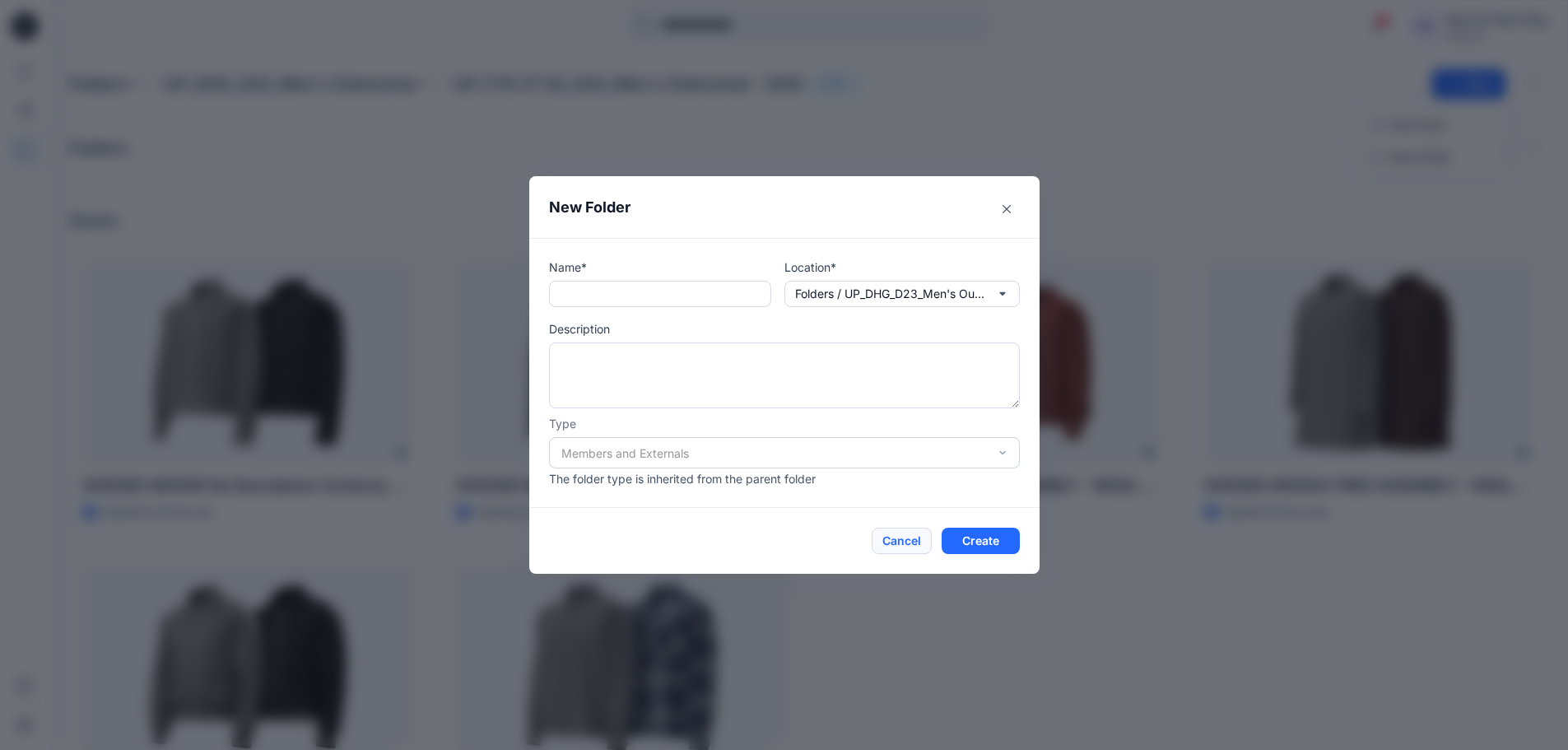
click at [918, 546] on button "Cancel" at bounding box center [901, 540] width 60 height 26
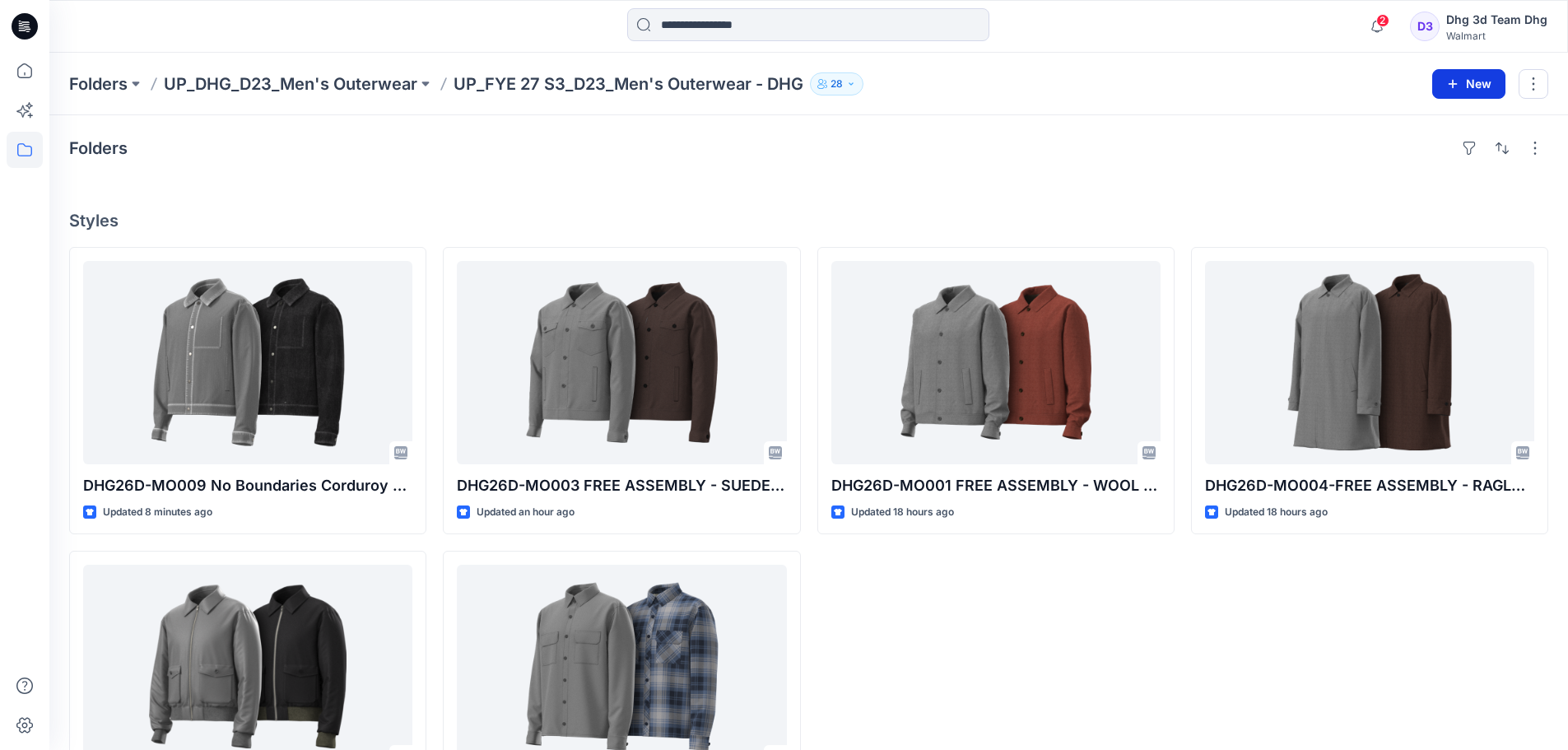
click at [1485, 81] on button "New" at bounding box center [1468, 84] width 74 height 30
click at [1398, 163] on p "New Folder" at bounding box center [1420, 156] width 61 height 17
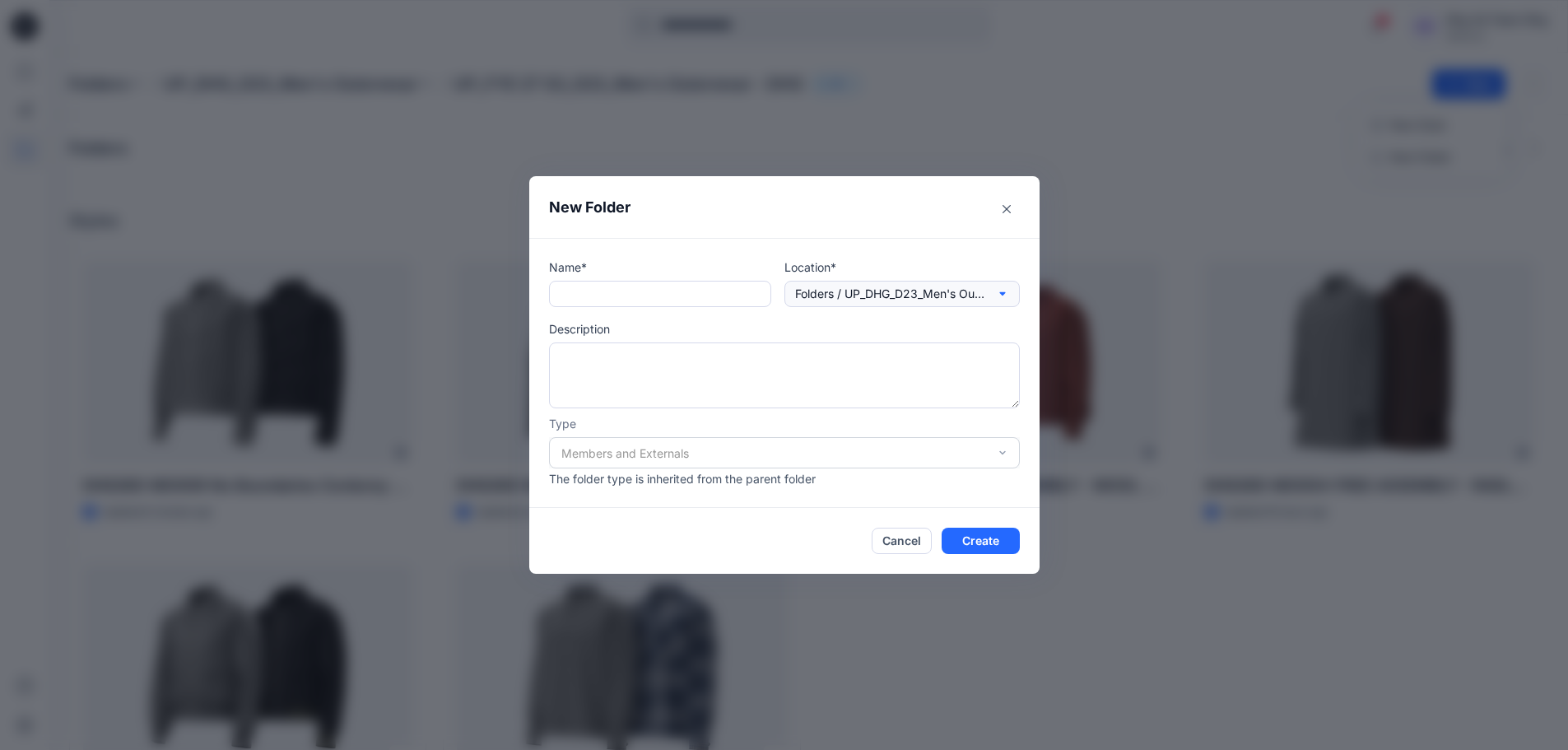
click at [1008, 291] on icon "button" at bounding box center [1002, 294] width 14 height 14
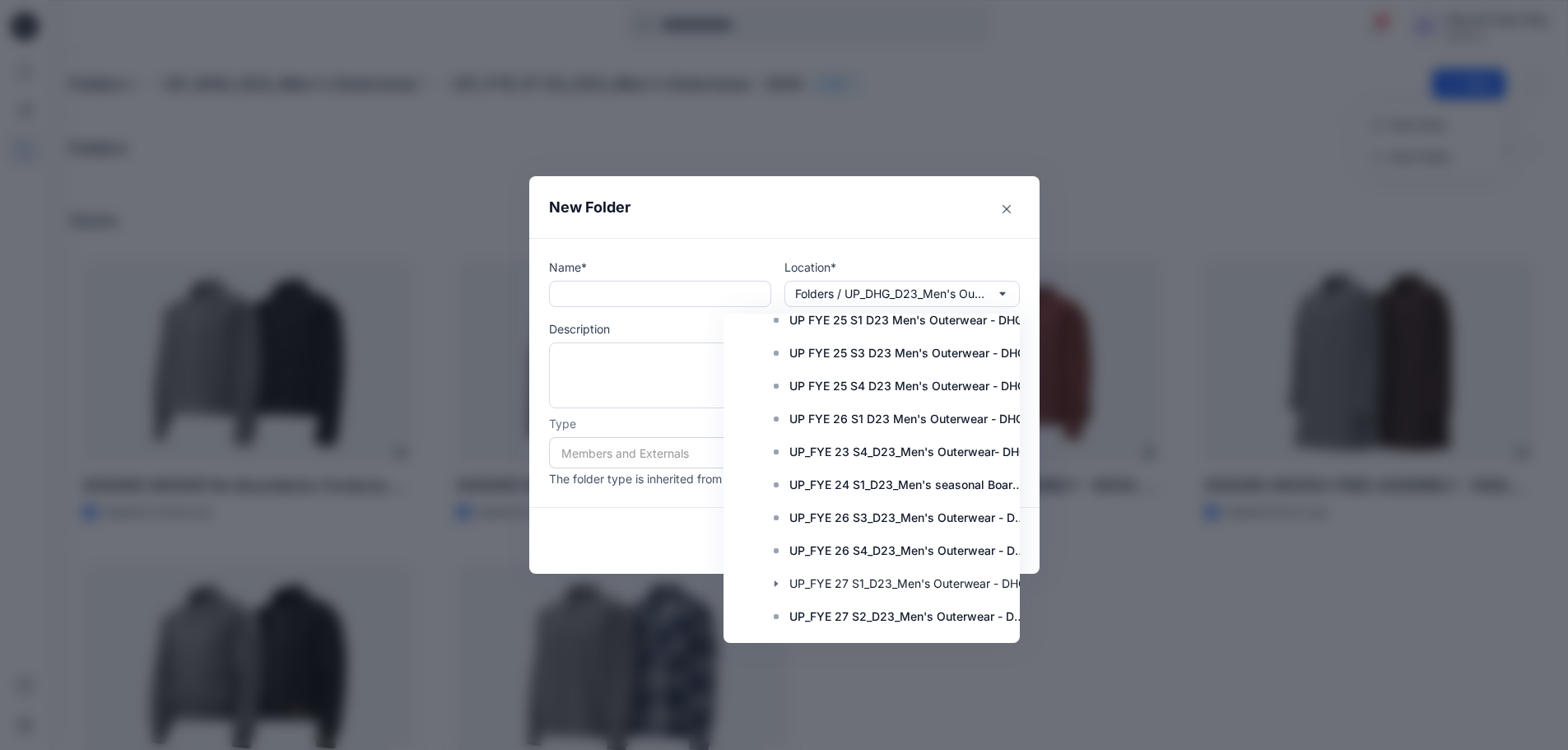
scroll to position [665, 0]
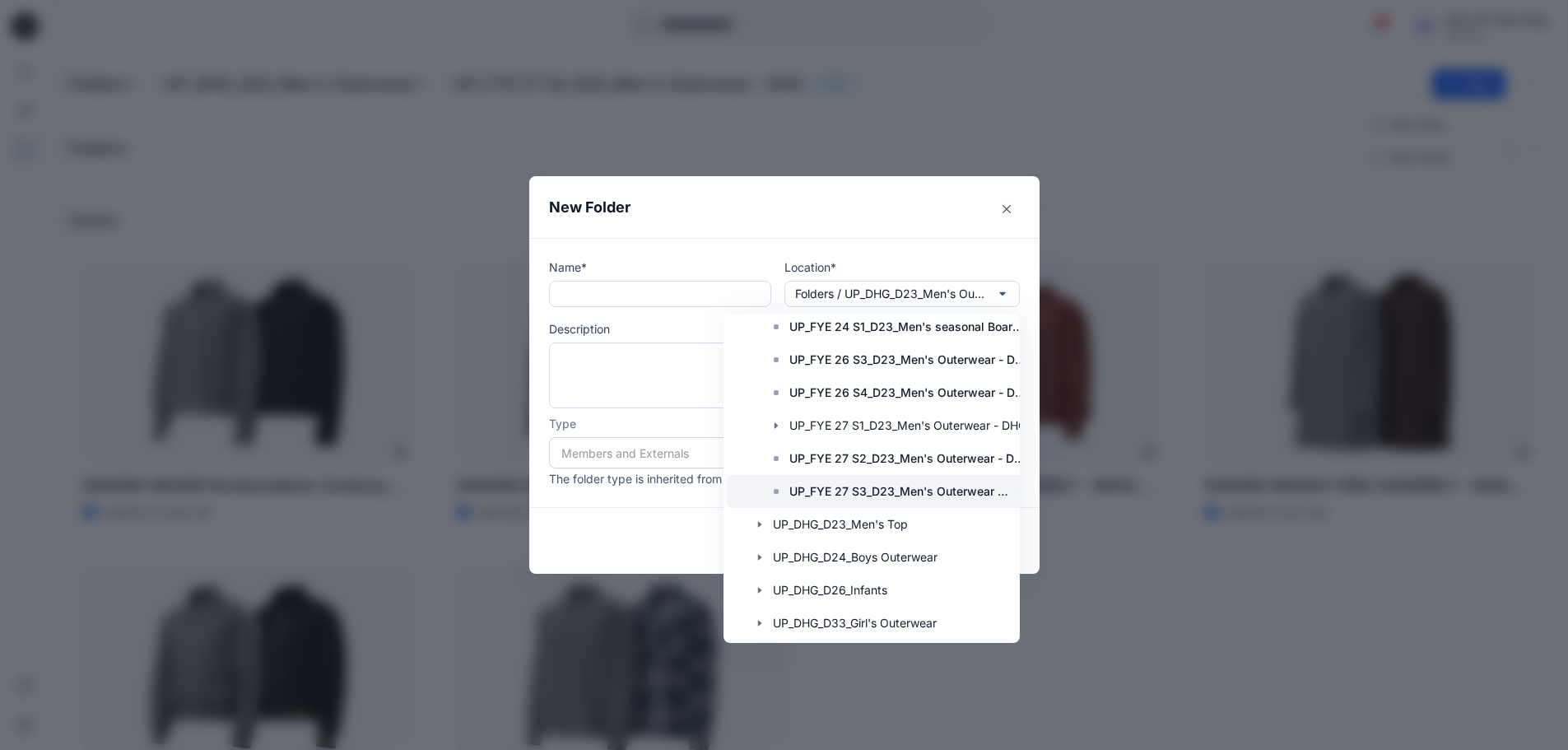
click at [779, 489] on rect at bounding box center [775, 491] width 5 height 5
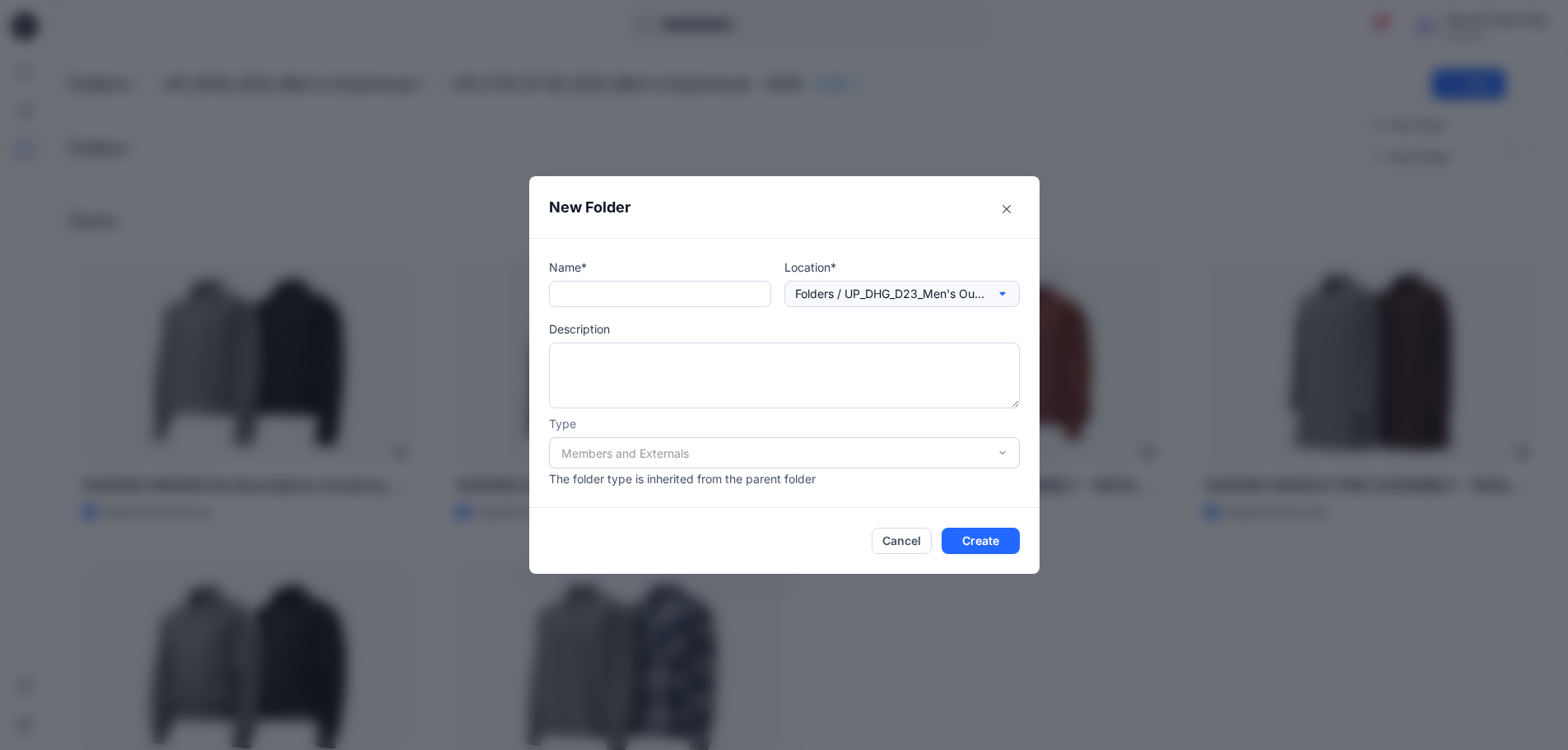
click at [1000, 291] on button "Folders / UP_DHG_D23_Men's Outerwear / UP_FYE 27 S3_D23_Men's Outerwear - DHG" at bounding box center [901, 293] width 235 height 26
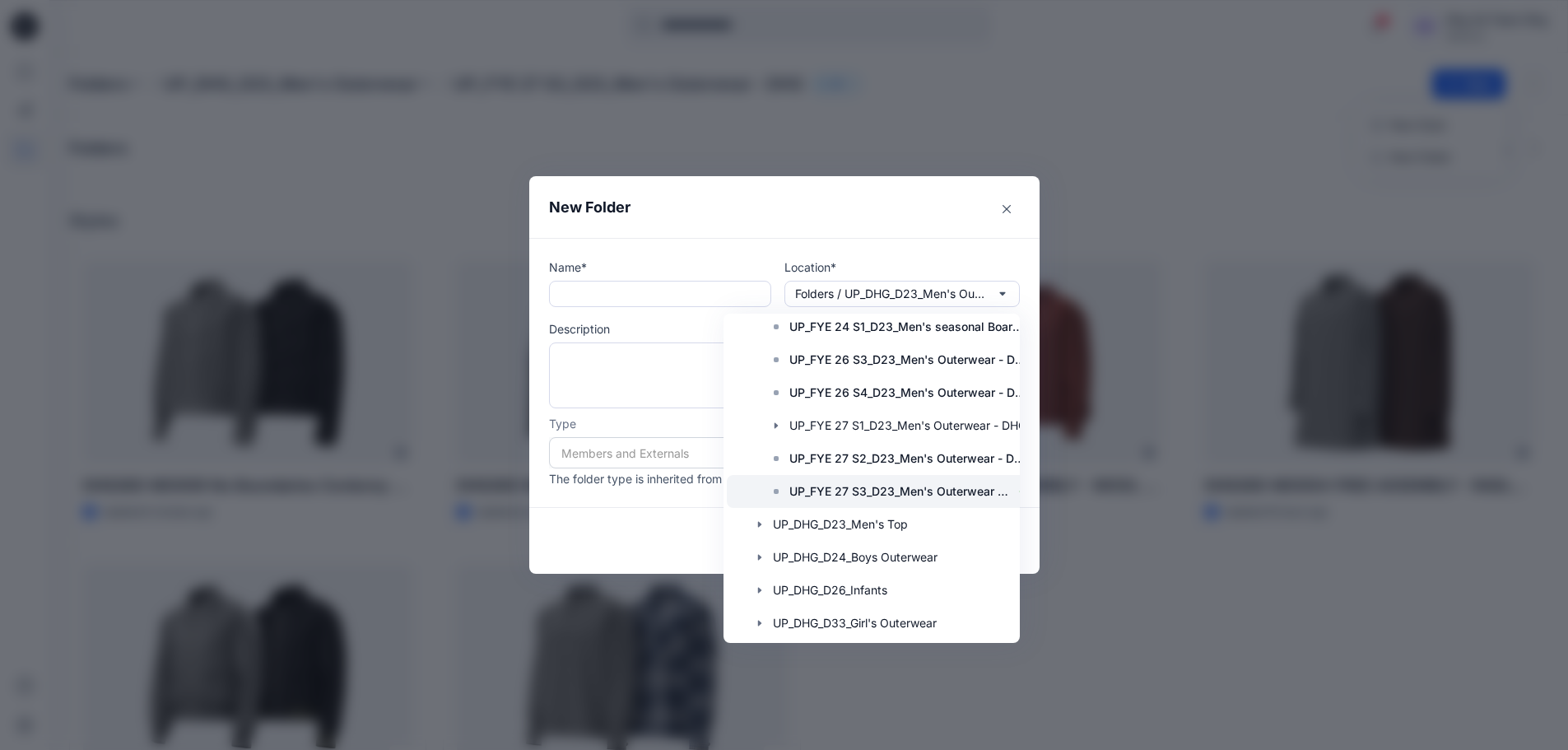
scroll to position [665, 0]
click at [999, 482] on p "UP_FYE 27 S3_D23_Men's Outerwear - DHG" at bounding box center [899, 492] width 220 height 20
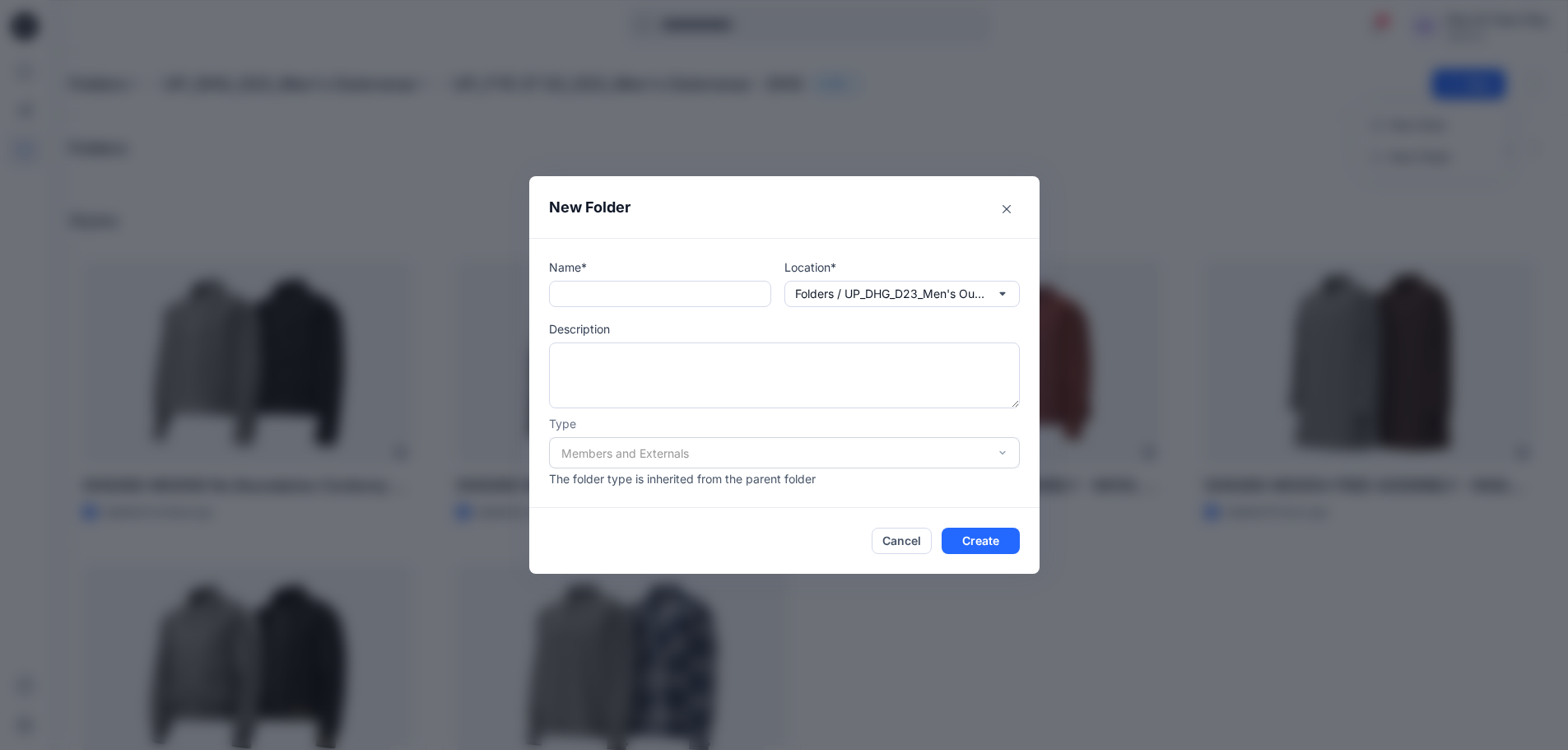
scroll to position [0, 0]
click at [915, 543] on button "Cancel" at bounding box center [901, 540] width 60 height 26
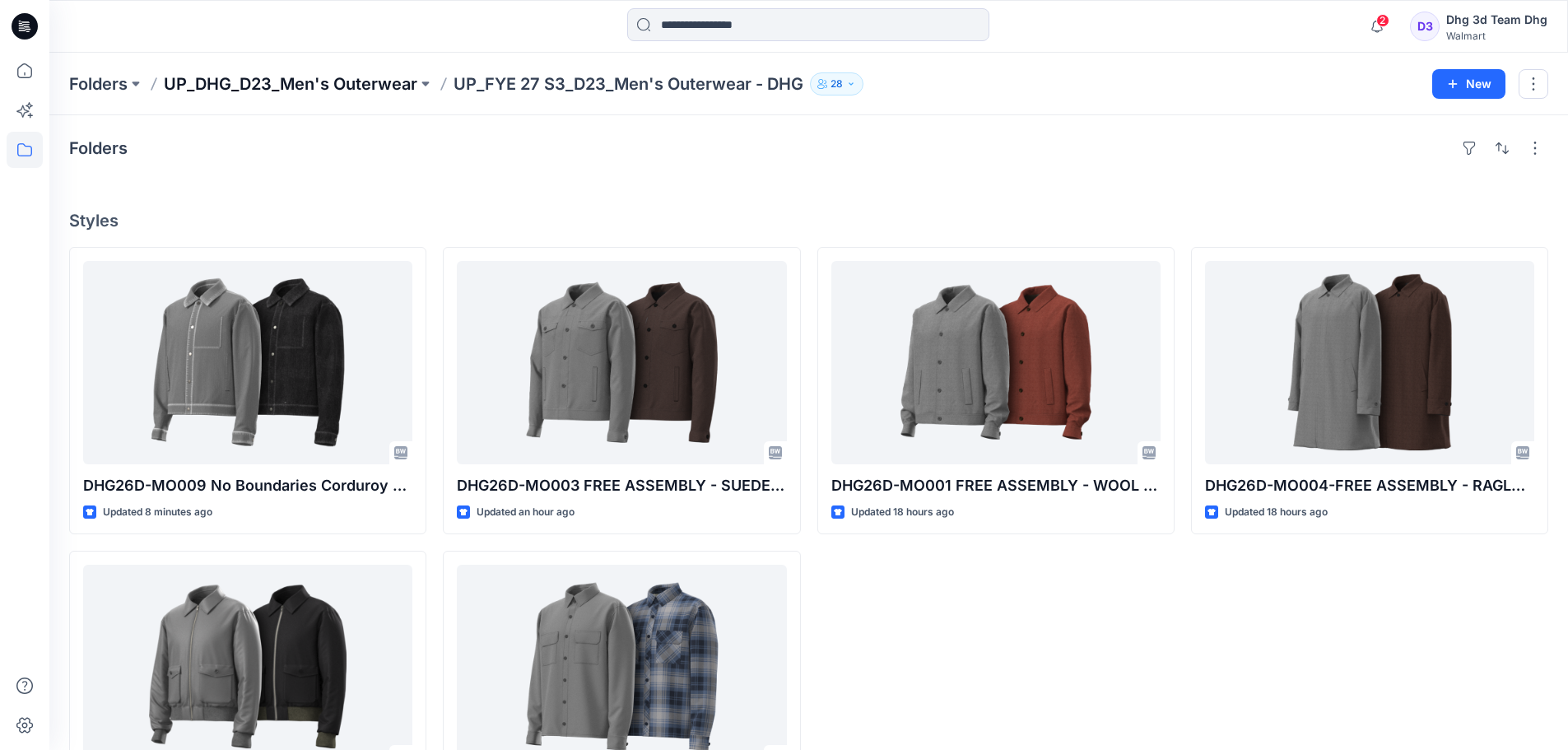
click at [332, 74] on p "UP_DHG_D23_Men's Outerwear" at bounding box center [289, 84] width 253 height 23
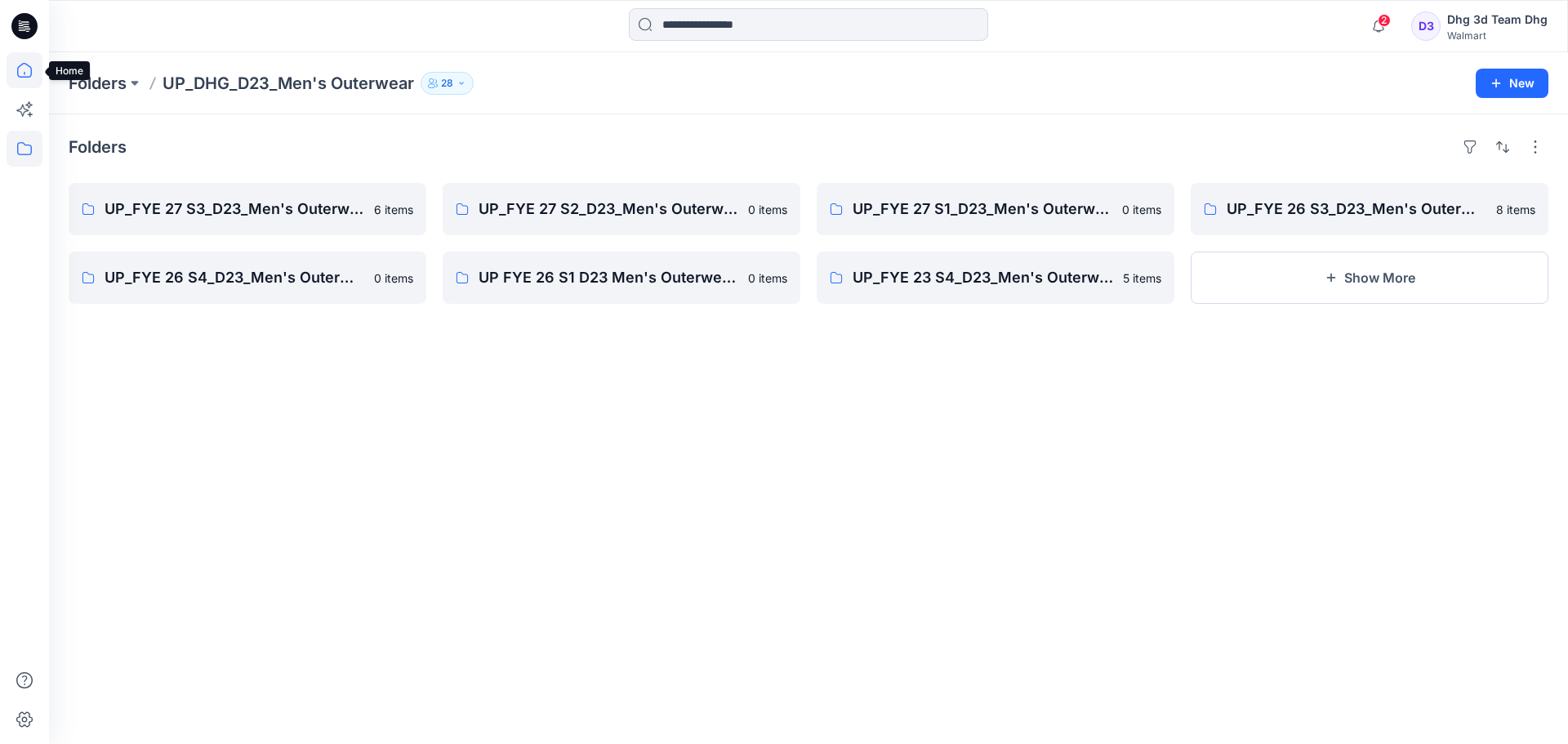
click at [23, 63] on icon at bounding box center [24, 70] width 36 height 36
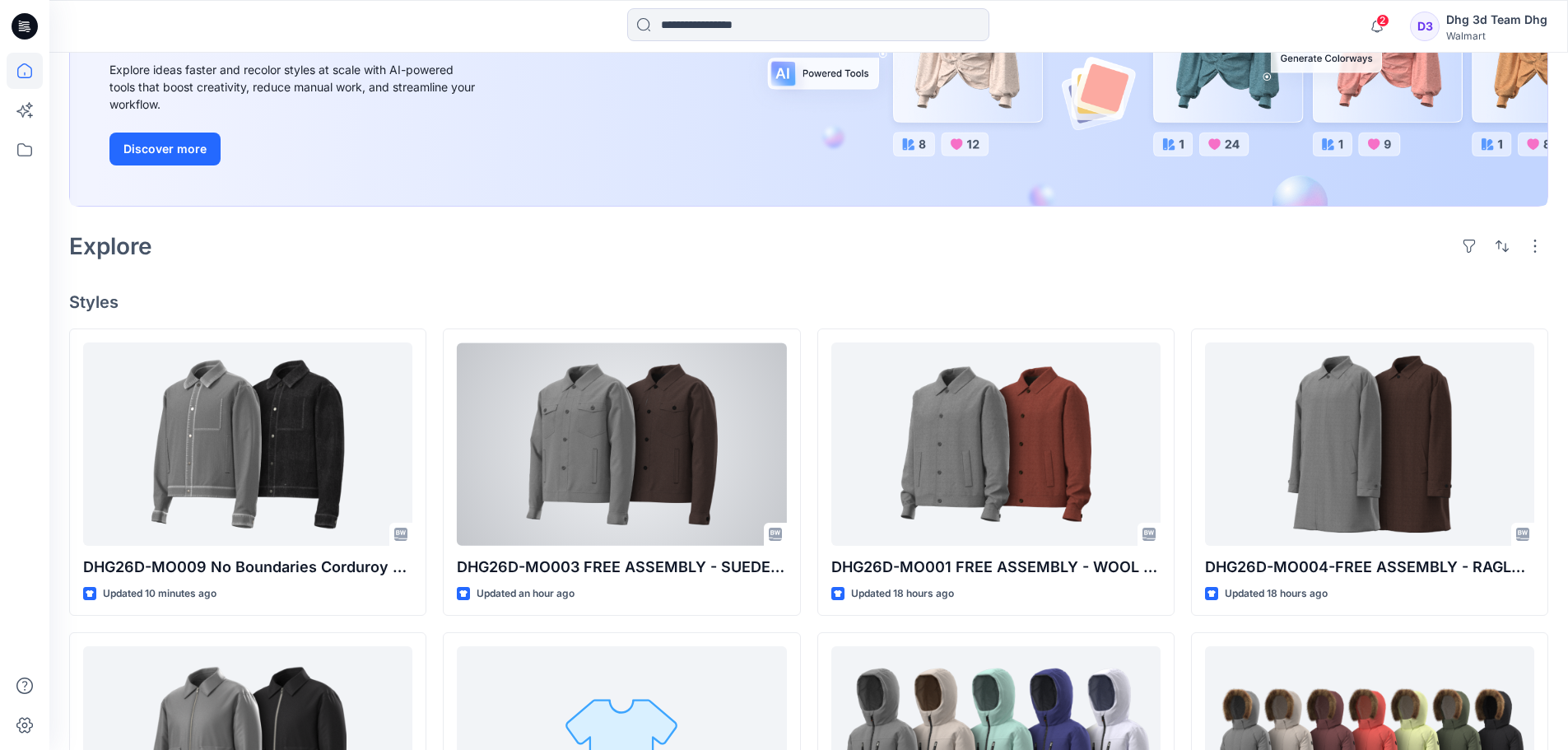
scroll to position [411, 0]
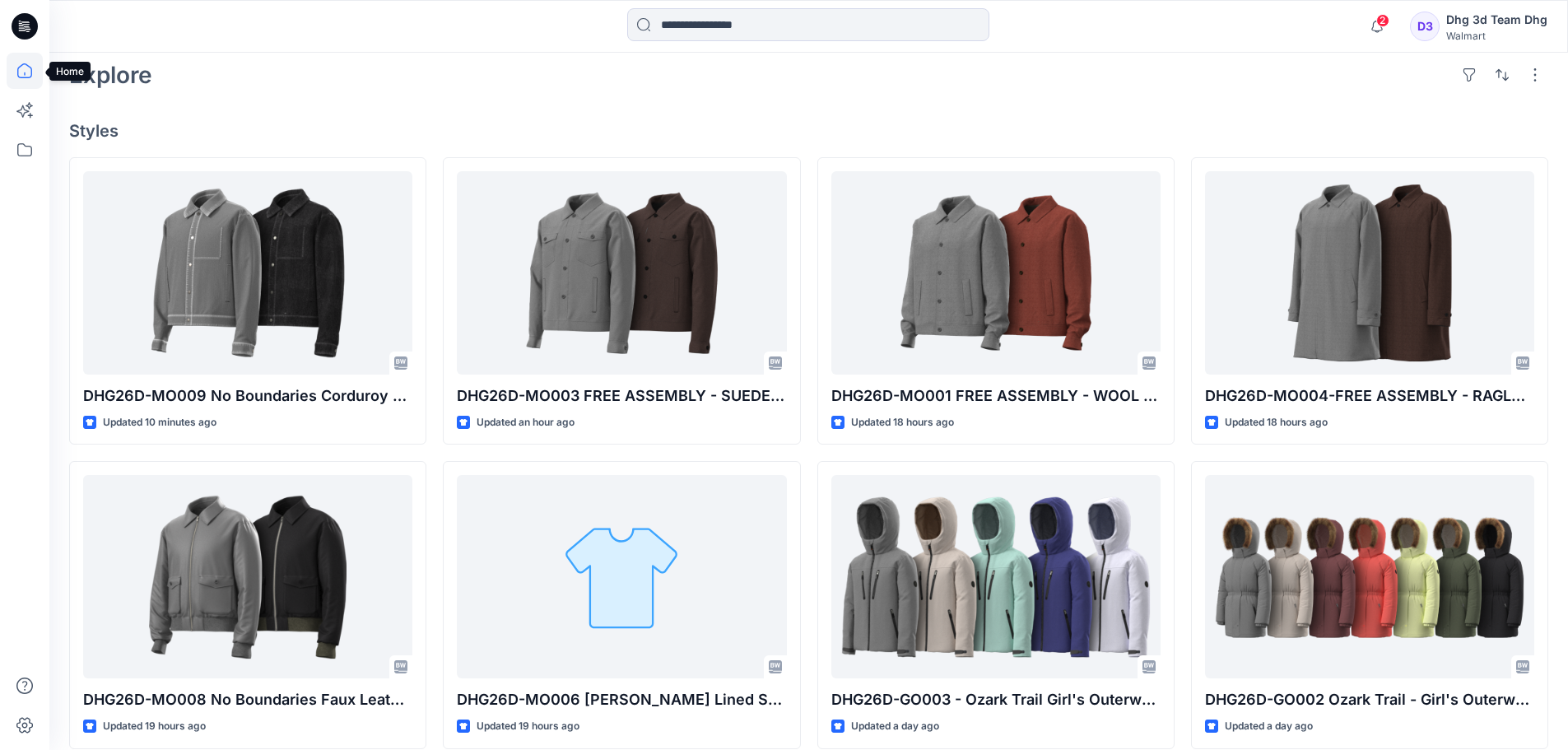
click at [32, 63] on icon at bounding box center [24, 71] width 36 height 36
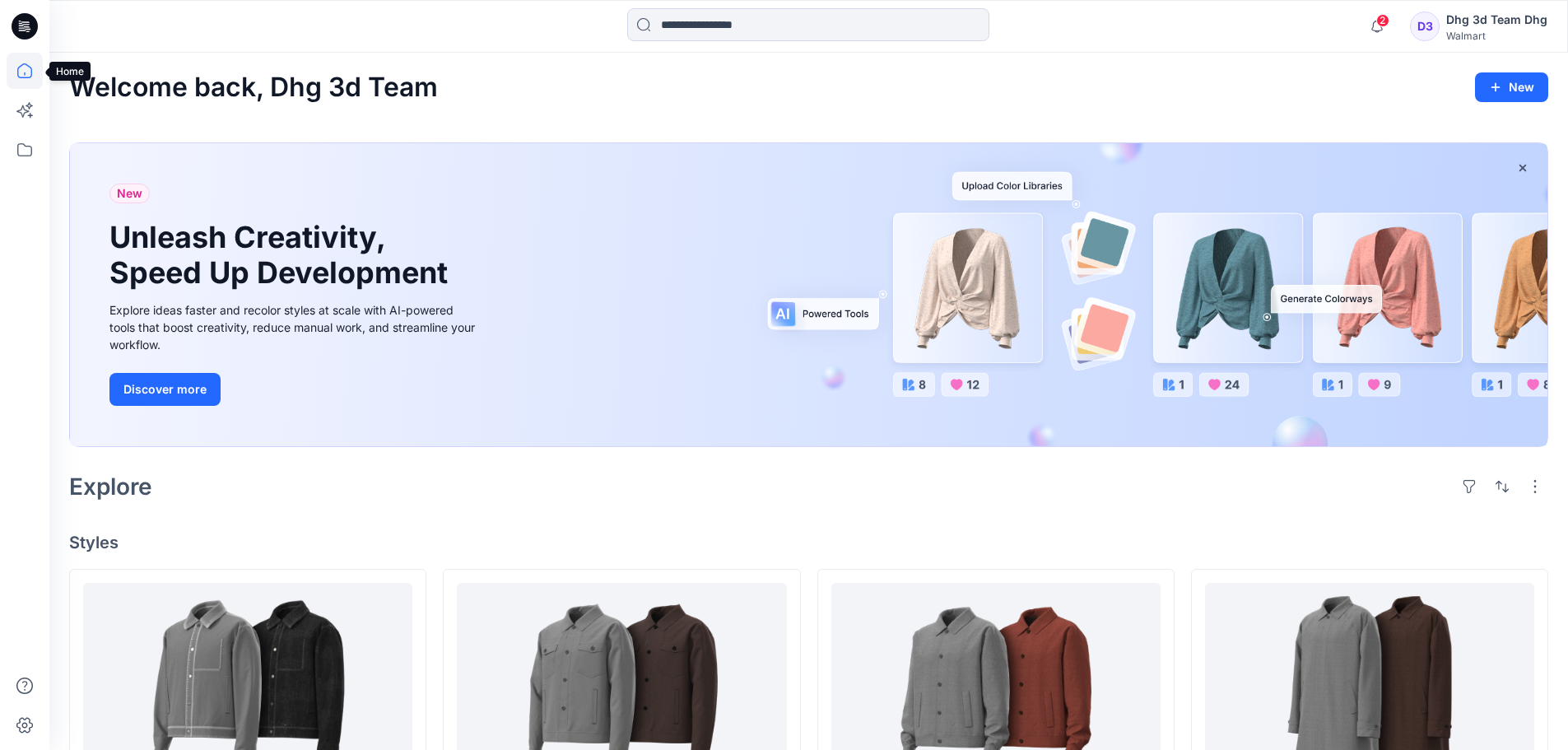
click at [23, 66] on icon at bounding box center [24, 71] width 36 height 36
click at [1512, 92] on button "New" at bounding box center [1511, 87] width 74 height 30
click at [14, 163] on icon at bounding box center [24, 150] width 36 height 36
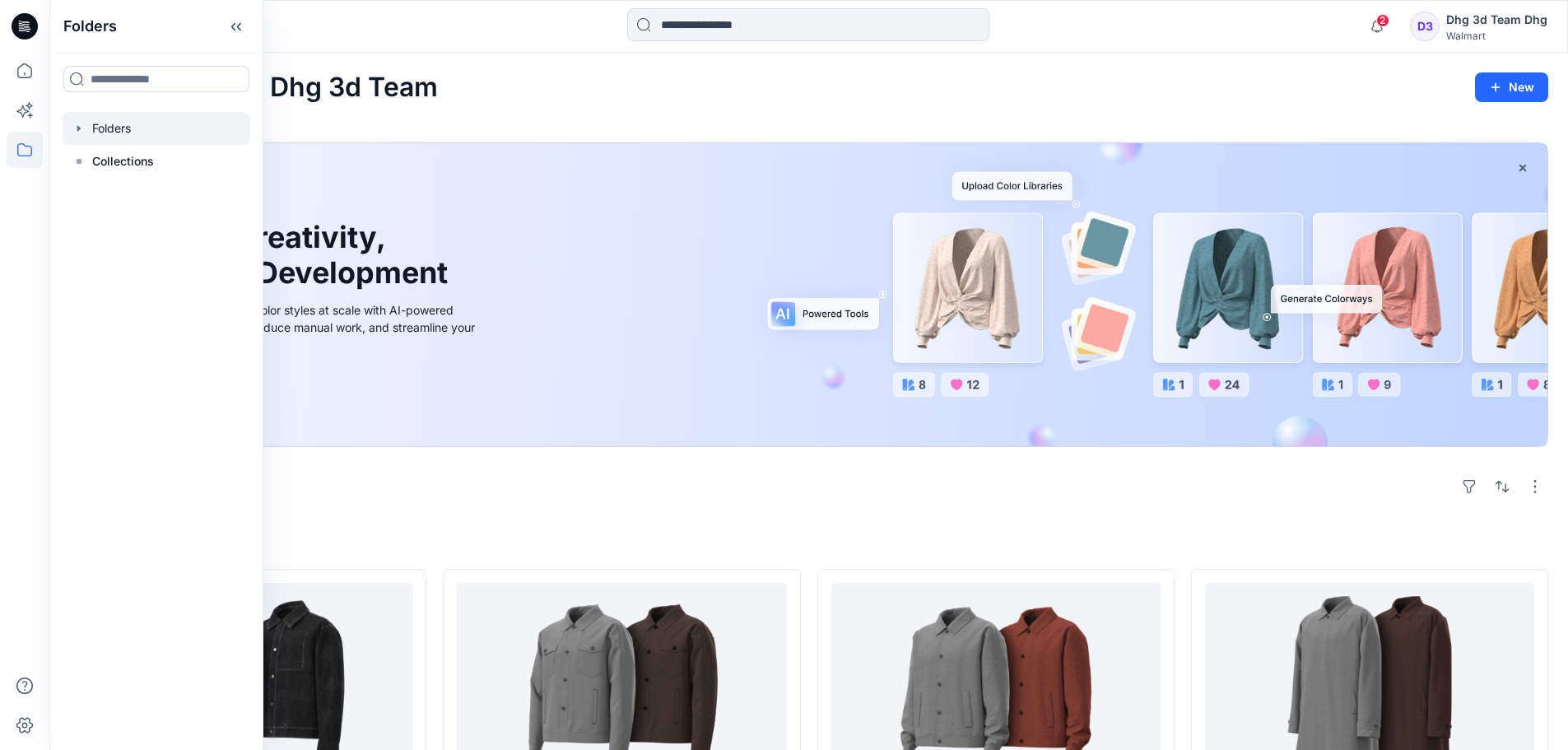
click at [141, 133] on div at bounding box center [156, 128] width 188 height 33
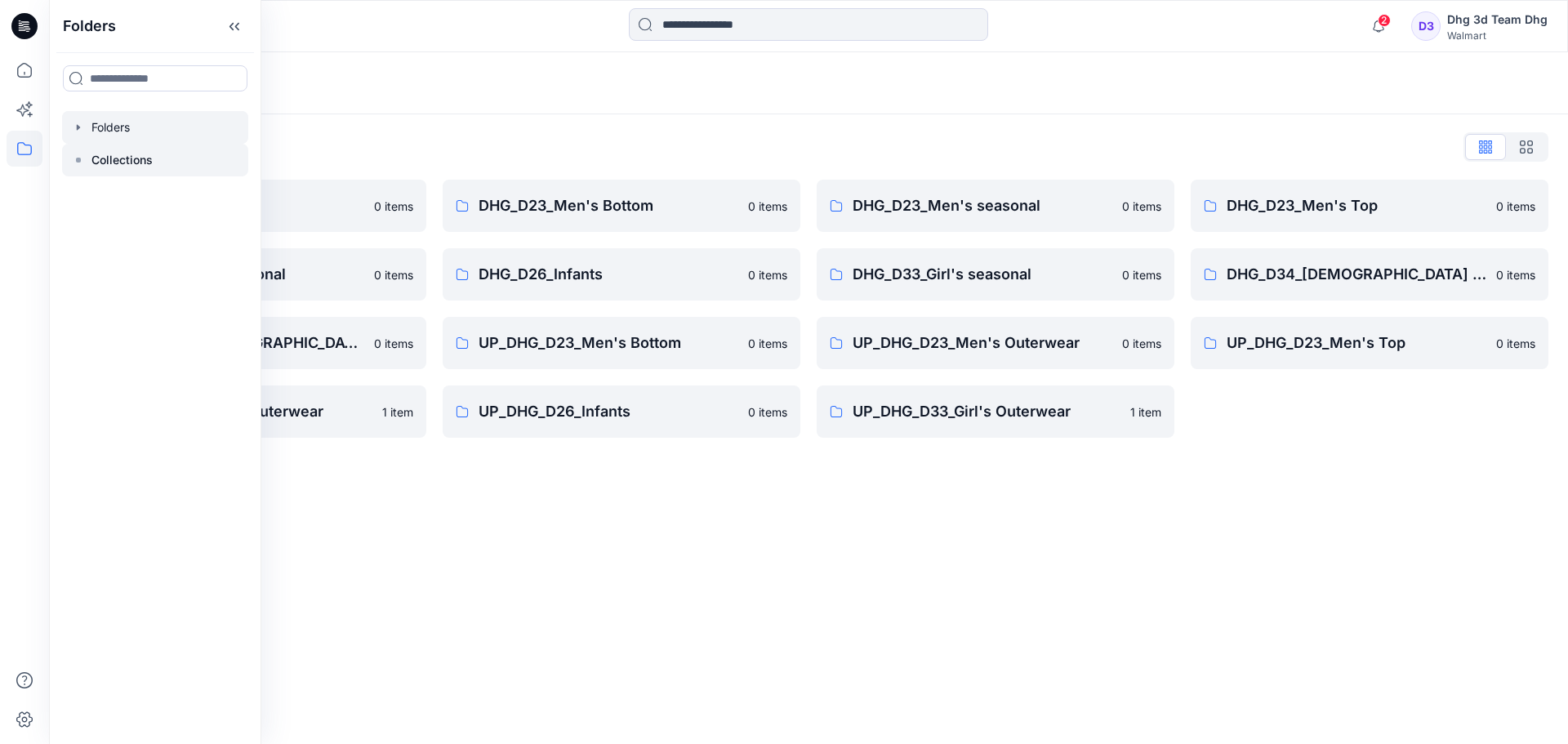
click at [140, 162] on p "Collections" at bounding box center [122, 160] width 61 height 20
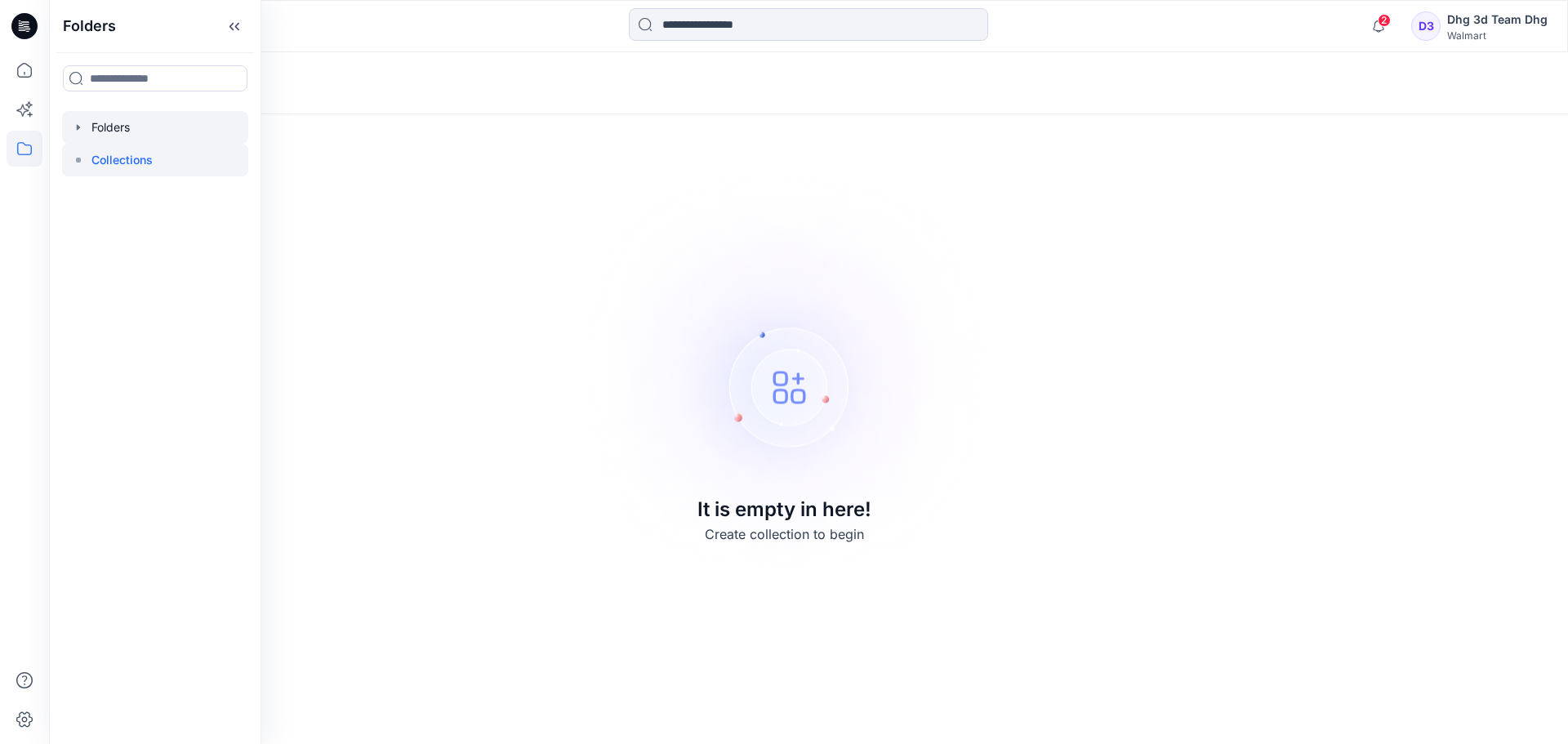
click at [139, 136] on div at bounding box center [155, 127] width 186 height 32
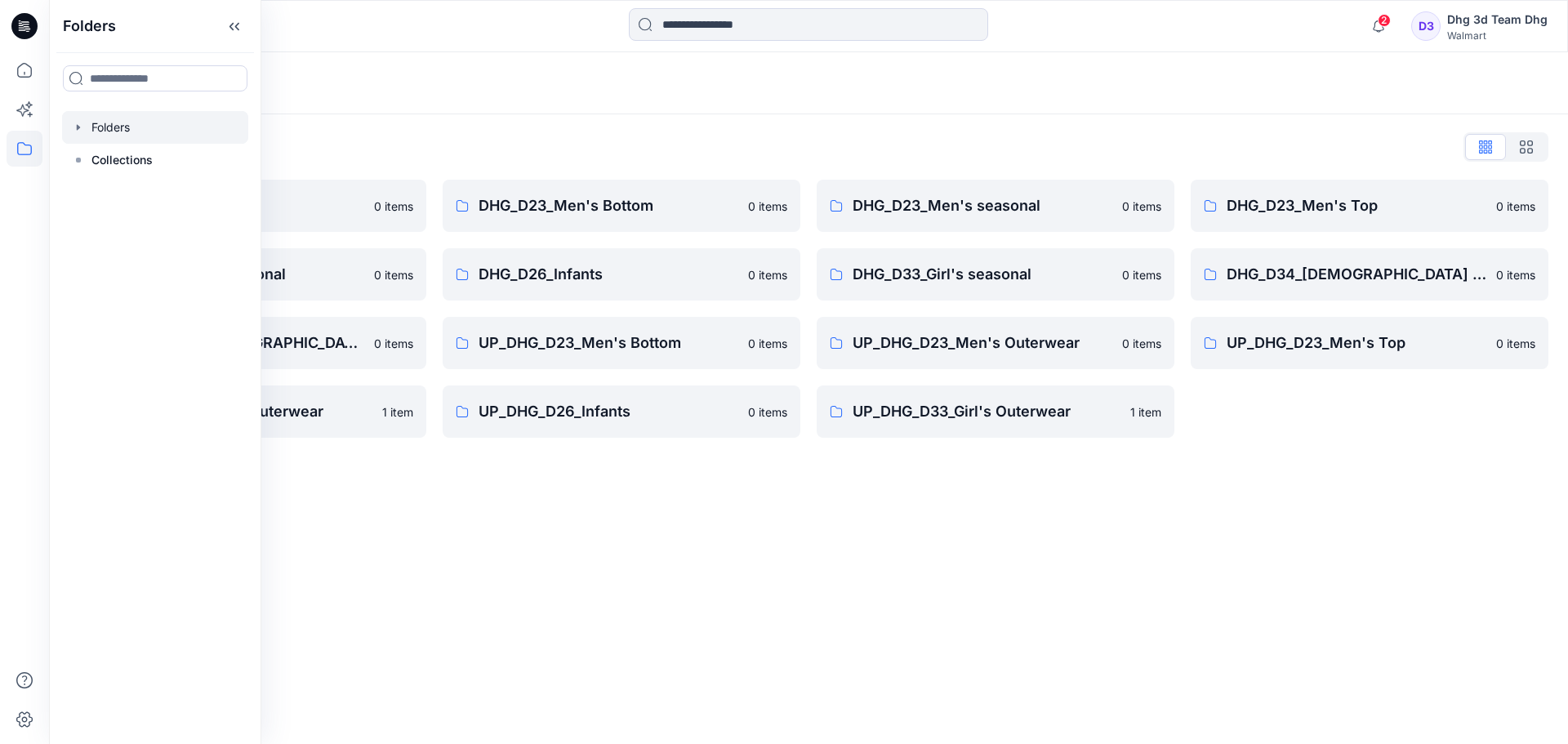
click at [83, 119] on div at bounding box center [155, 127] width 186 height 32
click at [78, 127] on icon "button" at bounding box center [78, 127] width 4 height 5
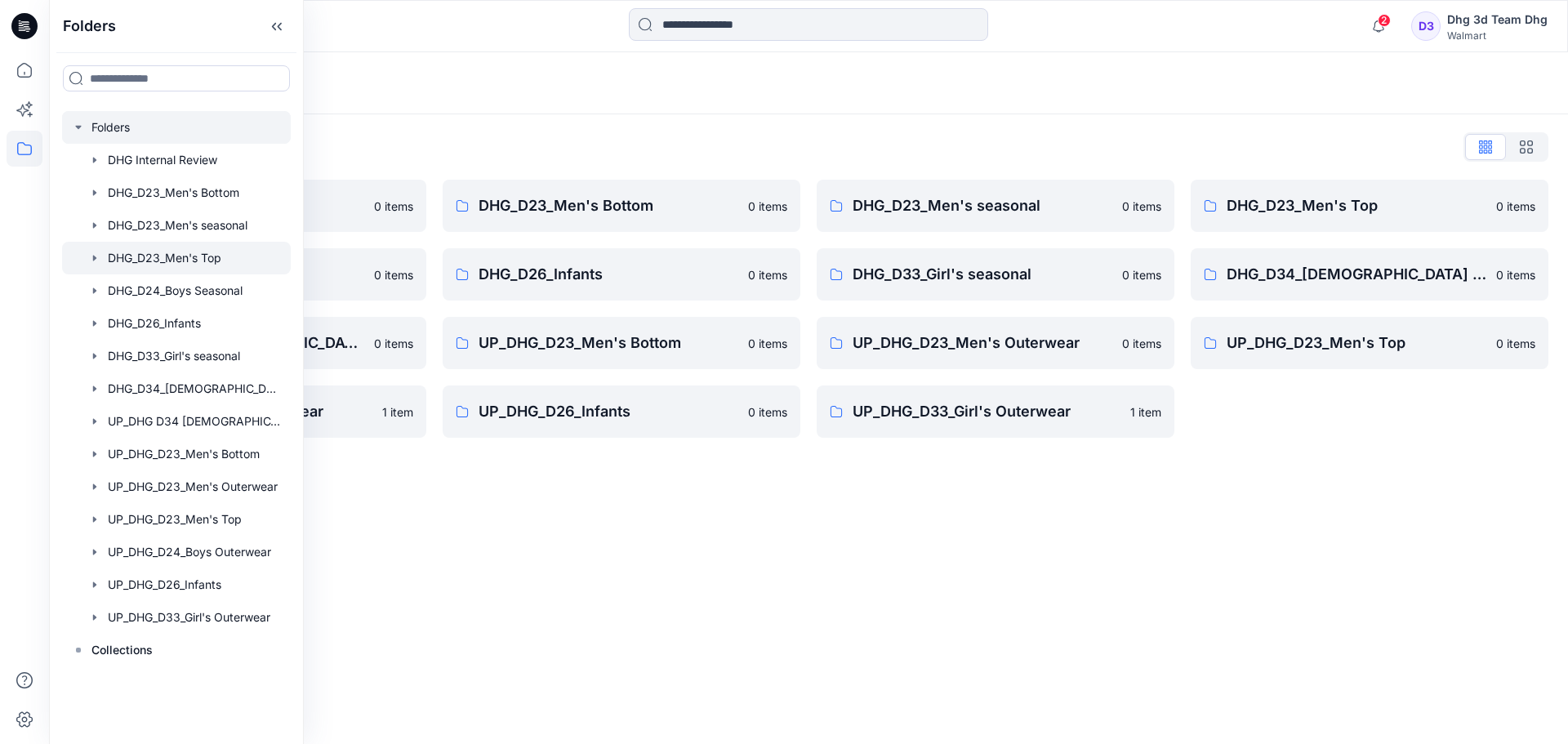
click at [100, 261] on icon "button" at bounding box center [95, 258] width 14 height 14
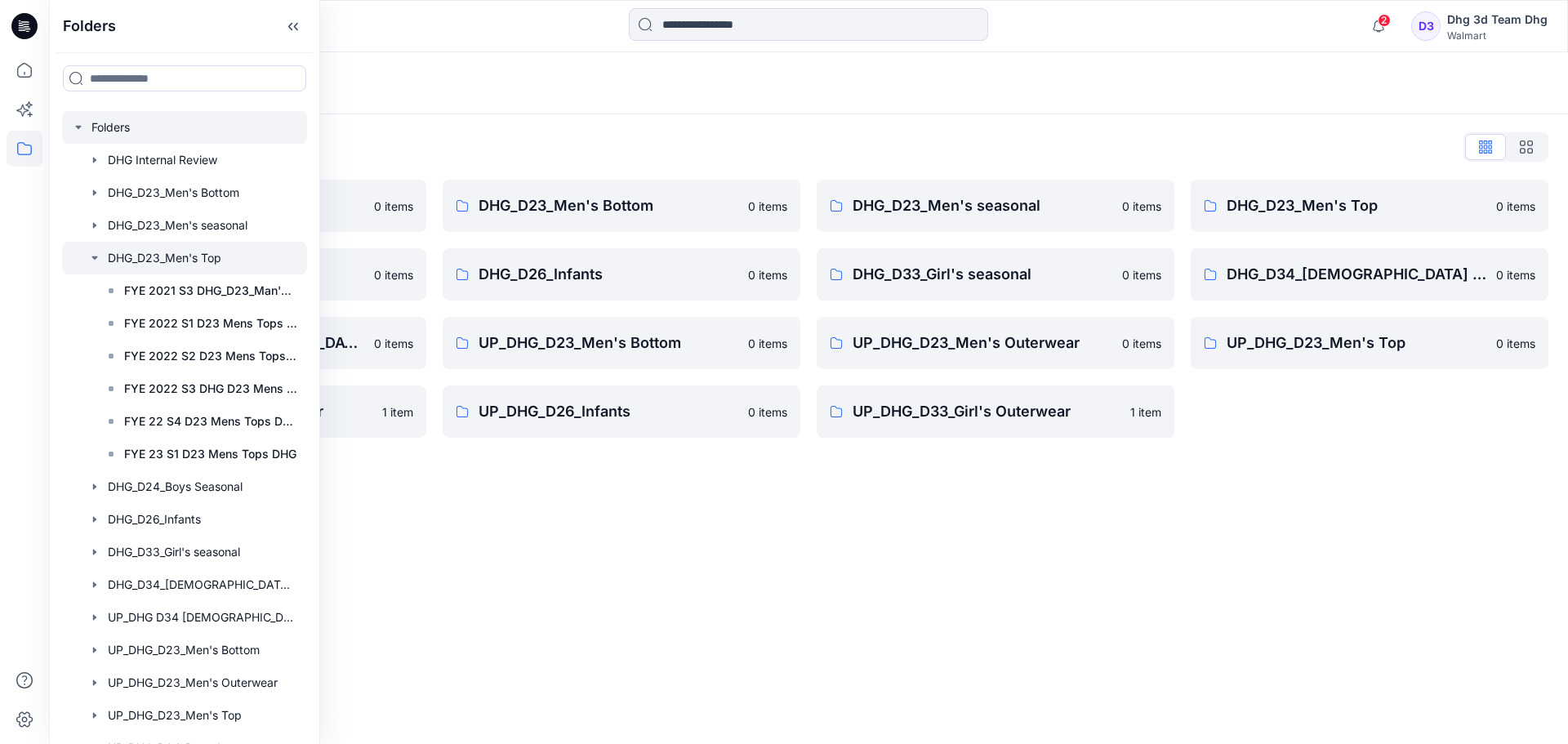
click at [95, 253] on icon "button" at bounding box center [95, 258] width 14 height 14
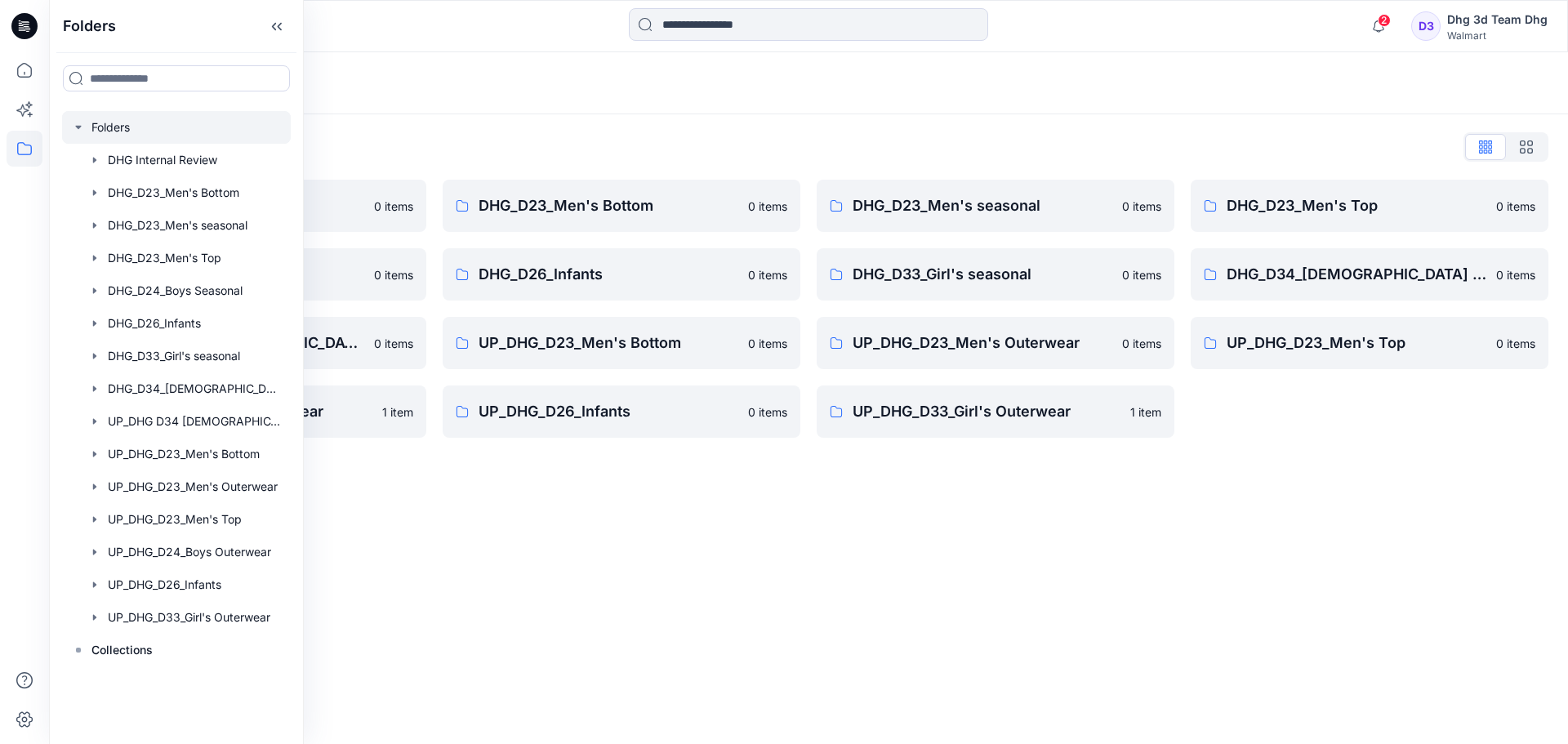
click at [604, 579] on div "Folders Folders List DHG Internal Review 0 items DHG_D24_Boys Seasonal 0 items …" at bounding box center [808, 398] width 1519 height 692
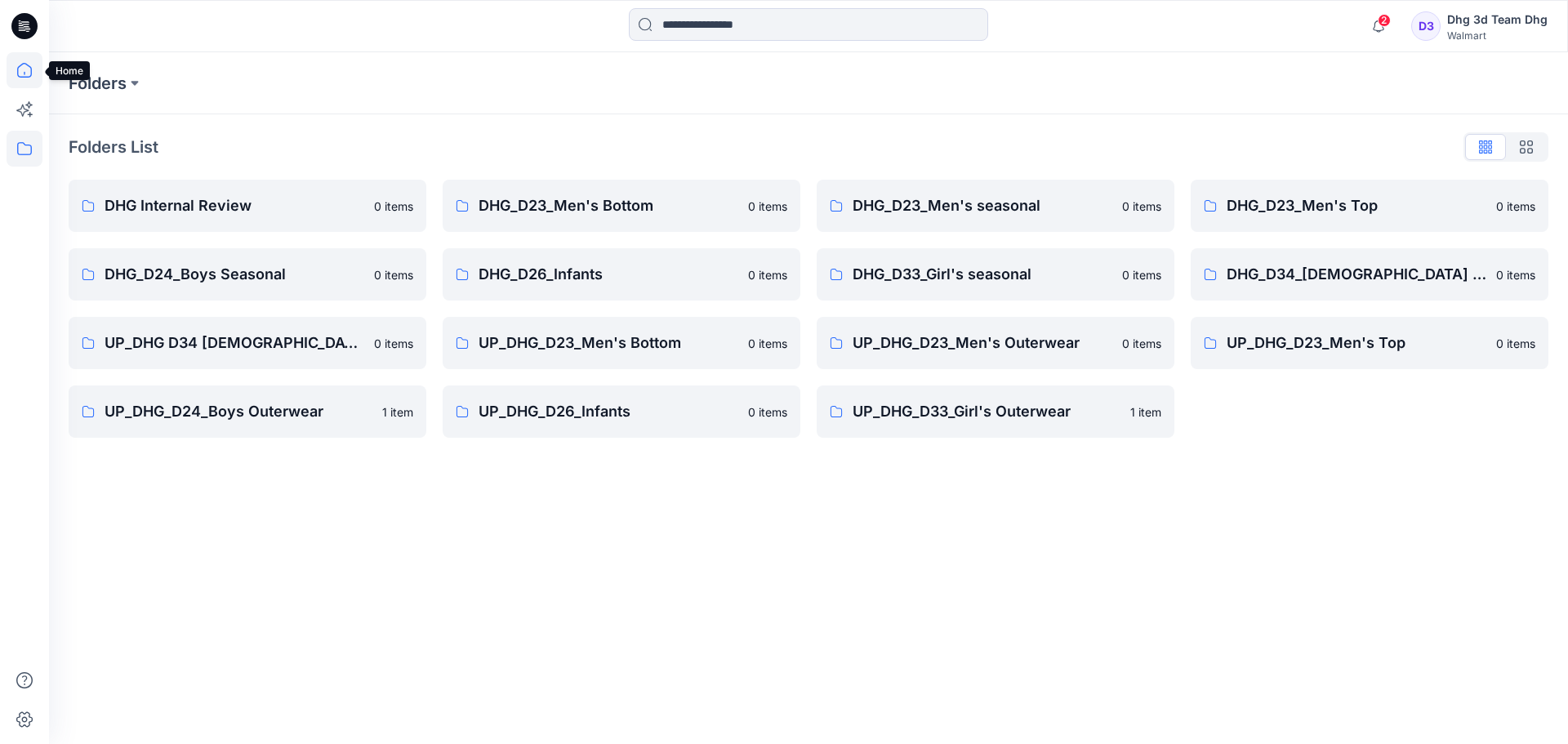
click at [22, 77] on icon at bounding box center [24, 70] width 14 height 14
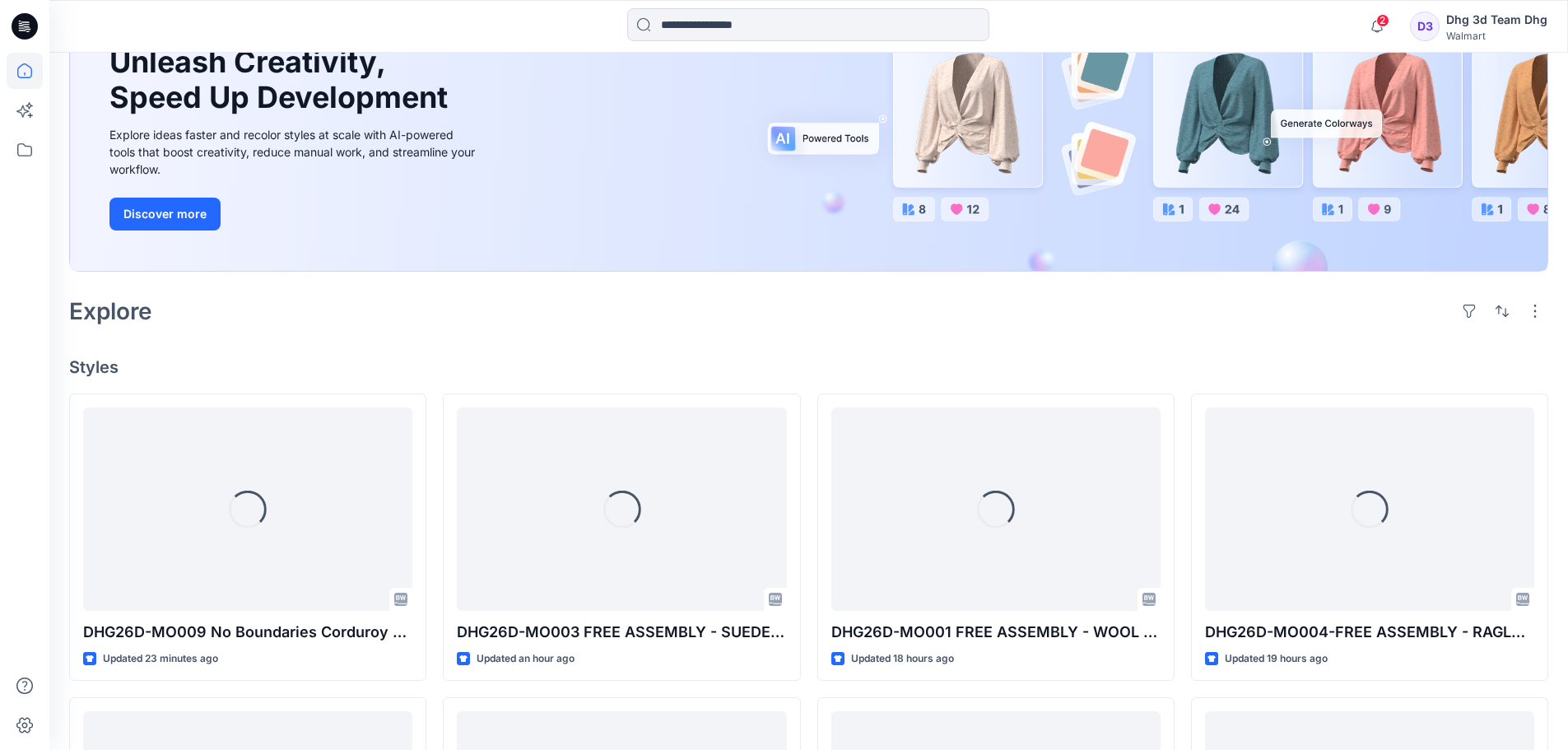
scroll to position [247, 0]
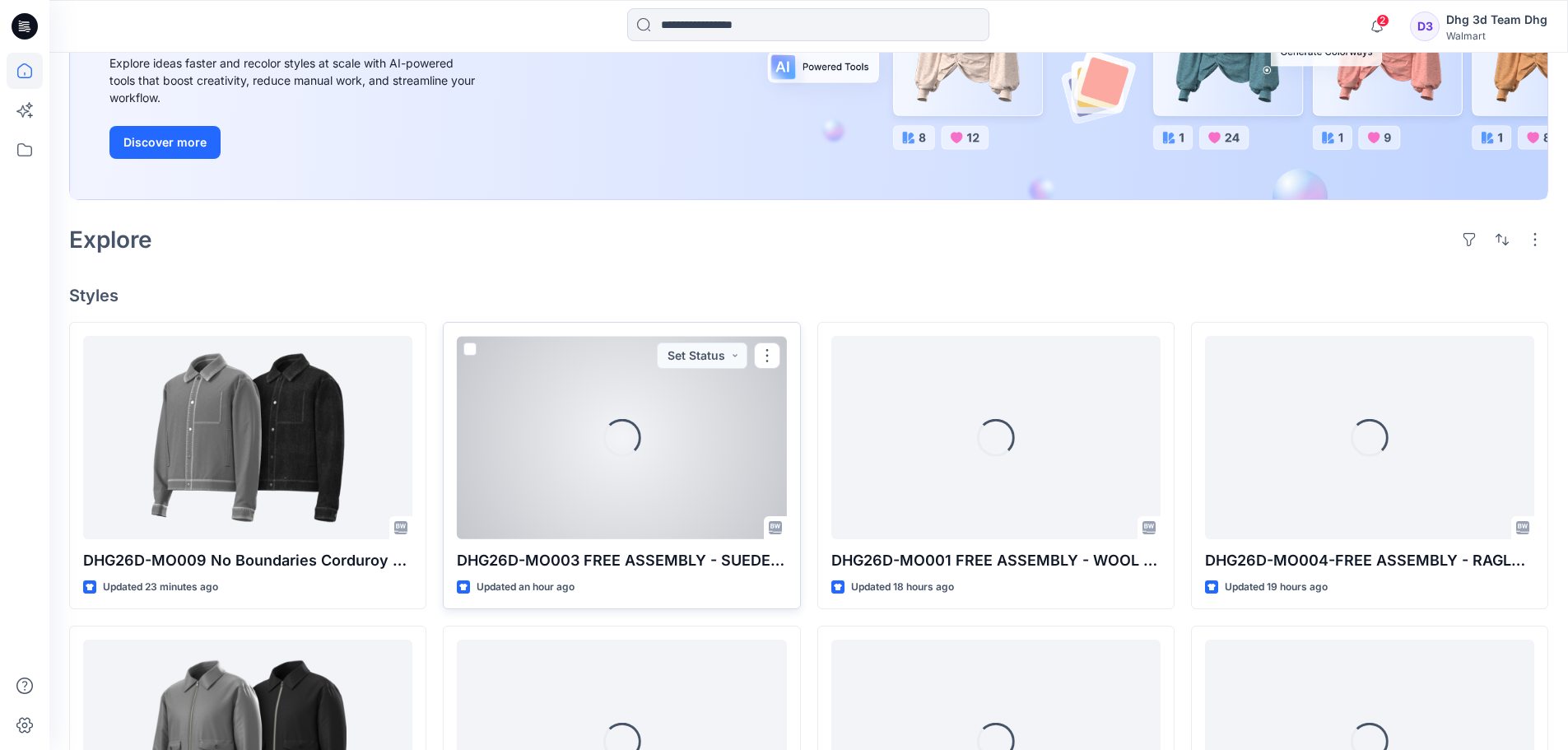
click at [561, 473] on div "Loading..." at bounding box center [621, 438] width 329 height 203
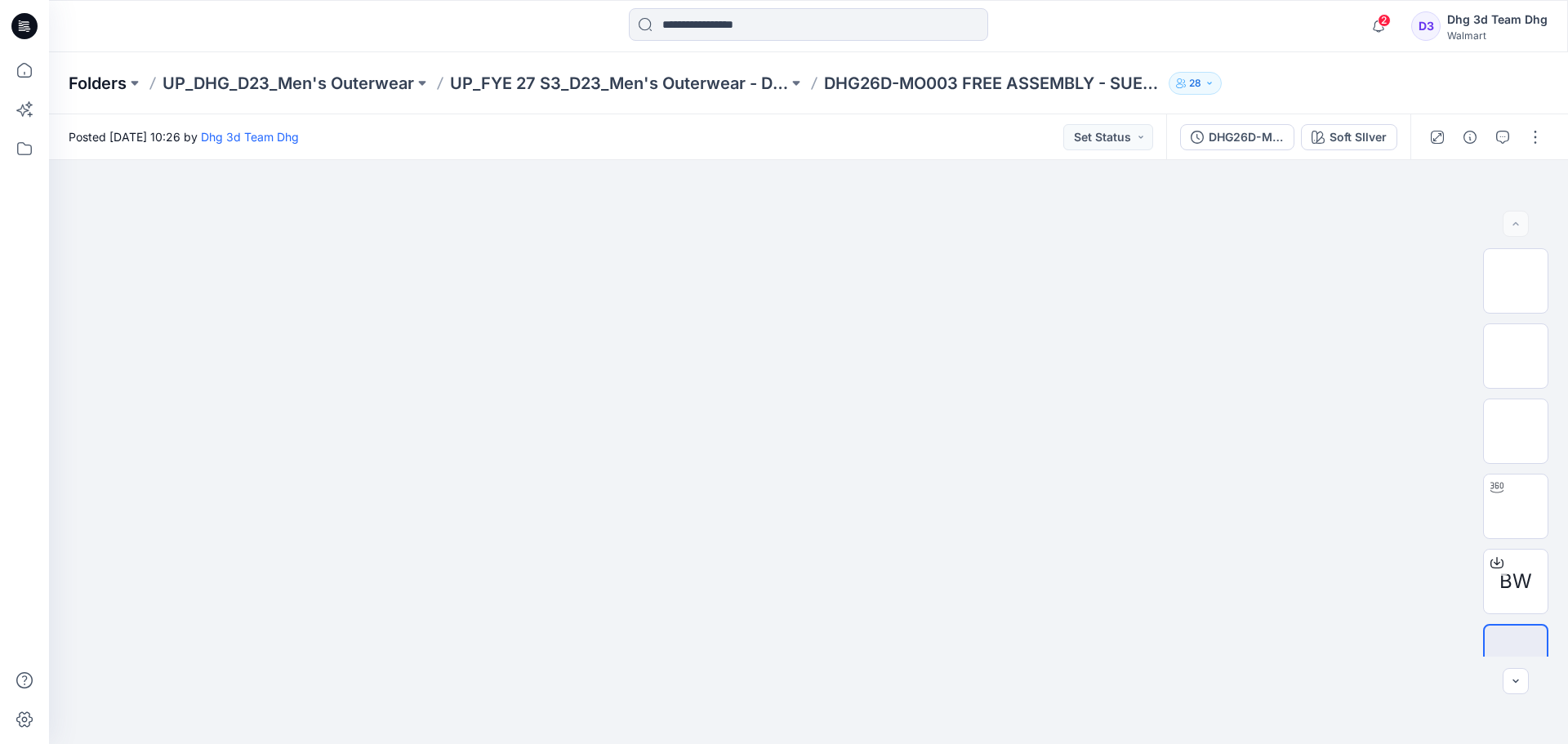
click at [105, 87] on p "Folders" at bounding box center [97, 83] width 58 height 23
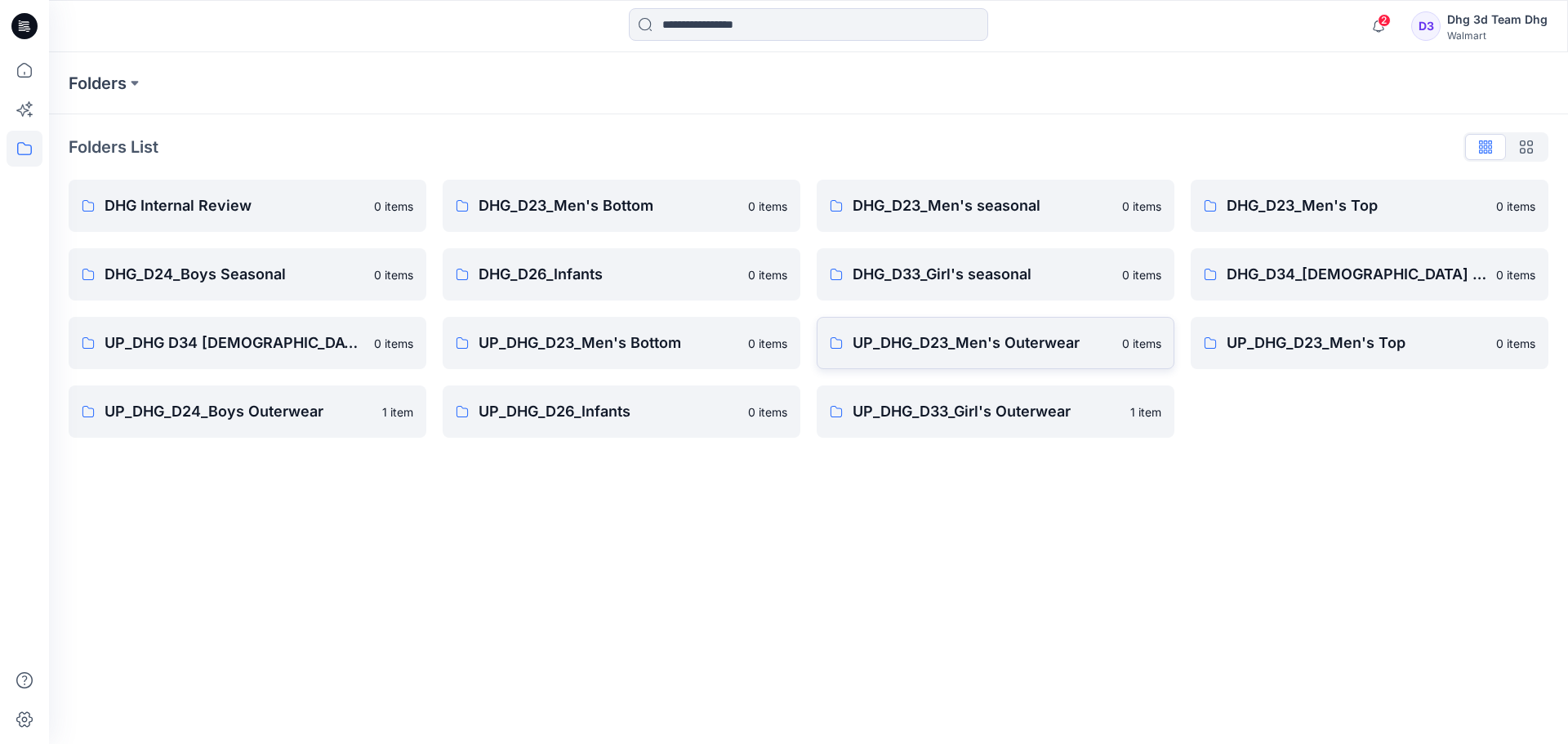
click at [1035, 362] on link "UP_DHG_D23_Men's Outerwear 0 items" at bounding box center [995, 343] width 358 height 52
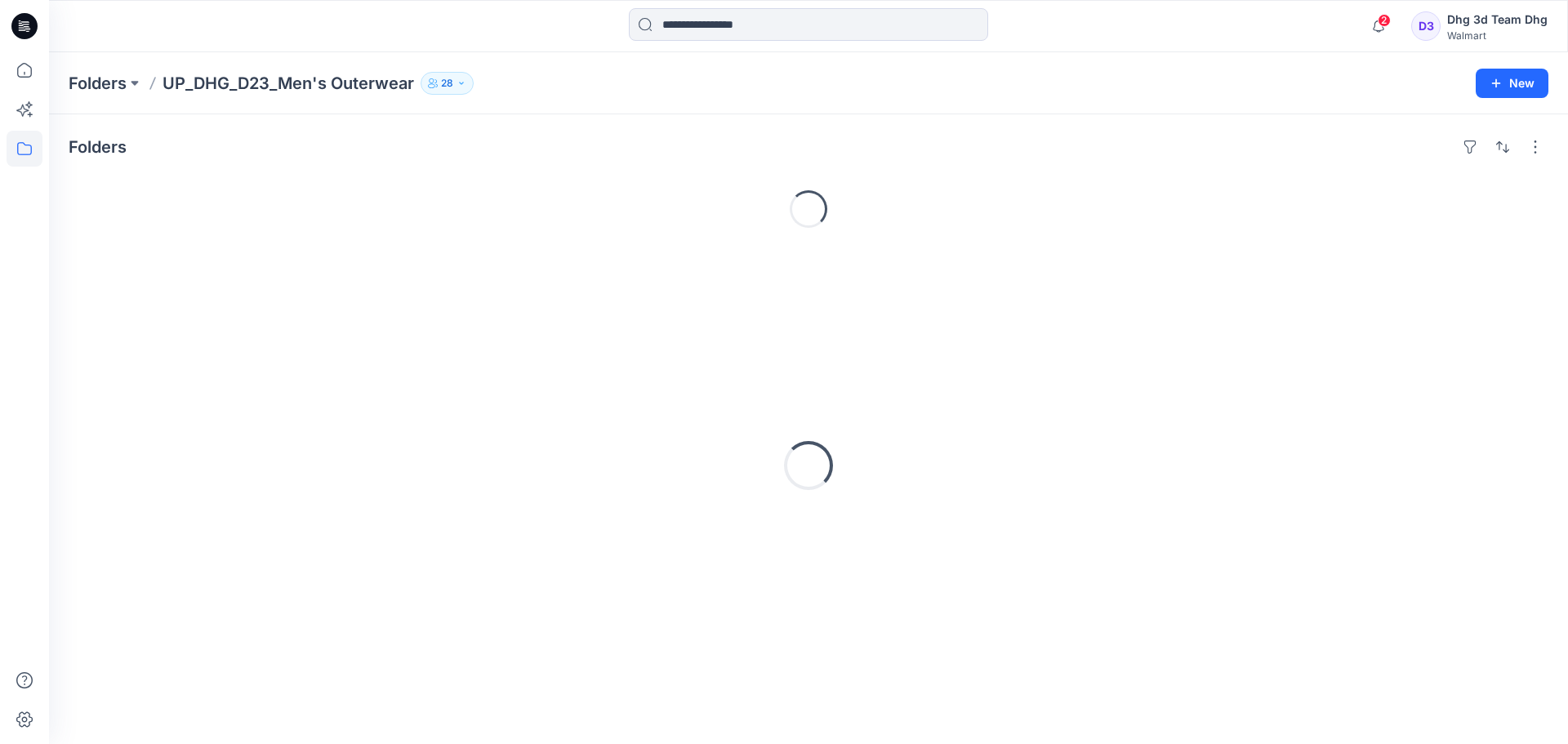
click at [1035, 362] on div "Loading..." at bounding box center [808, 465] width 1480 height 408
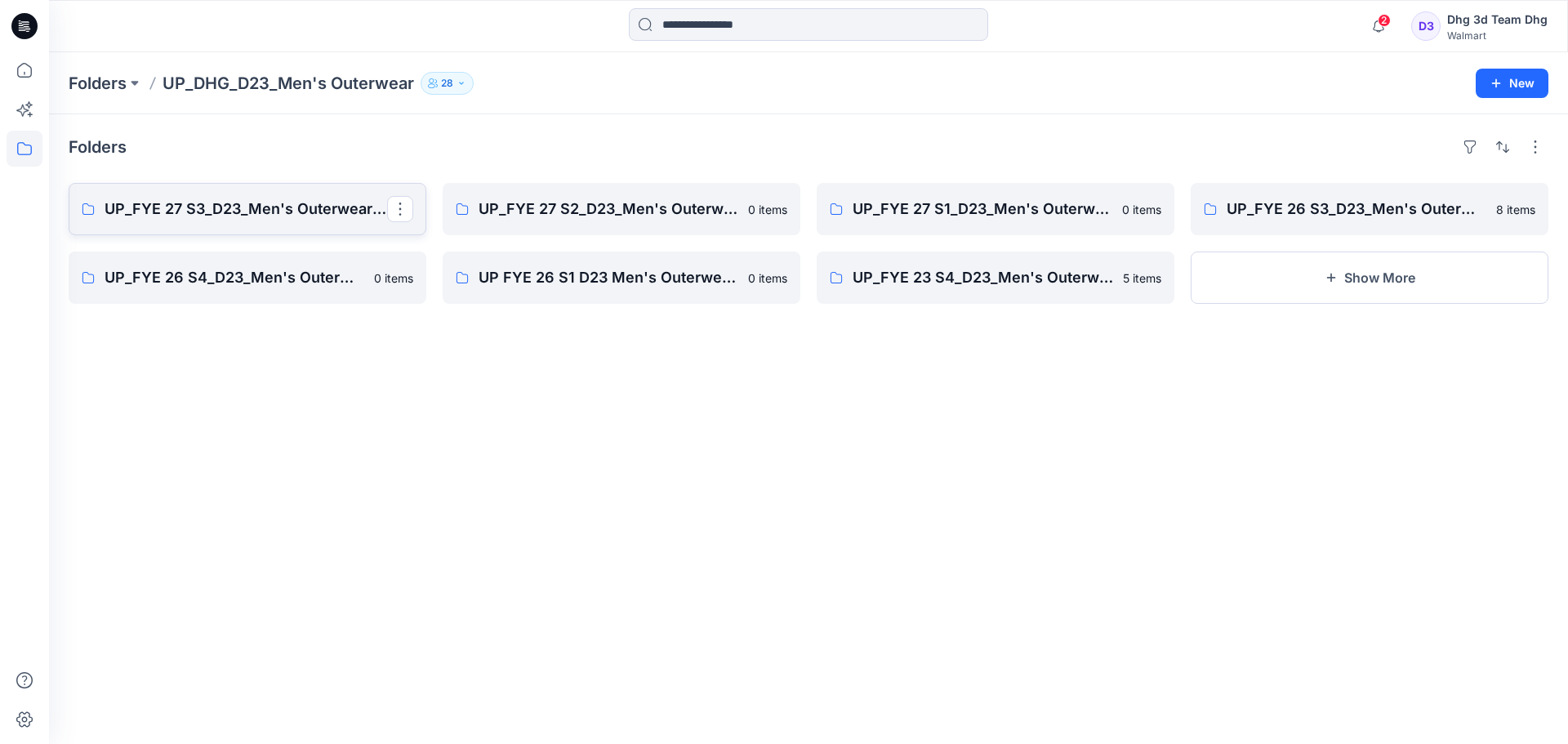
click at [346, 214] on p "UP_FYE 27 S3_D23_Men's Outerwear - DHG" at bounding box center [246, 208] width 283 height 23
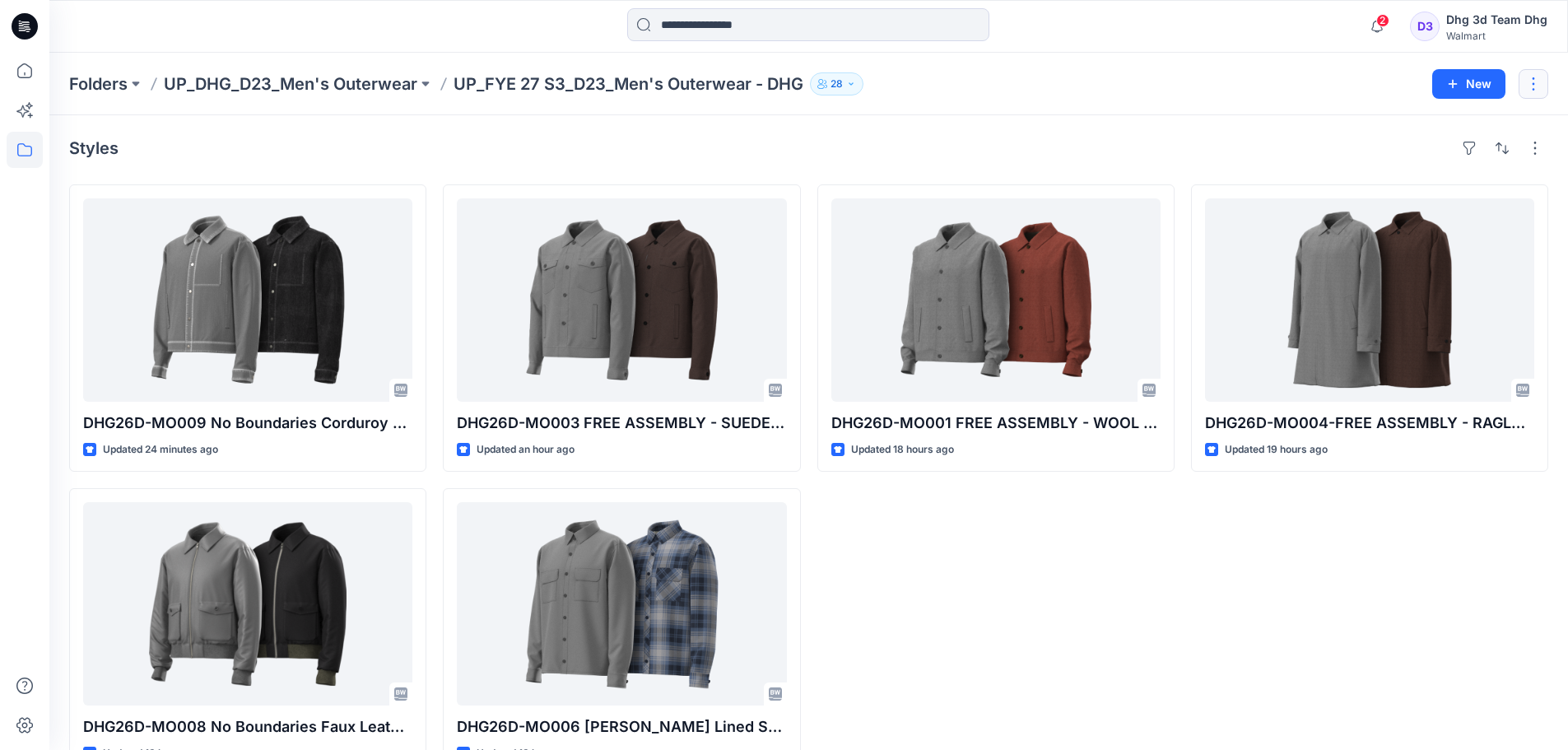
click at [1539, 90] on button "button" at bounding box center [1533, 84] width 30 height 30
click at [1172, 147] on div "Styles" at bounding box center [808, 148] width 1479 height 26
click at [347, 94] on p "UP_DHG_D23_Men's Outerwear" at bounding box center [289, 84] width 253 height 23
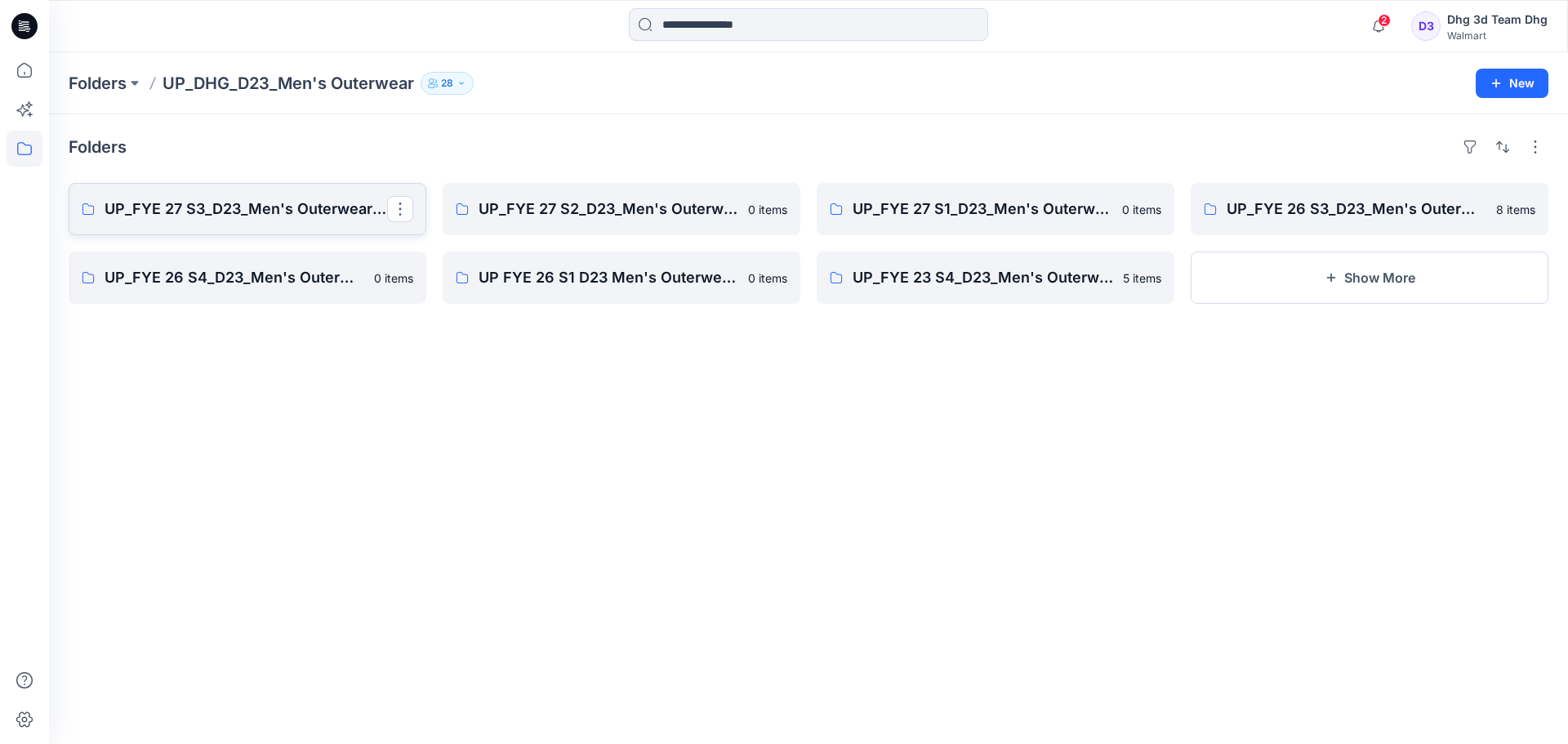
click at [258, 197] on p "UP_FYE 27 S3_D23_Men's Outerwear - DHG" at bounding box center [246, 208] width 283 height 23
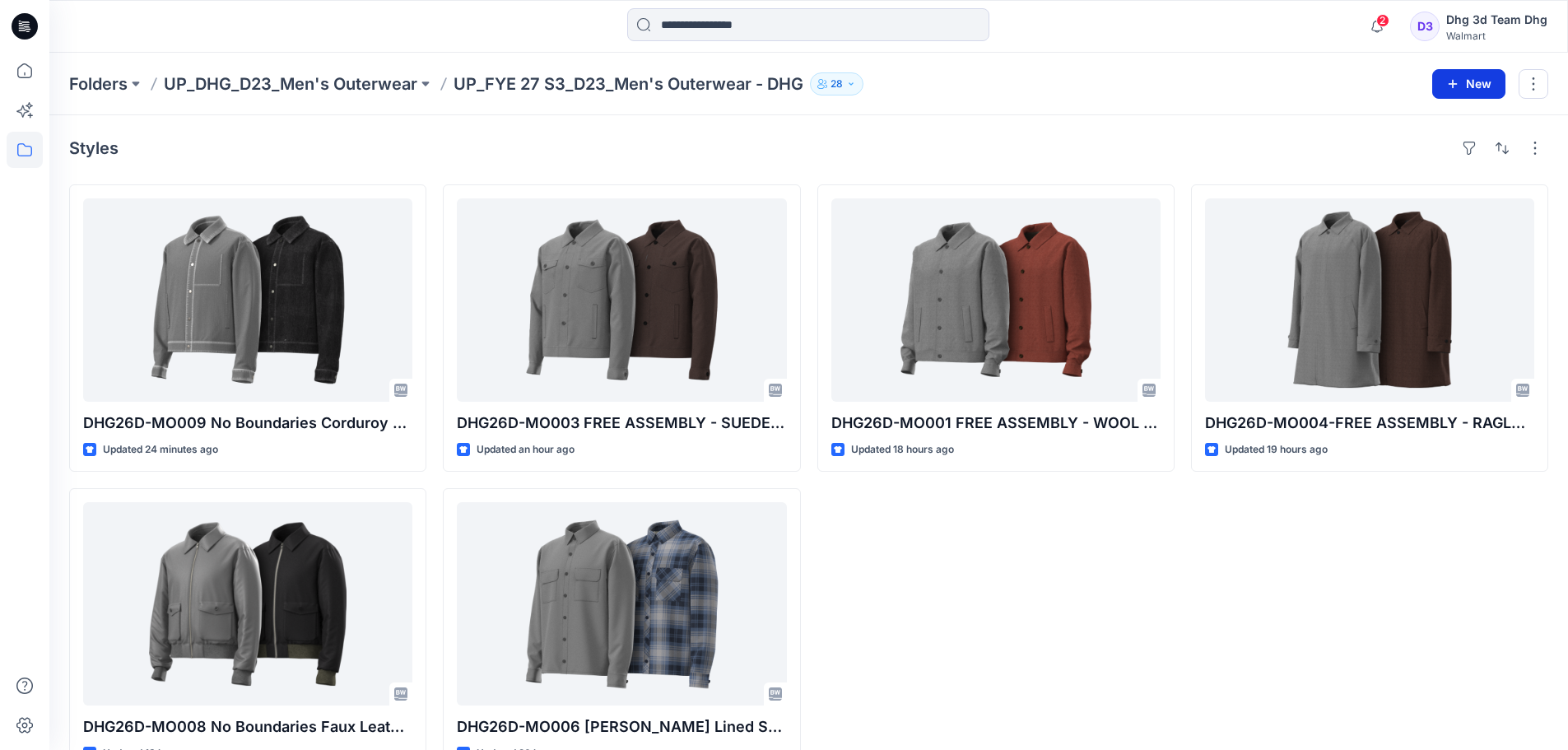
click at [1449, 75] on button "New" at bounding box center [1468, 84] width 74 height 30
click at [1392, 146] on button "New Folder" at bounding box center [1431, 157] width 142 height 31
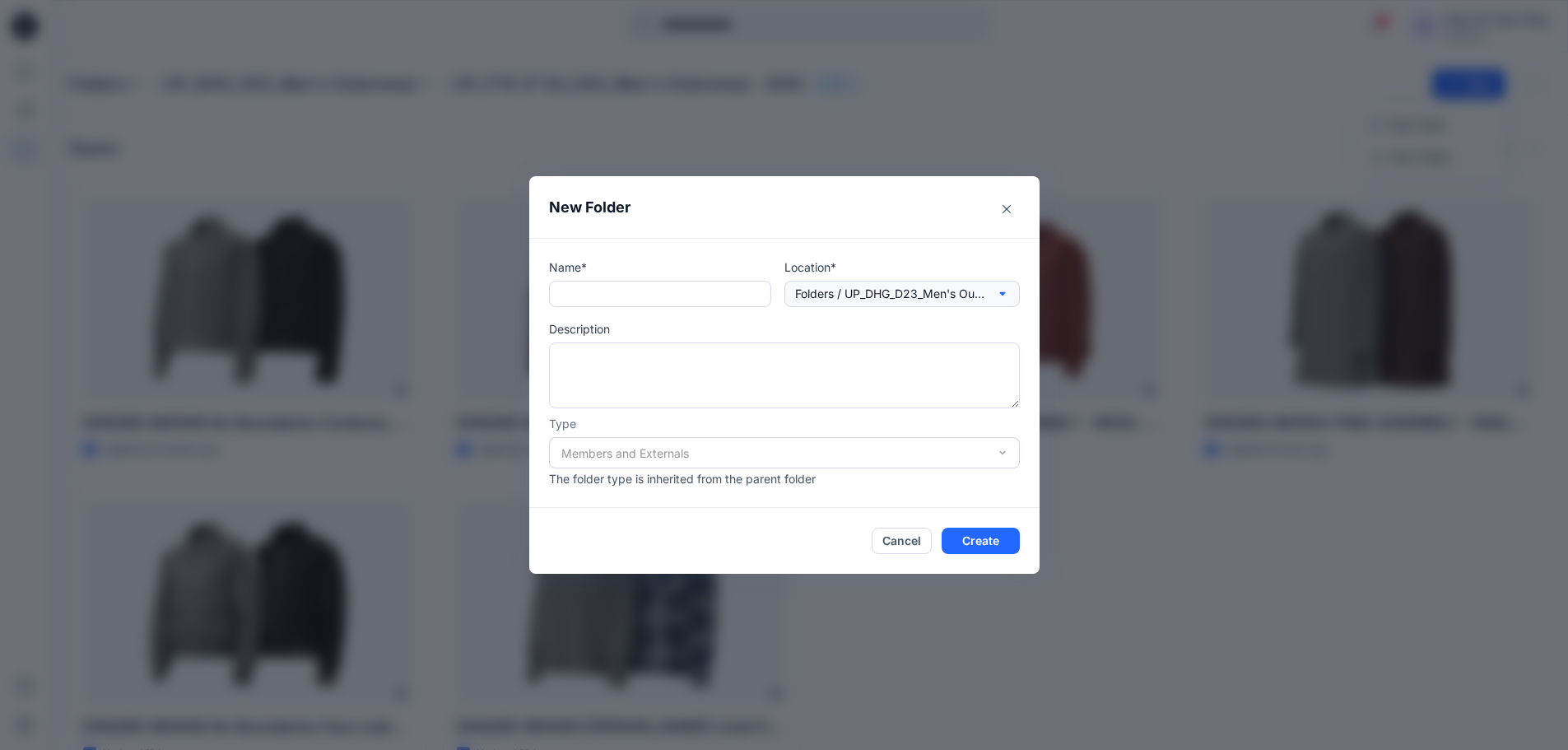
click at [1014, 297] on button "Folders / UP_DHG_D23_Men's Outerwear / UP_FYE 27 S3_D23_Men's Outerwear - DHG" at bounding box center [901, 293] width 235 height 26
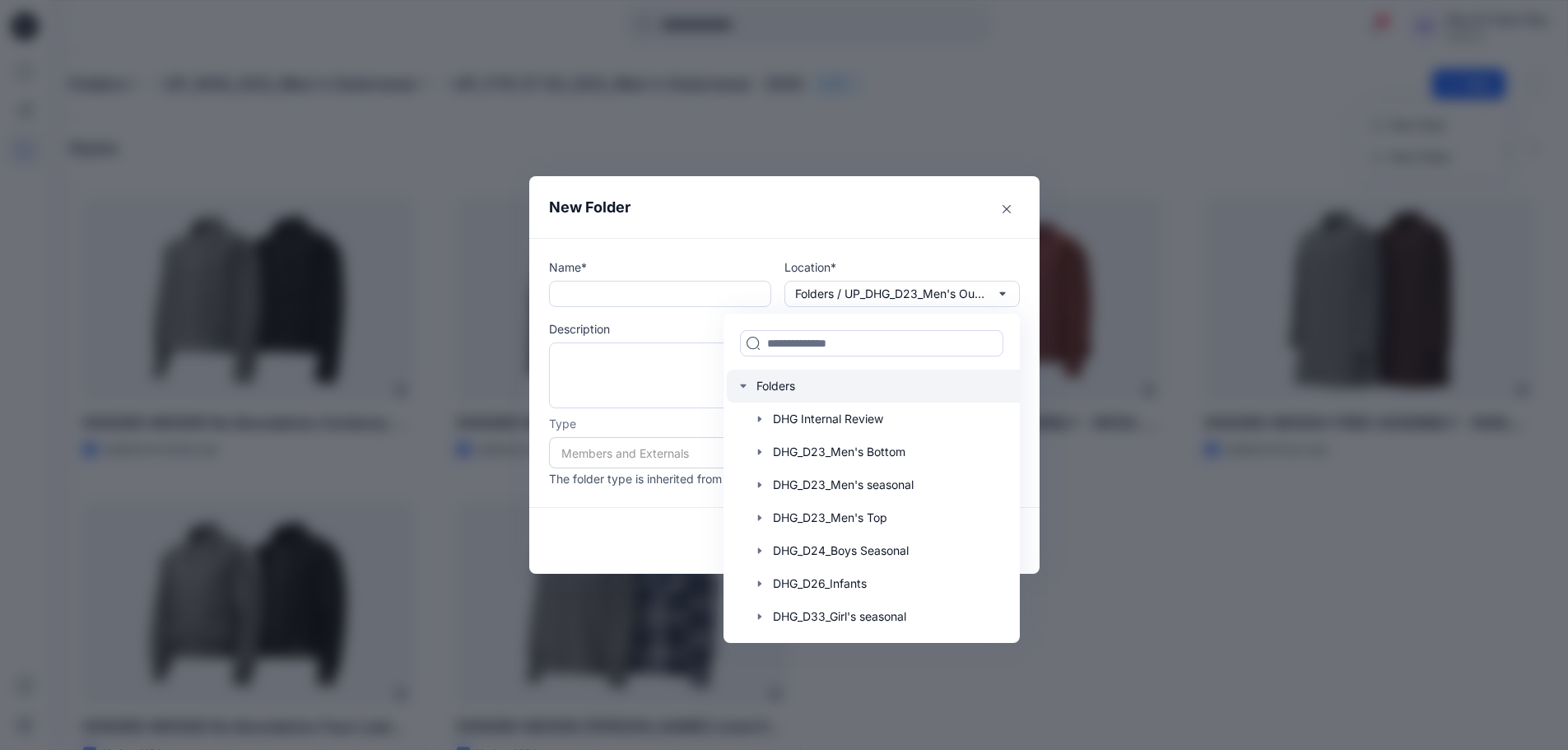
click at [851, 381] on div at bounding box center [883, 386] width 313 height 33
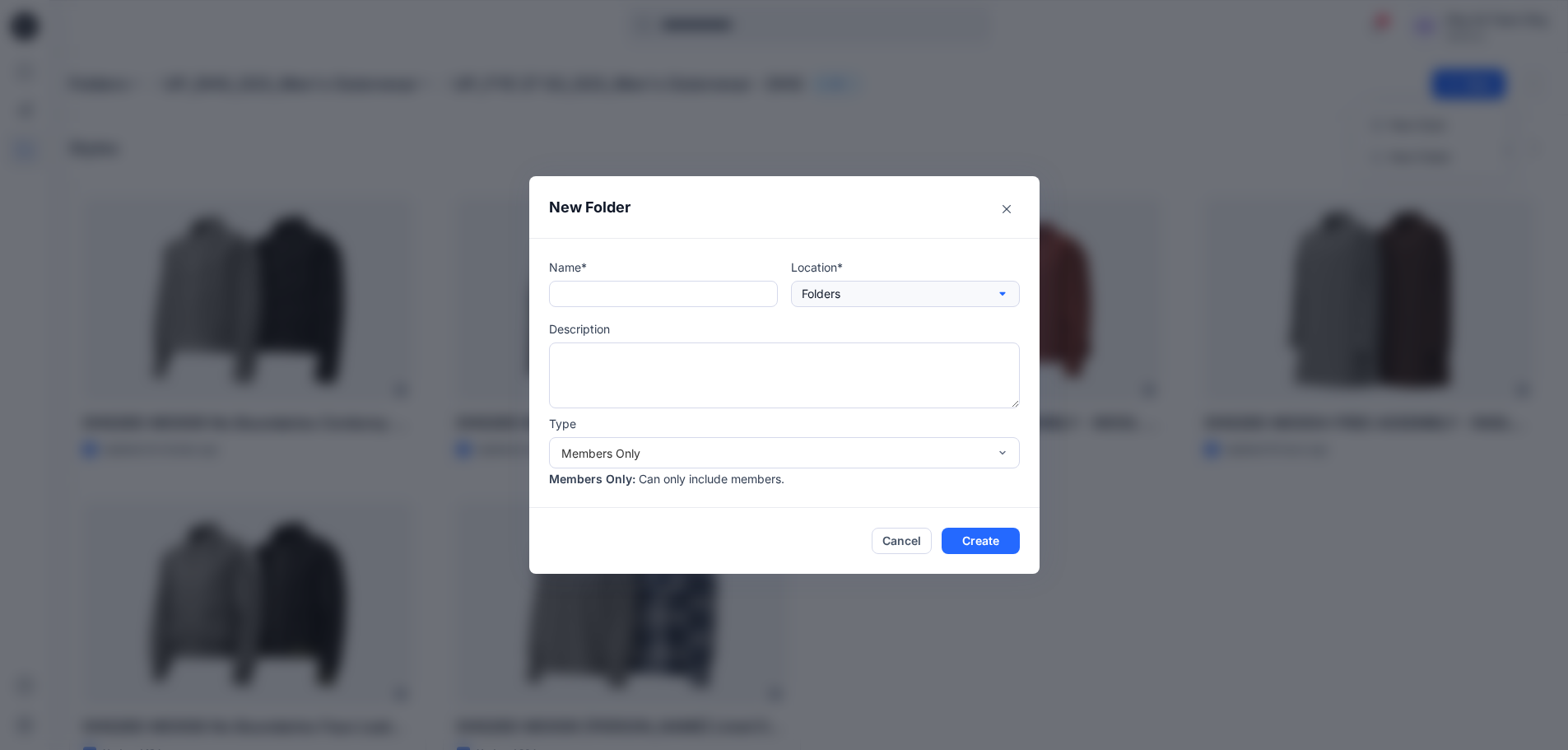
click at [933, 289] on button "Folders" at bounding box center [906, 293] width 229 height 26
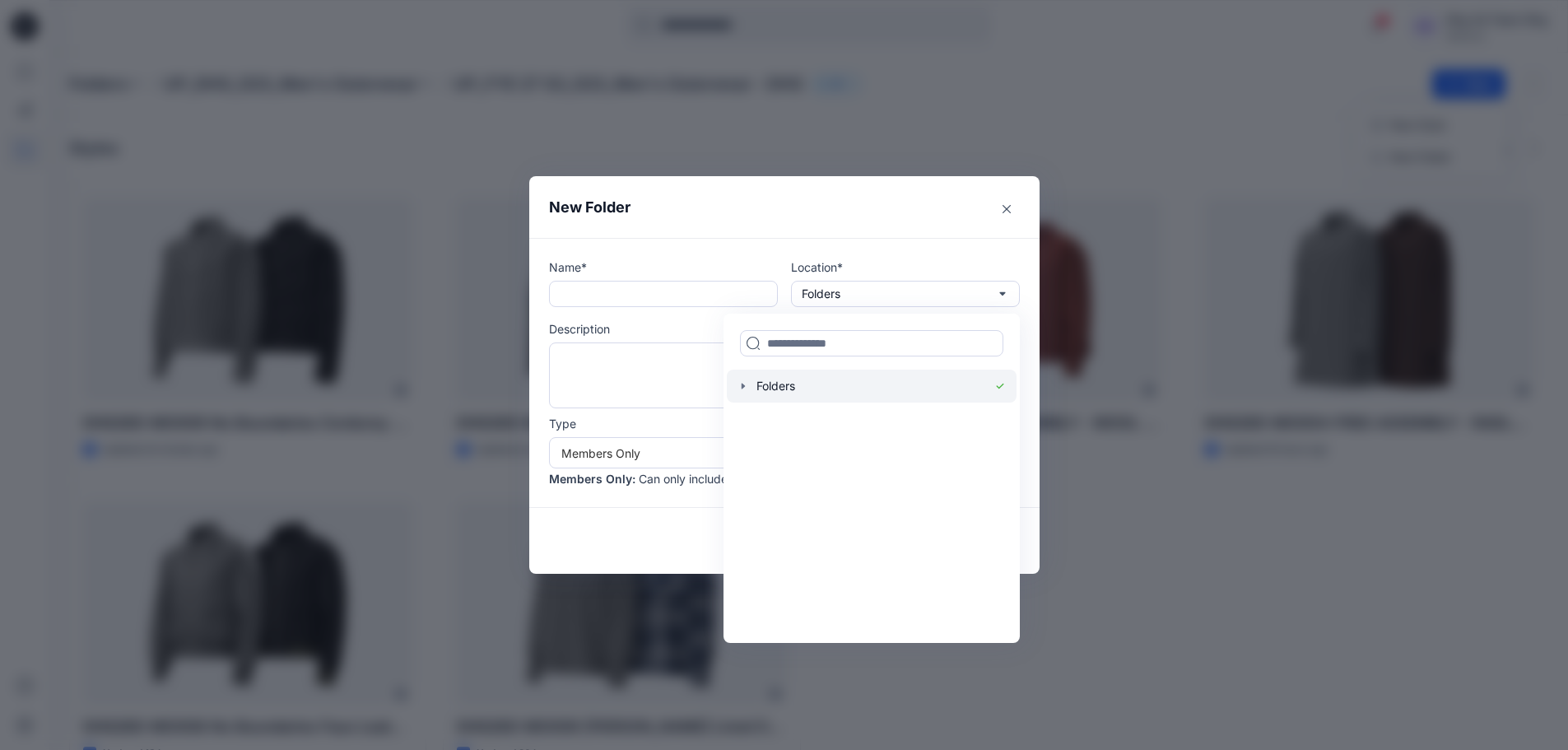
click at [750, 381] on icon "button" at bounding box center [743, 386] width 14 height 14
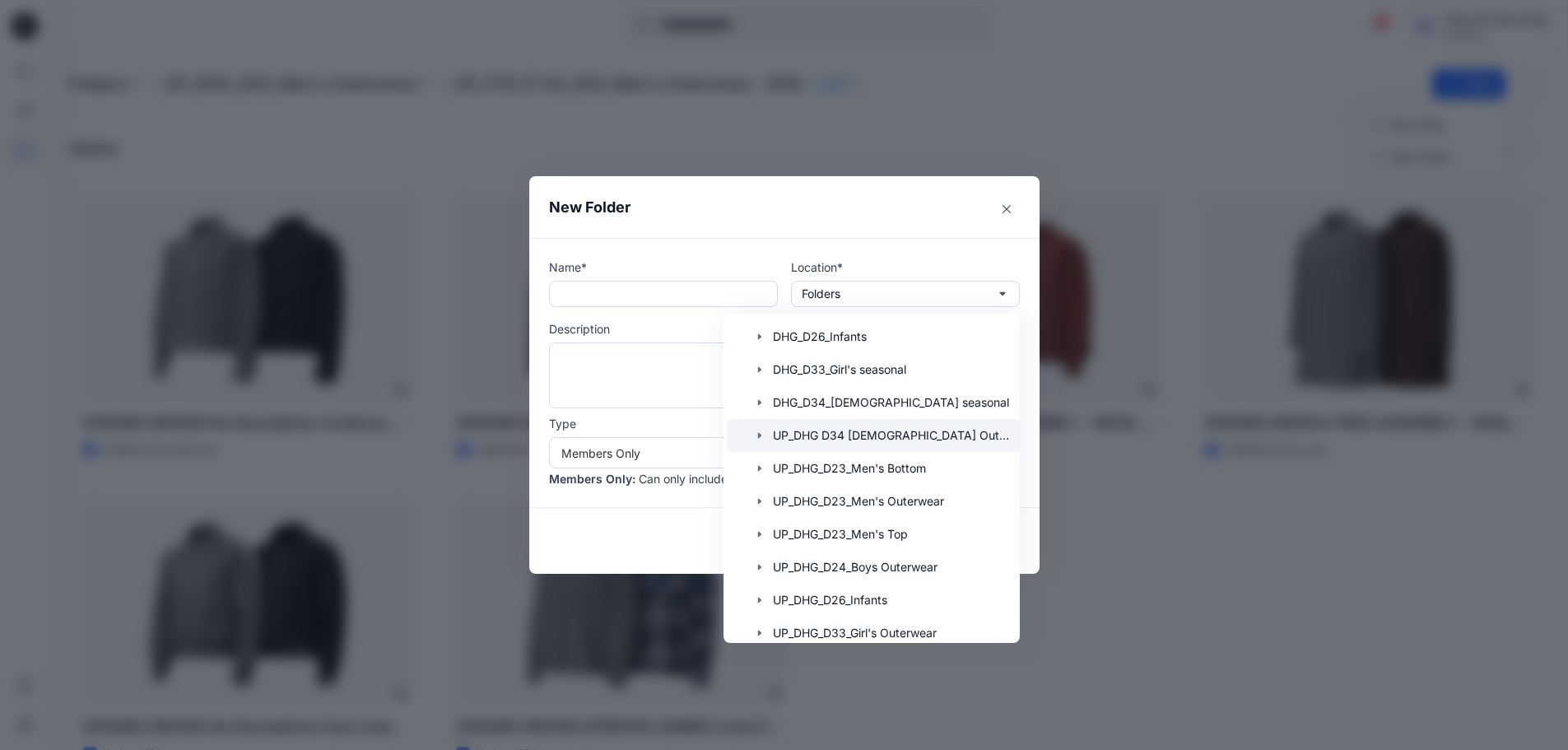
scroll to position [257, 0]
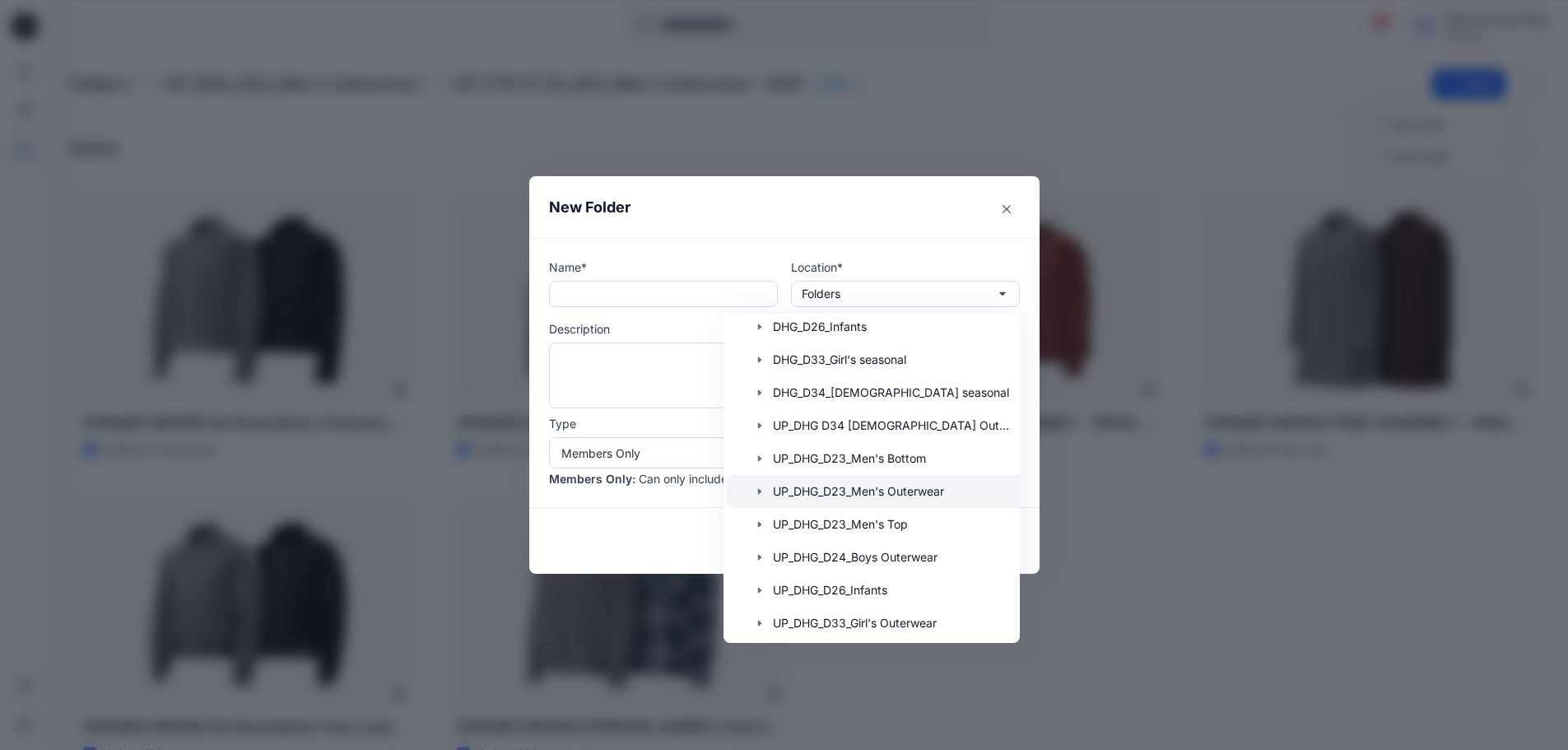
click at [807, 499] on div at bounding box center [875, 491] width 296 height 33
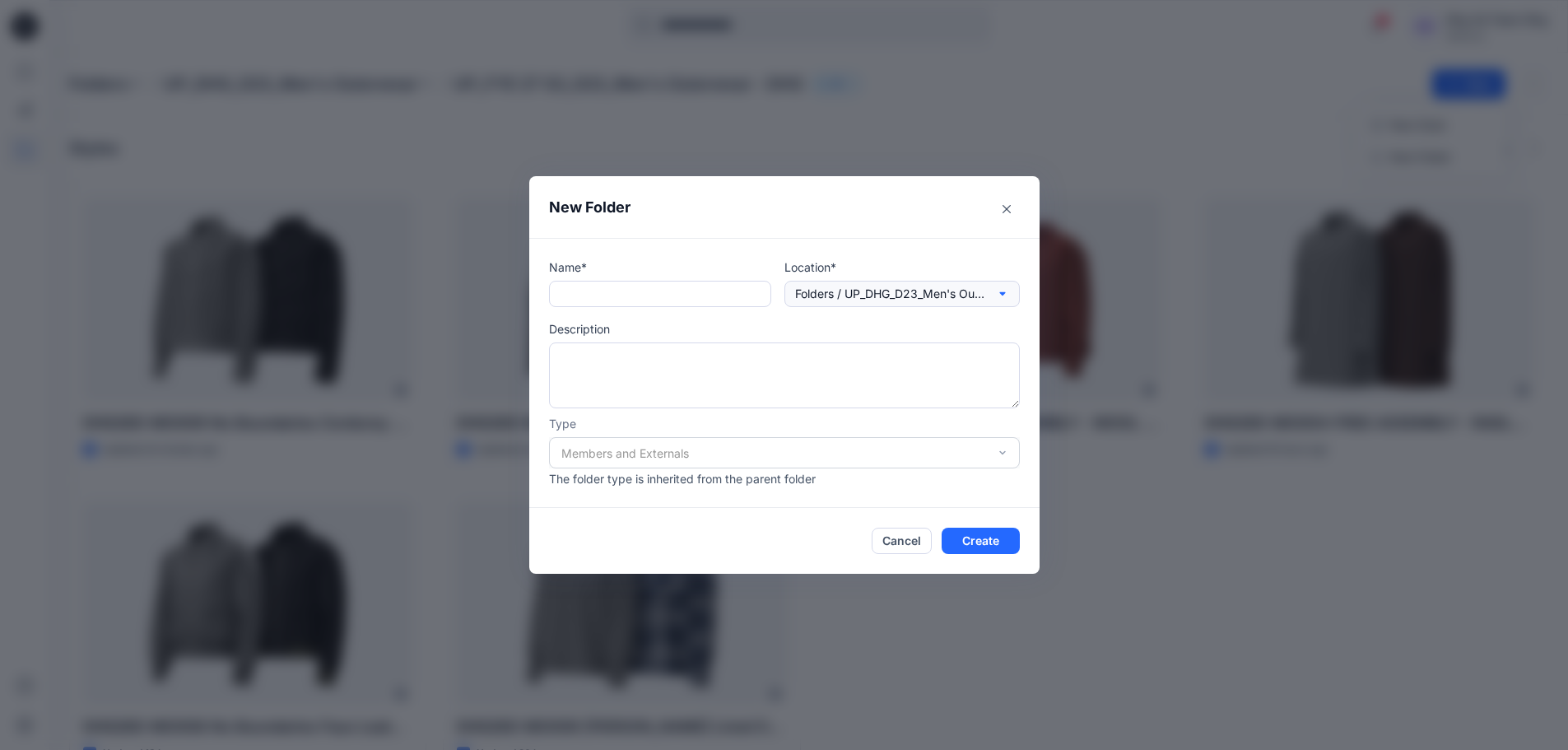
click at [975, 294] on p "Folders / UP_DHG_D23_Men's Outerwear" at bounding box center [889, 294] width 190 height 18
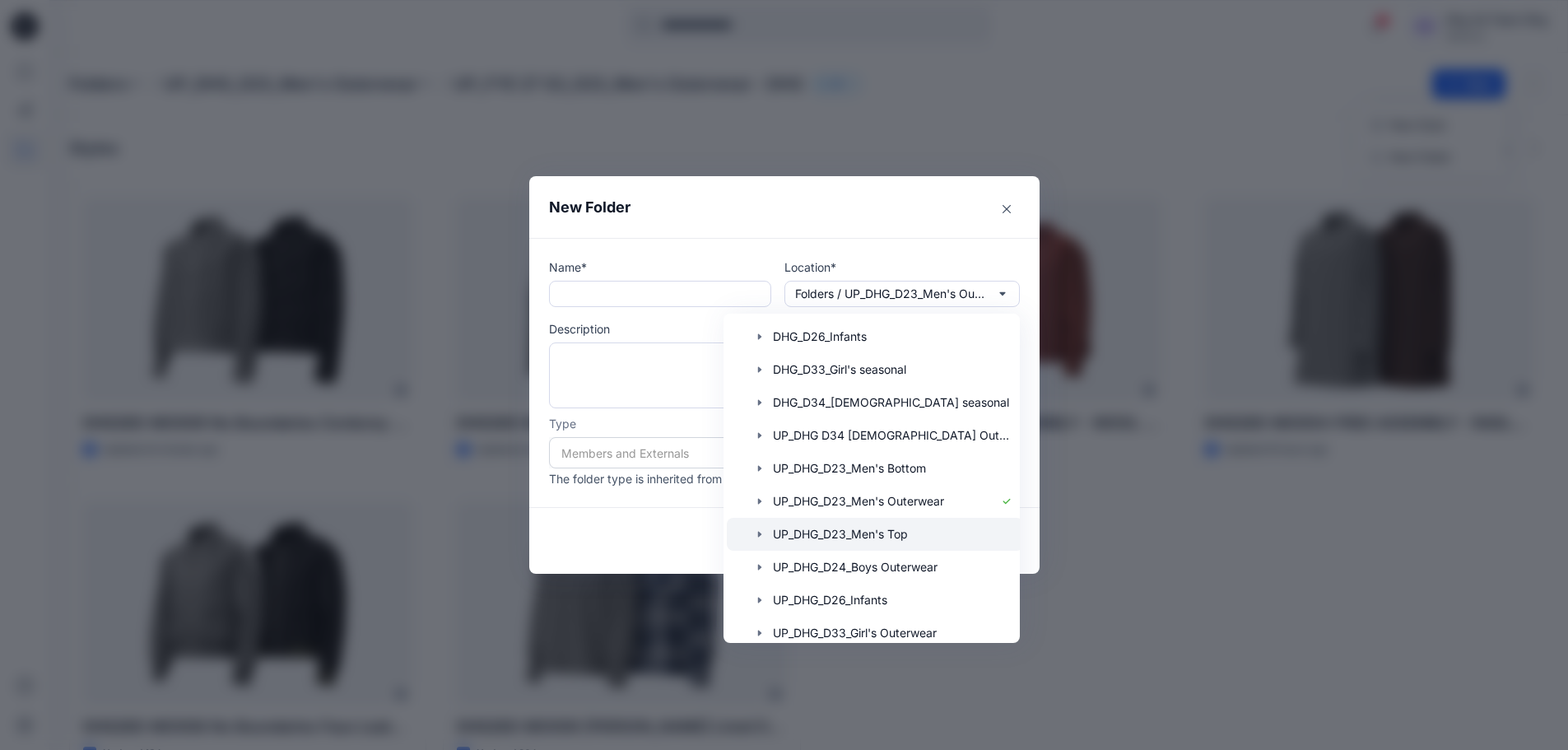
scroll to position [257, 0]
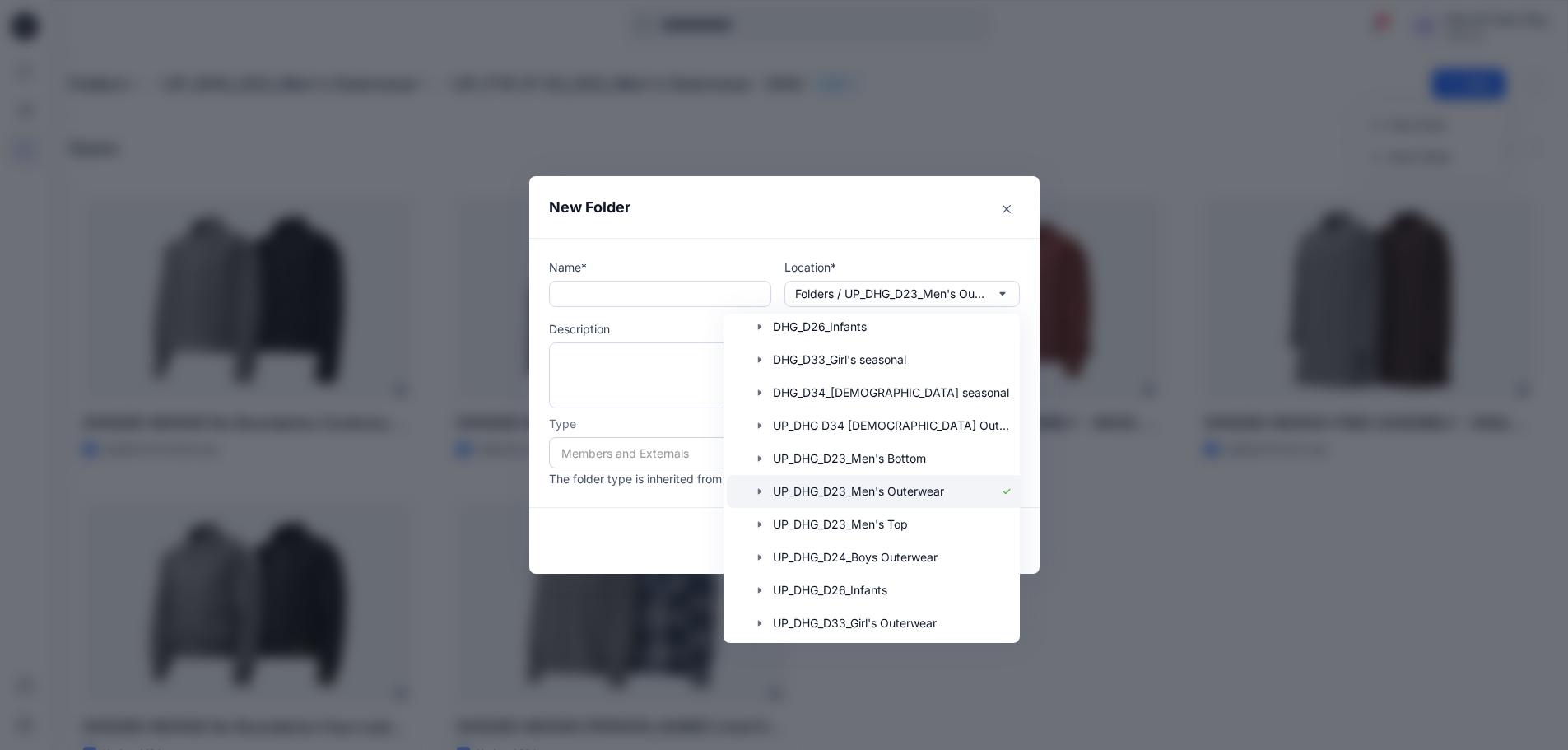
click at [766, 488] on icon "button" at bounding box center [760, 491] width 14 height 14
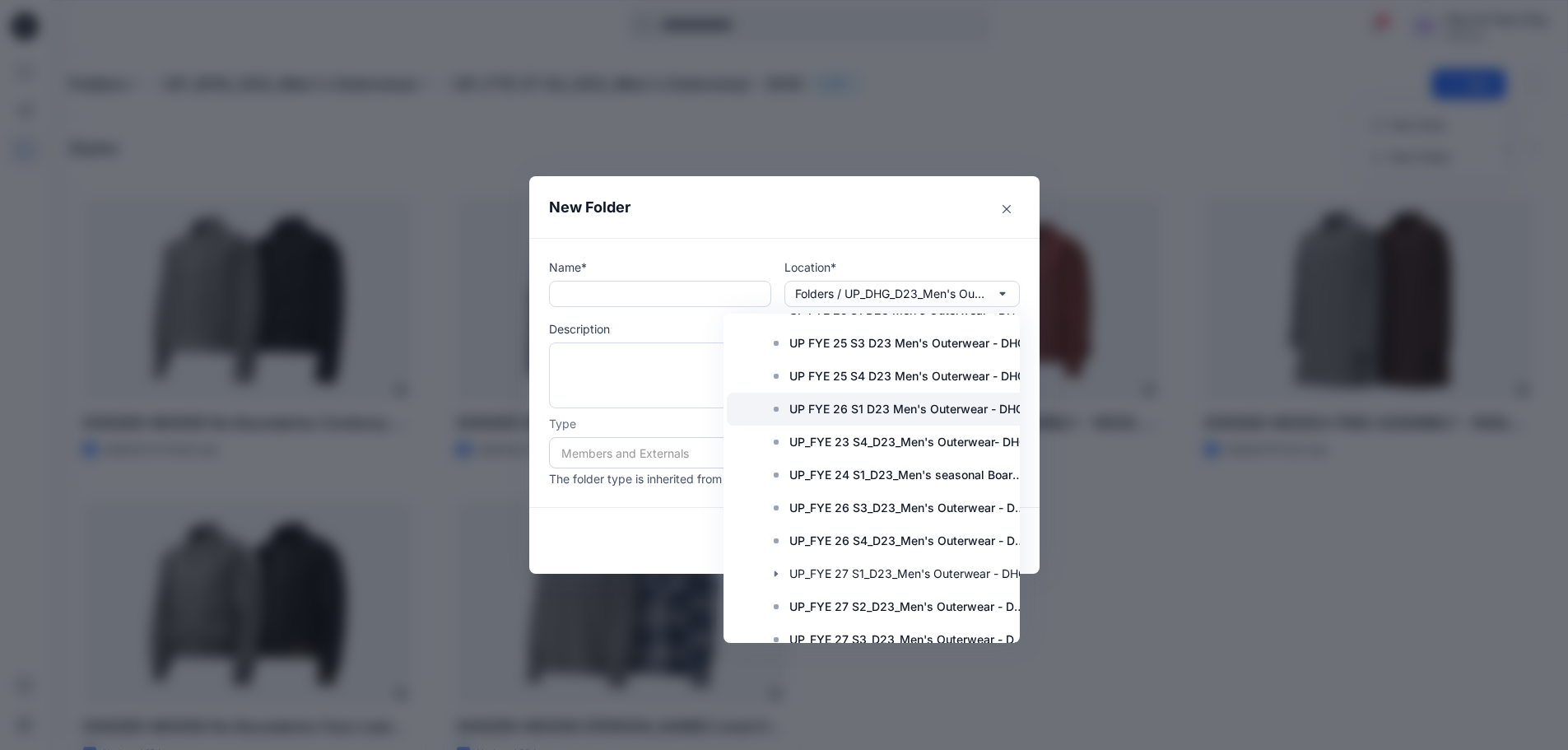
scroll to position [665, 0]
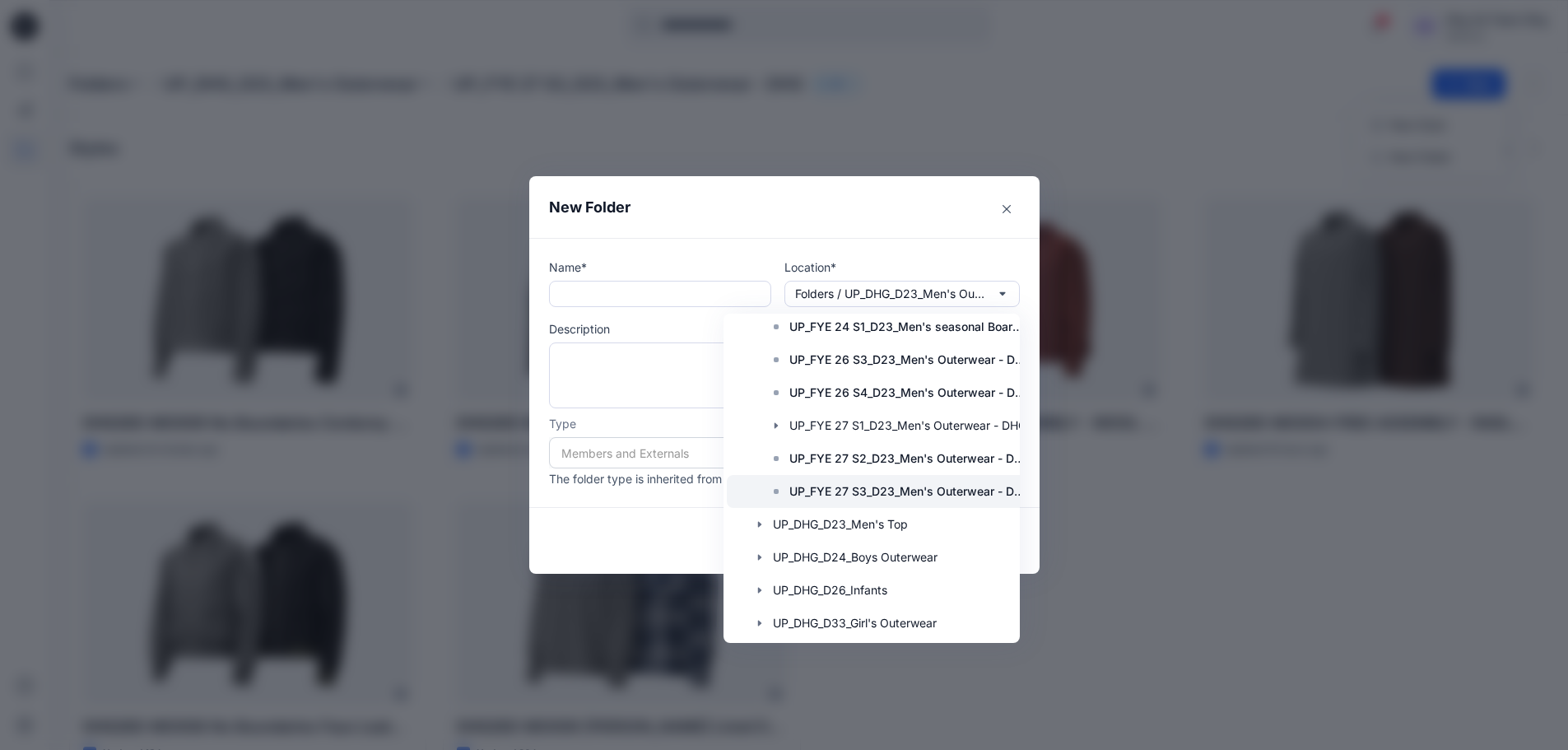
click at [906, 485] on p "UP_FYE 27 S3_D23_Men's Outerwear - DHG" at bounding box center [909, 492] width 240 height 20
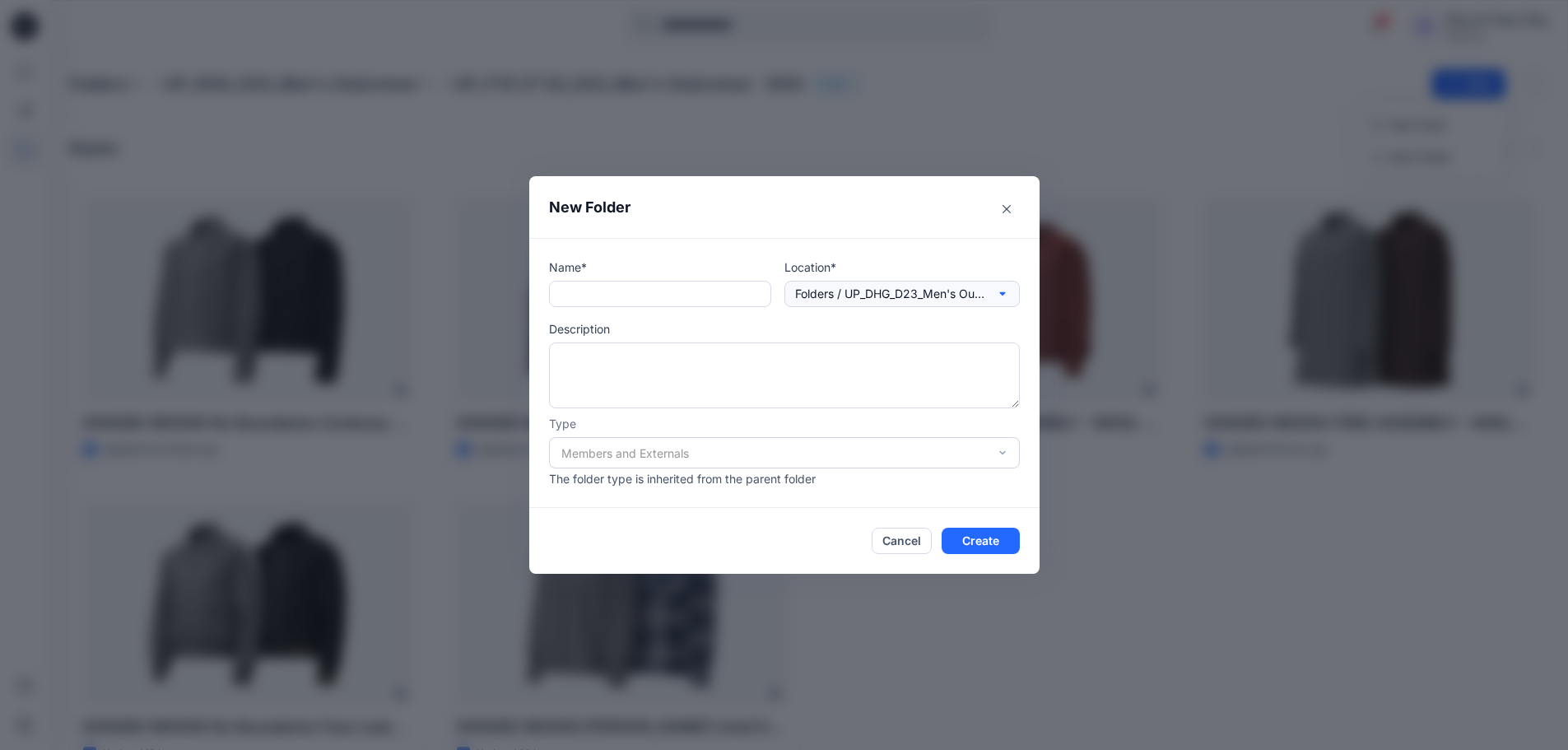
click at [969, 295] on p "Folders / UP_DHG_D23_Men's Outerwear / UP_FYE 27 S3_D23_Men's Outerwear - DHG" at bounding box center [889, 294] width 190 height 18
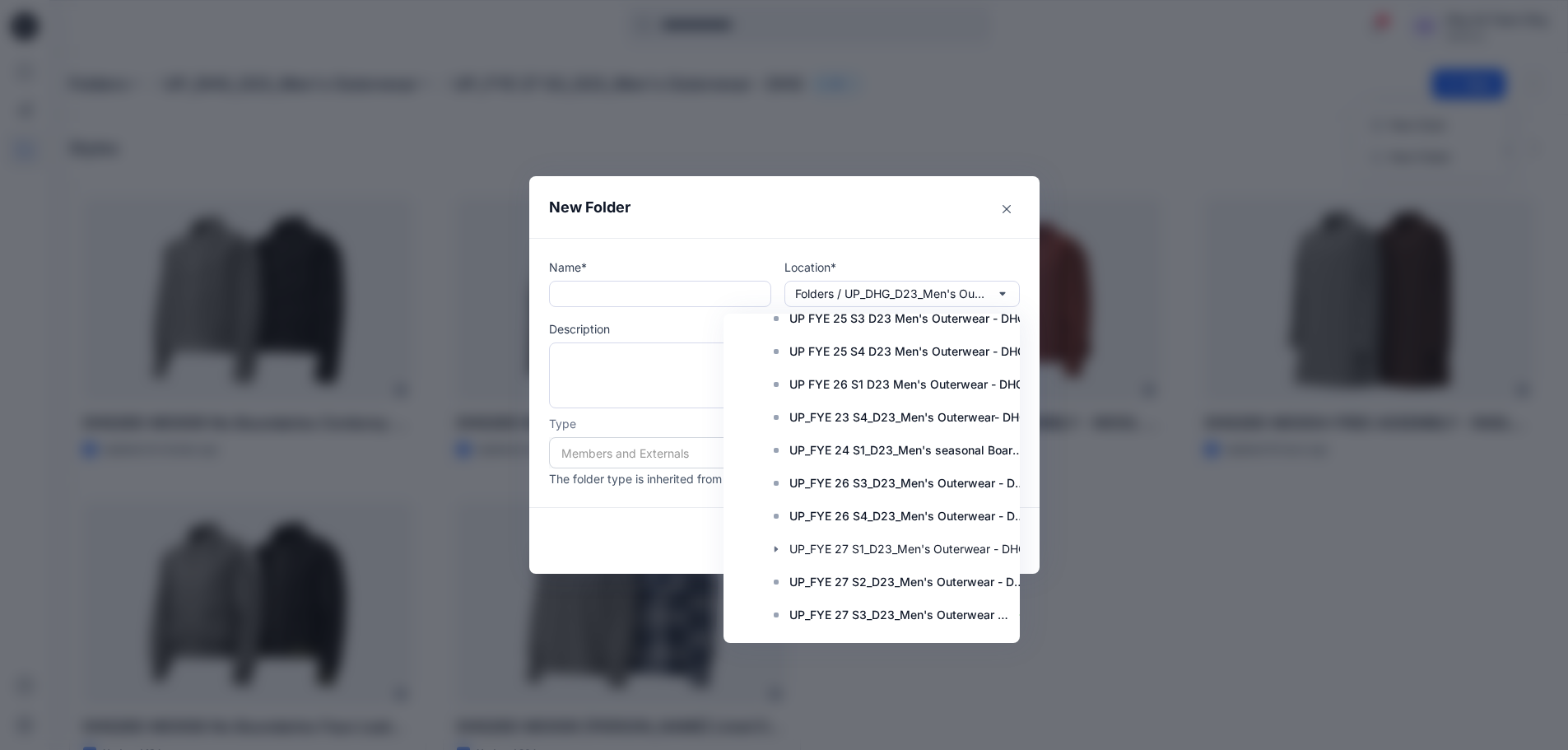
scroll to position [577, 0]
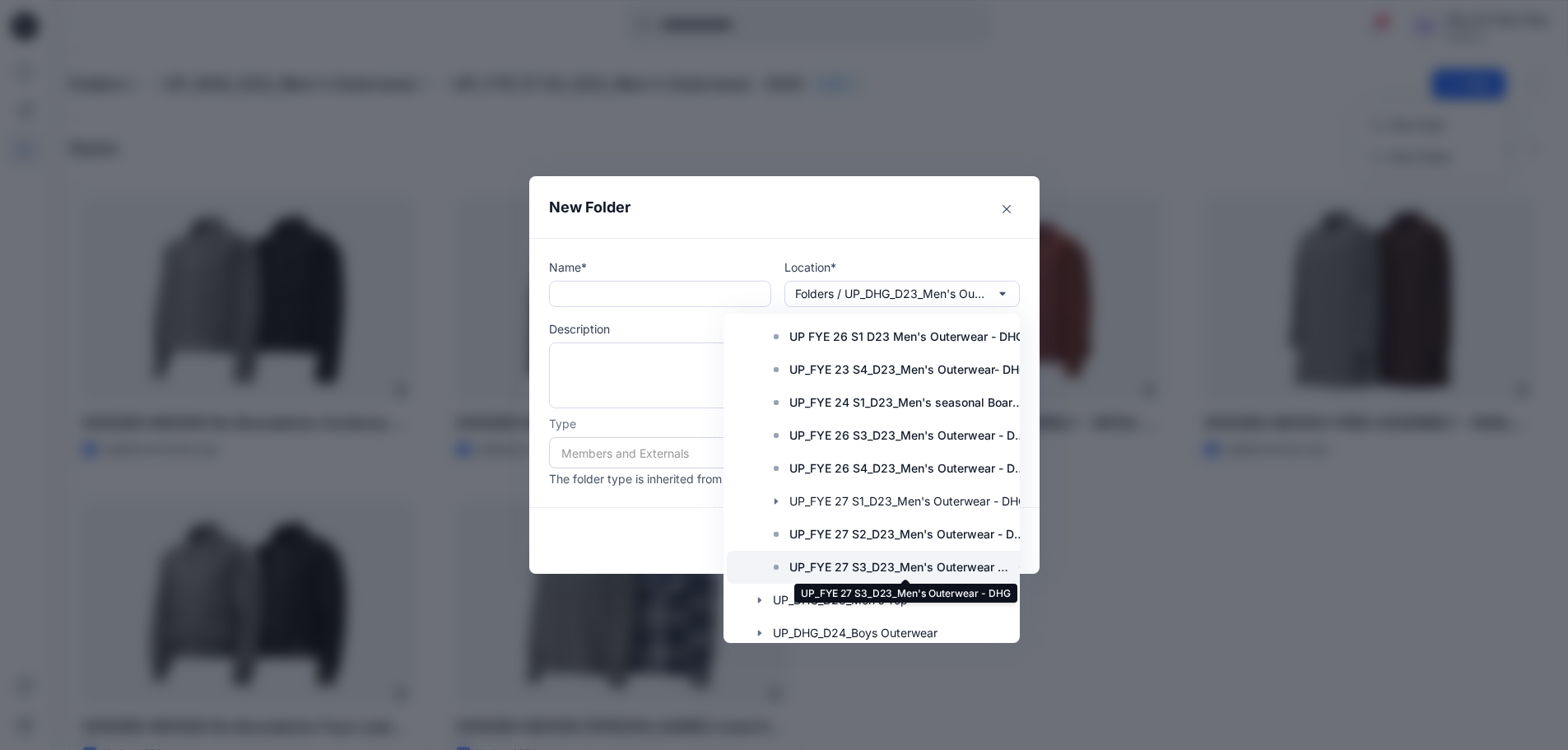
click at [976, 565] on p "UP_FYE 27 S3_D23_Men's Outerwear - DHG" at bounding box center [899, 567] width 220 height 20
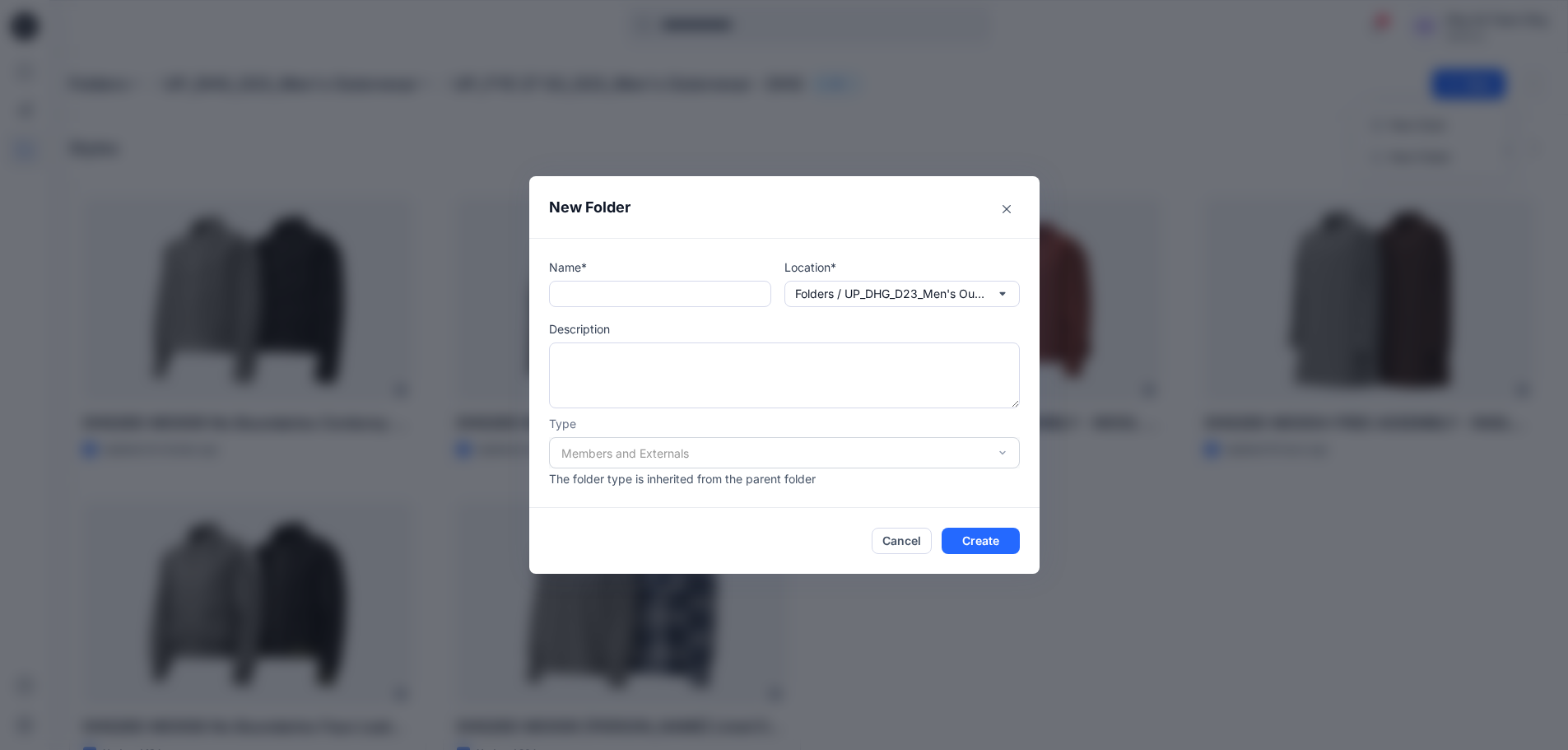
click at [787, 288] on div "Name* Location* Folders / UP_DHG_D23_Men's Outerwear / UP_FYE 27 S3_D23_Men's O…" at bounding box center [784, 283] width 471 height 49
click at [1009, 203] on button "Close" at bounding box center [1006, 209] width 26 height 26
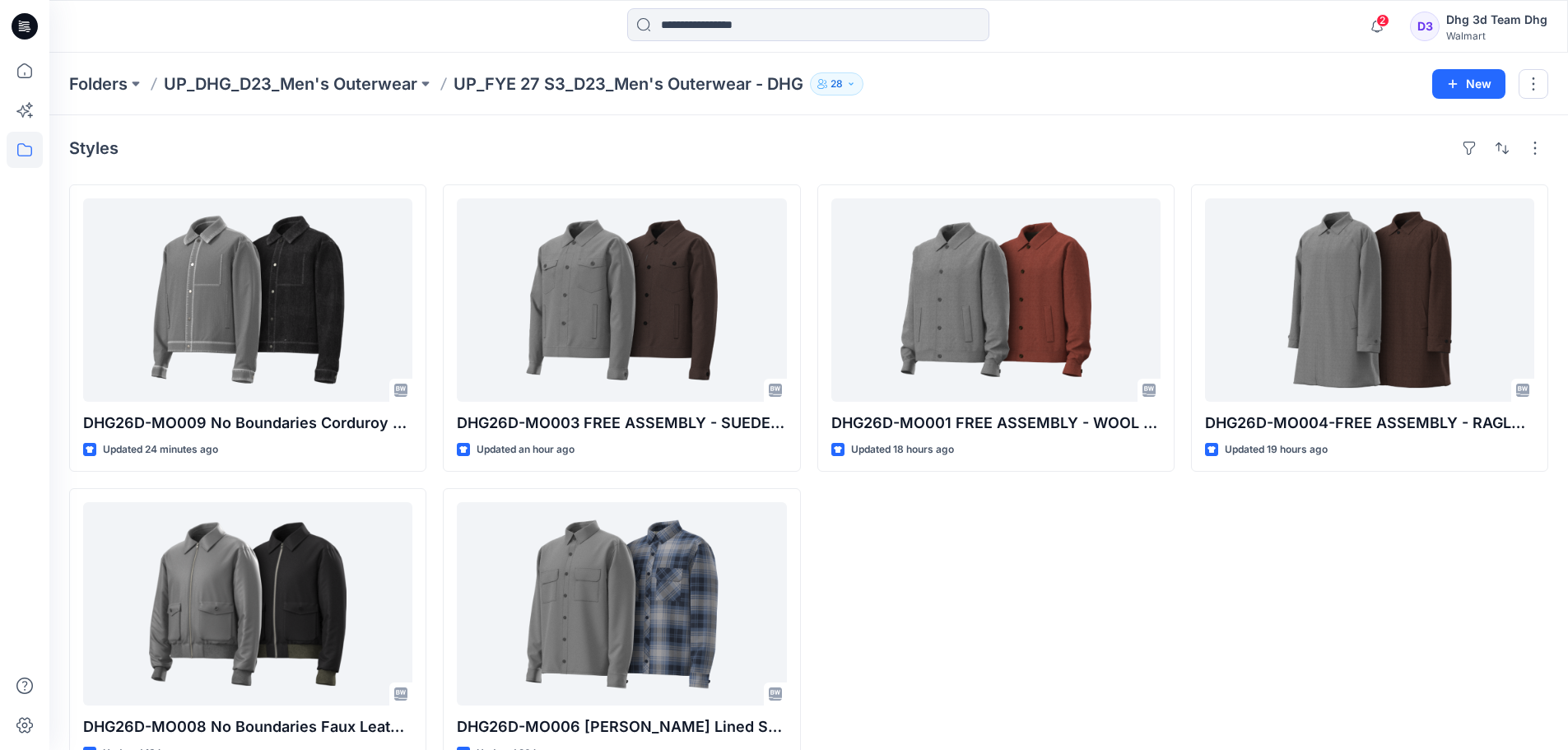
click at [1020, 632] on div "DHG26D-MO001 FREE ASSEMBLY - WOOL JACKET OPT. 1 Updated 18 hours ago" at bounding box center [996, 479] width 358 height 591
